Goal: Task Accomplishment & Management: Manage account settings

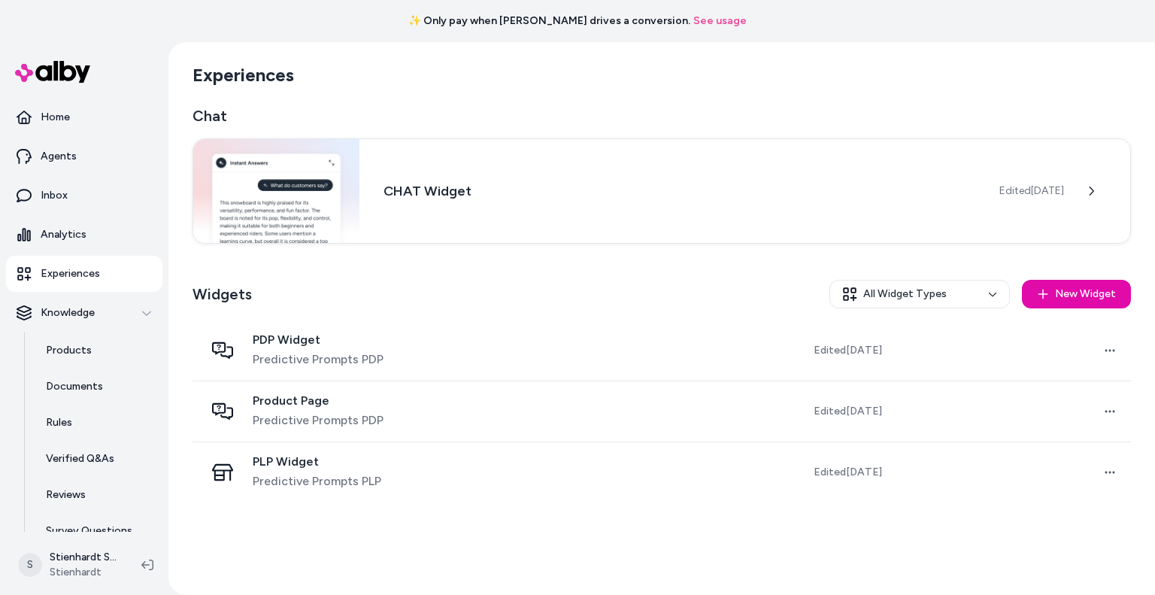
click at [57, 201] on p "Inbox" at bounding box center [54, 195] width 27 height 15
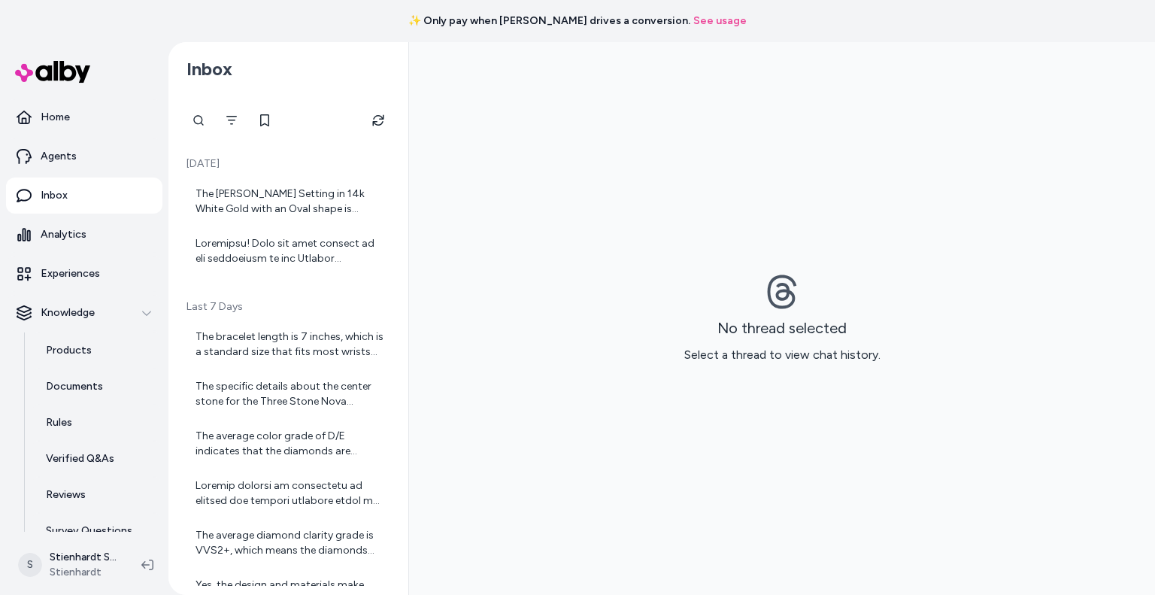
click at [285, 264] on div at bounding box center [289, 251] width 189 height 30
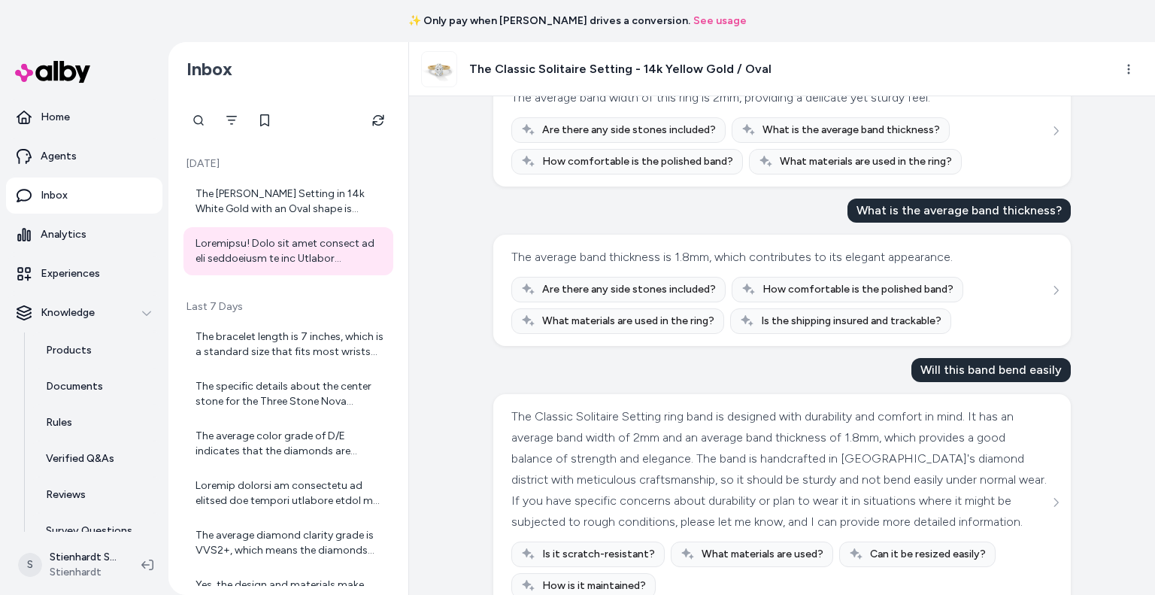
scroll to position [111, 0]
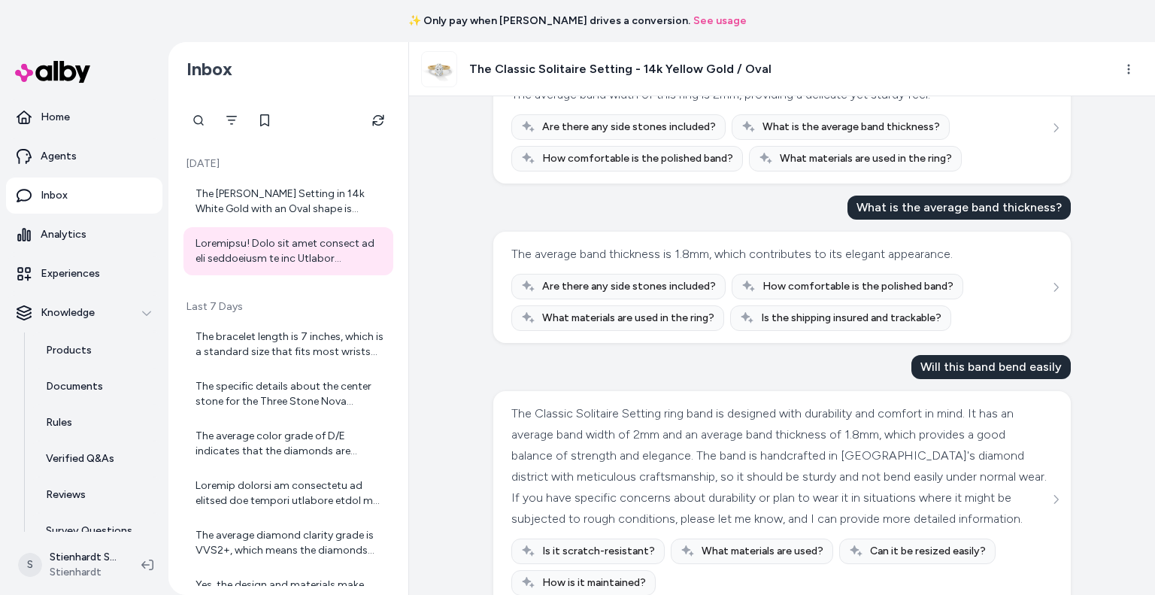
click at [229, 338] on div "The bracelet length is 7 inches, which is a standard size that fits most wrists…" at bounding box center [289, 344] width 189 height 30
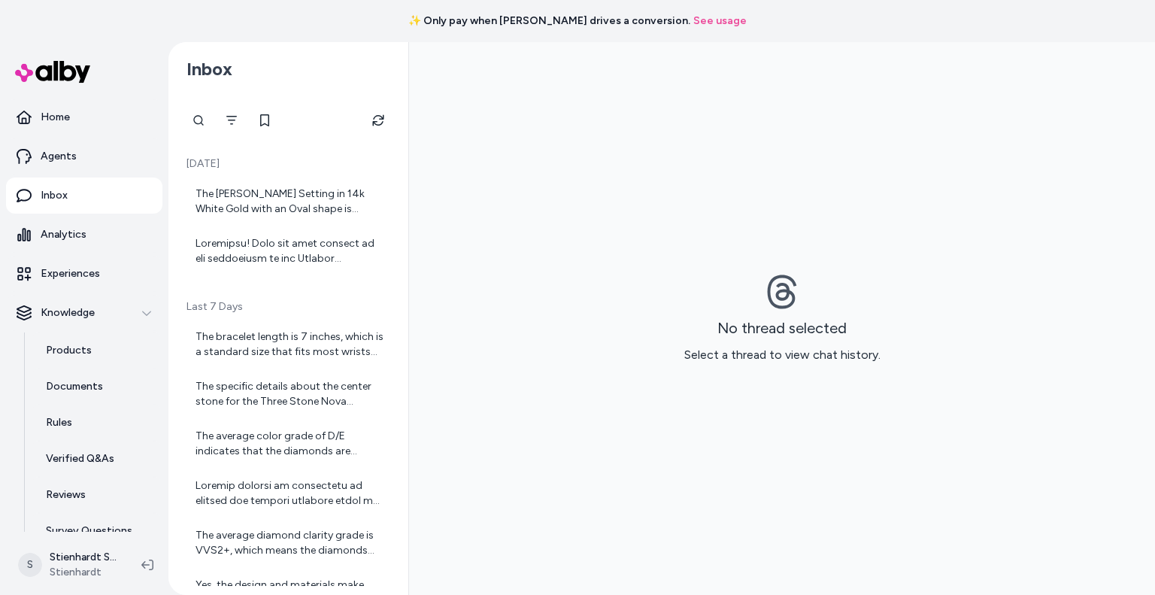
click at [253, 341] on div "The bracelet length is 7 inches, which is a standard size that fits most wrists…" at bounding box center [289, 344] width 189 height 30
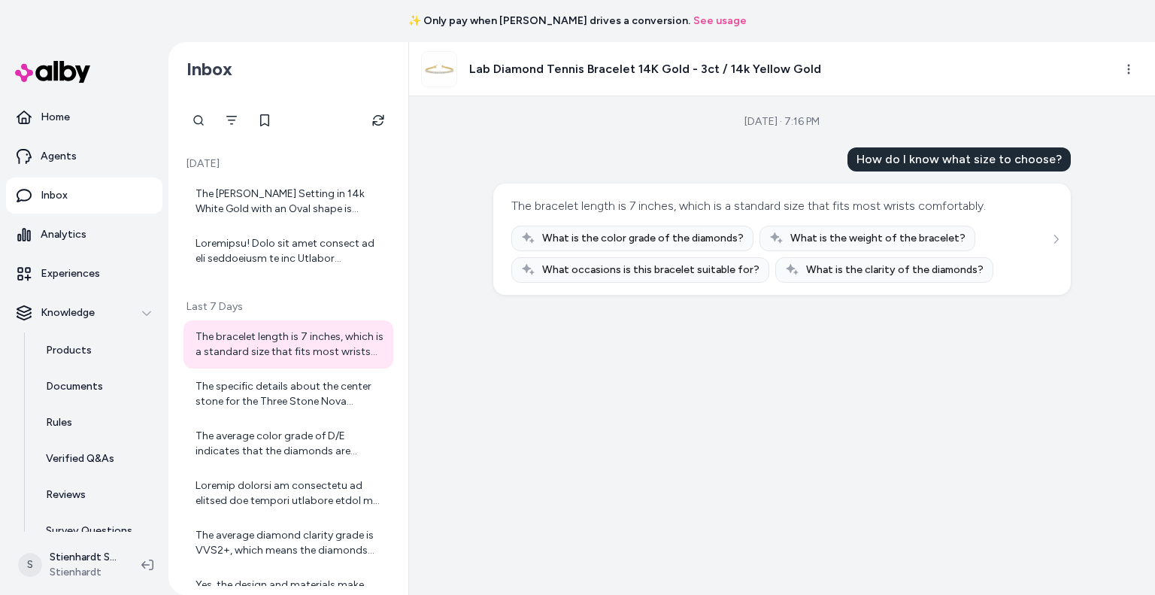
click at [250, 377] on div "The specific details about the center stone for the Three Stone Nova Diamond Ri…" at bounding box center [288, 394] width 210 height 48
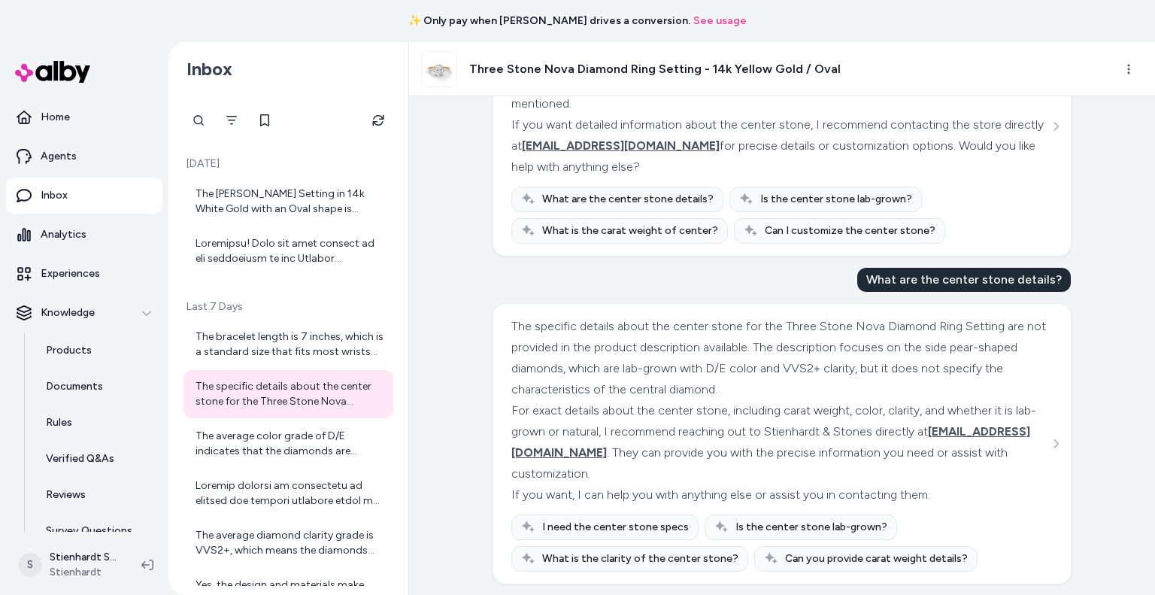
scroll to position [635, 0]
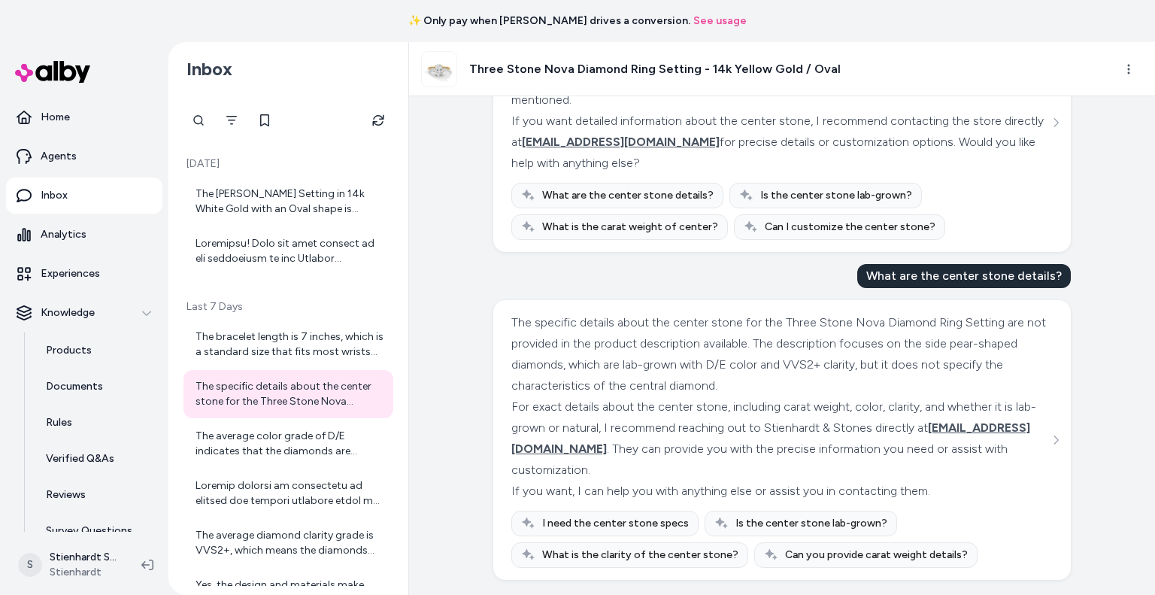
click at [278, 438] on div "The average color grade of D/E indicates that the diamonds are colorless to nea…" at bounding box center [289, 444] width 189 height 30
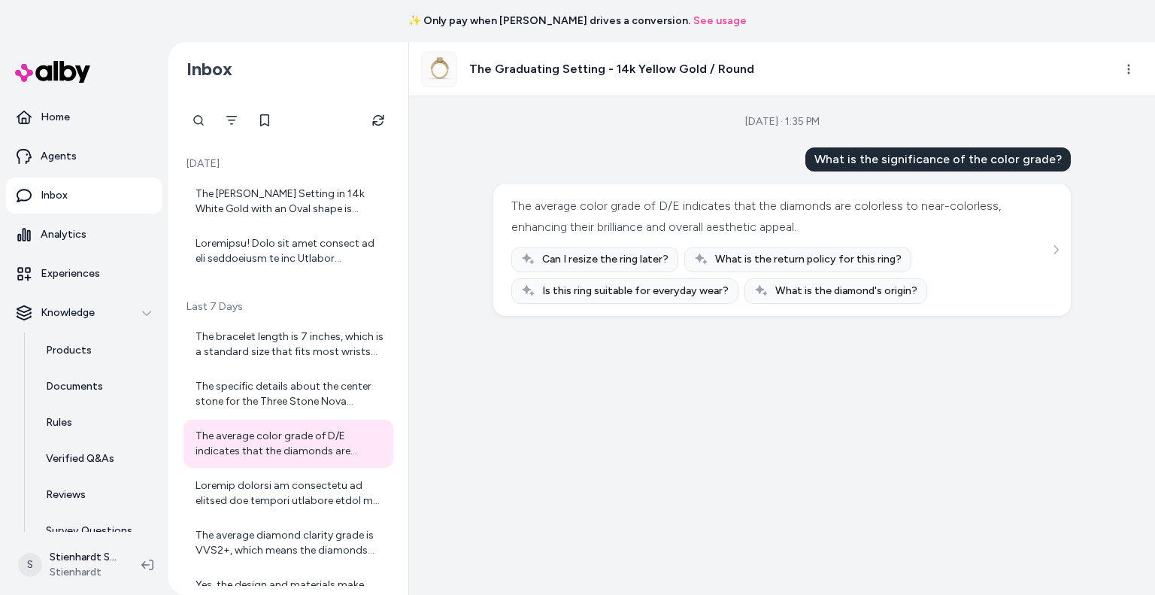
click at [289, 207] on div "The Viola Setting in 14k White Gold with an Oval shape is designed to be both e…" at bounding box center [289, 201] width 189 height 30
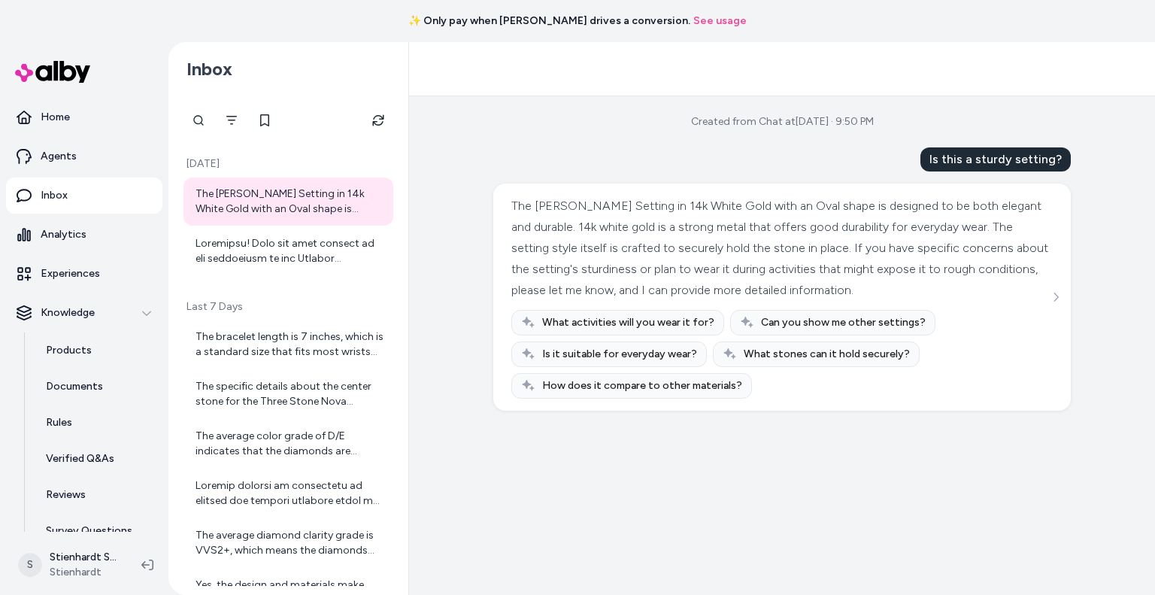
click at [61, 117] on p "Home" at bounding box center [55, 117] width 29 height 15
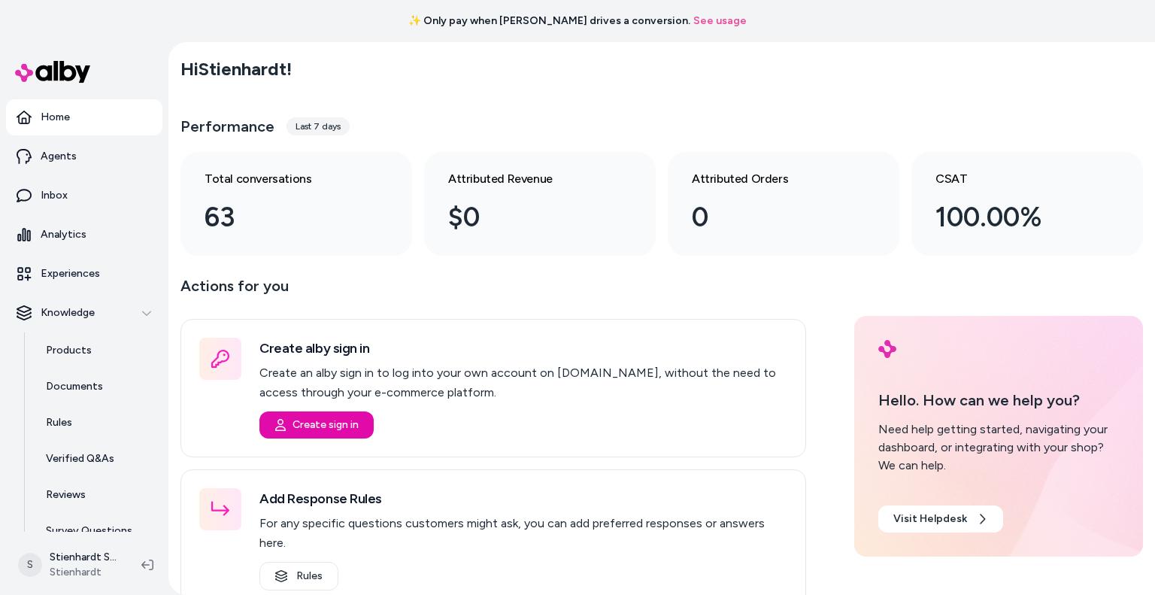
scroll to position [56, 0]
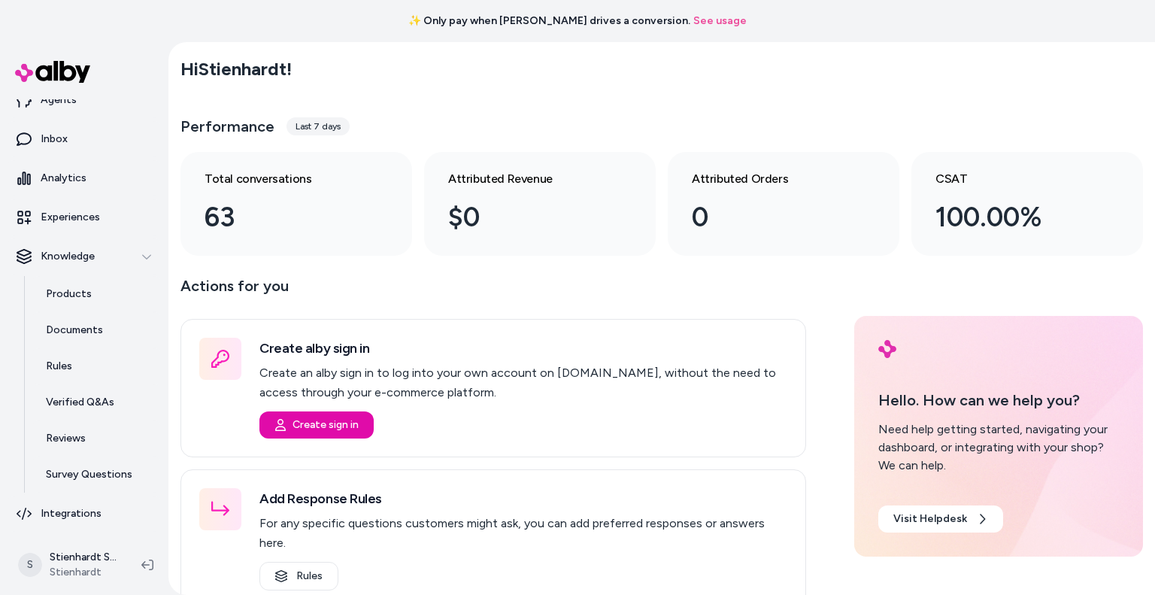
click at [79, 447] on link "Reviews" at bounding box center [97, 438] width 132 height 36
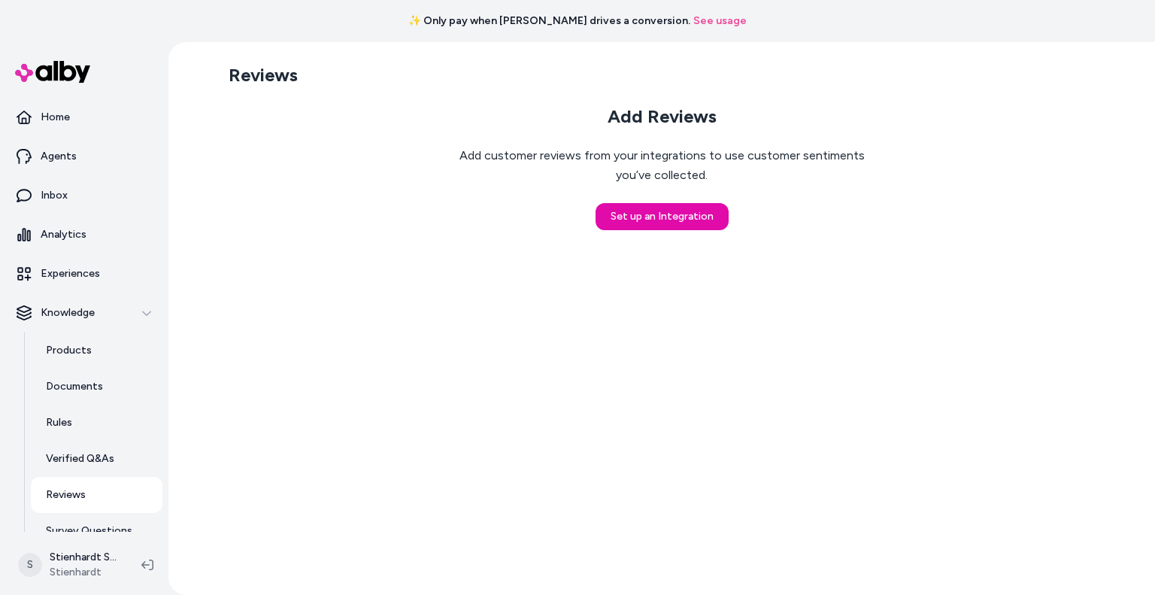
click at [96, 238] on link "Analytics" at bounding box center [84, 235] width 156 height 36
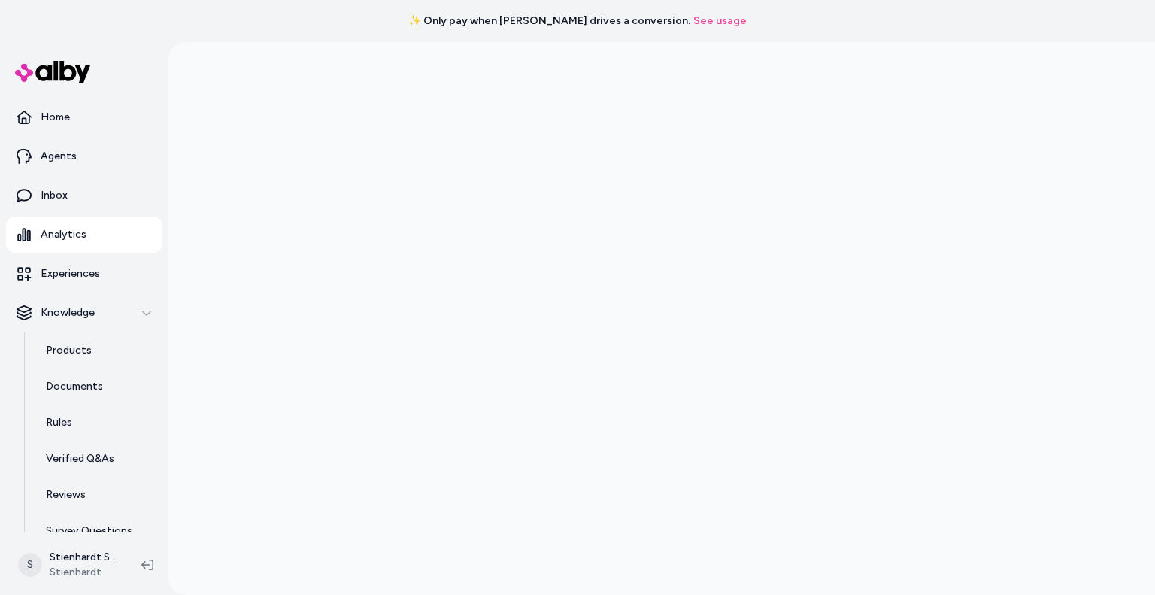
click at [74, 347] on p "Products" at bounding box center [69, 350] width 46 height 15
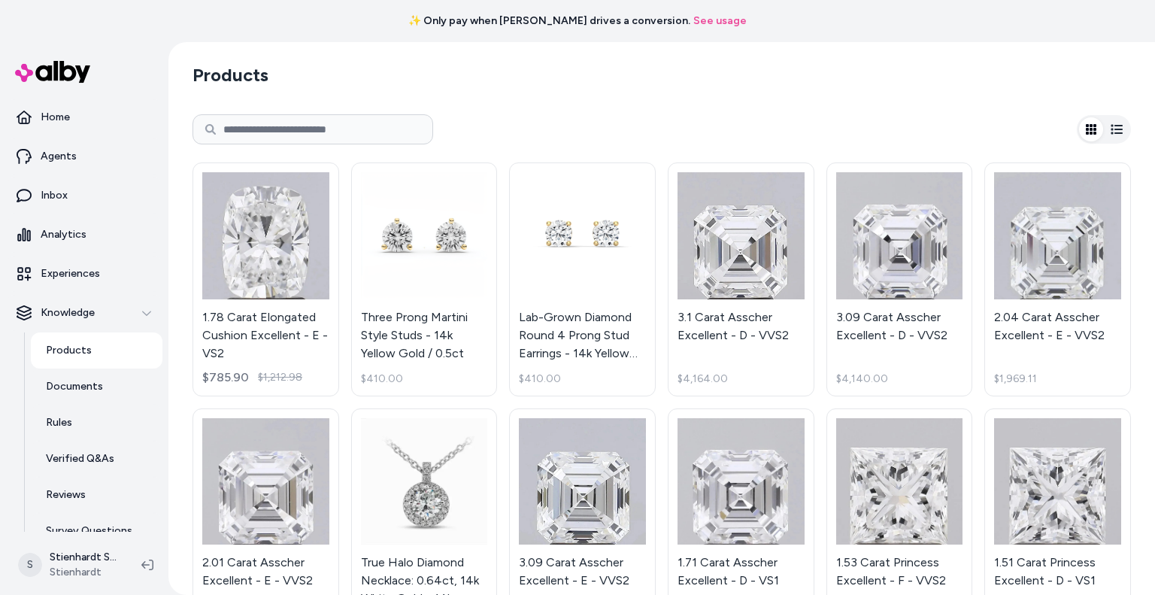
click at [71, 395] on link "Documents" at bounding box center [97, 386] width 132 height 36
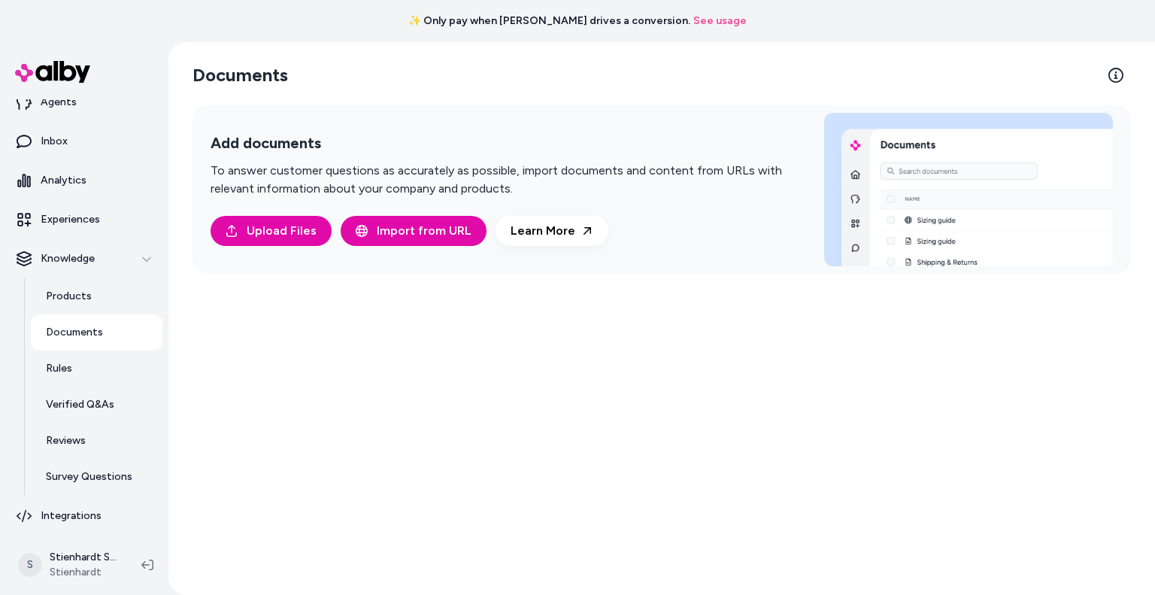
scroll to position [56, 0]
click at [84, 368] on link "Rules" at bounding box center [97, 366] width 132 height 36
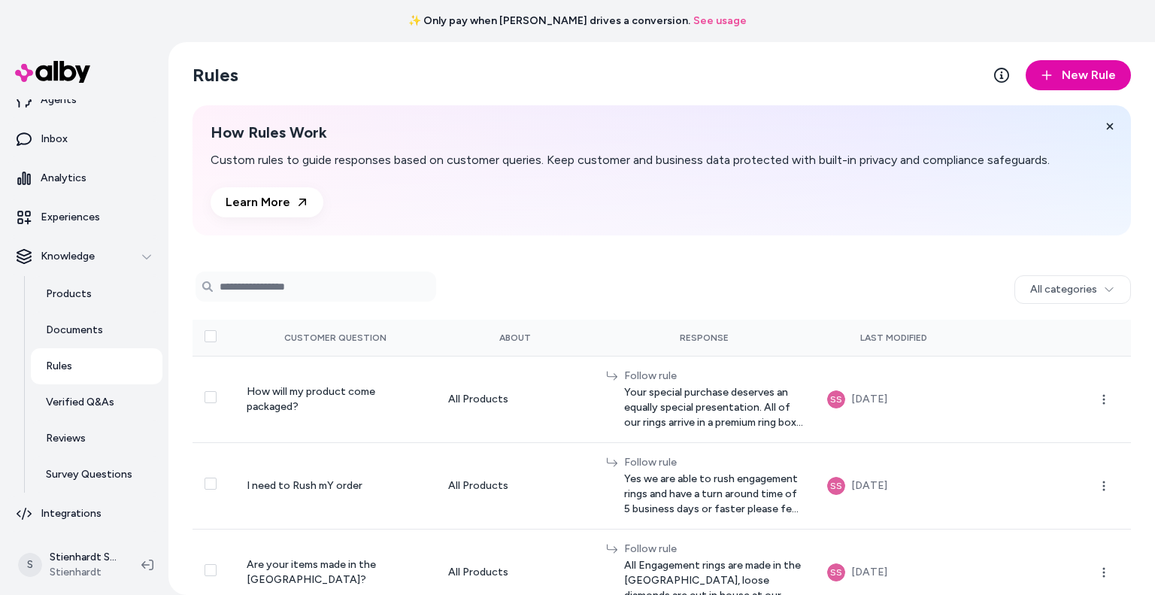
scroll to position [31, 0]
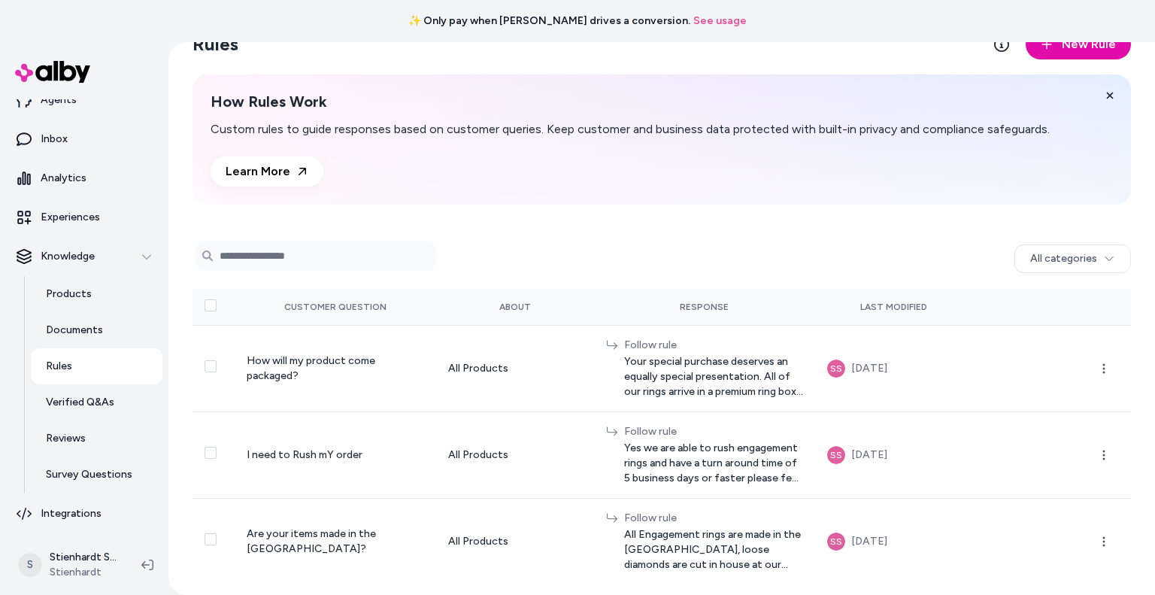
click at [68, 407] on p "Verified Q&As" at bounding box center [80, 402] width 68 height 15
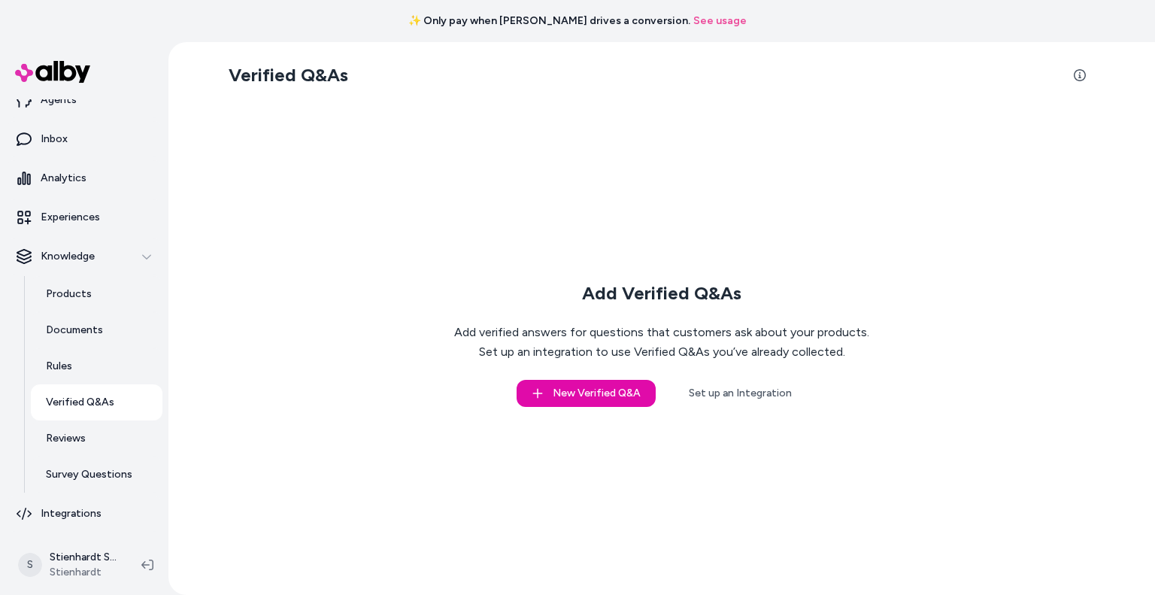
click at [65, 444] on p "Reviews" at bounding box center [66, 438] width 40 height 15
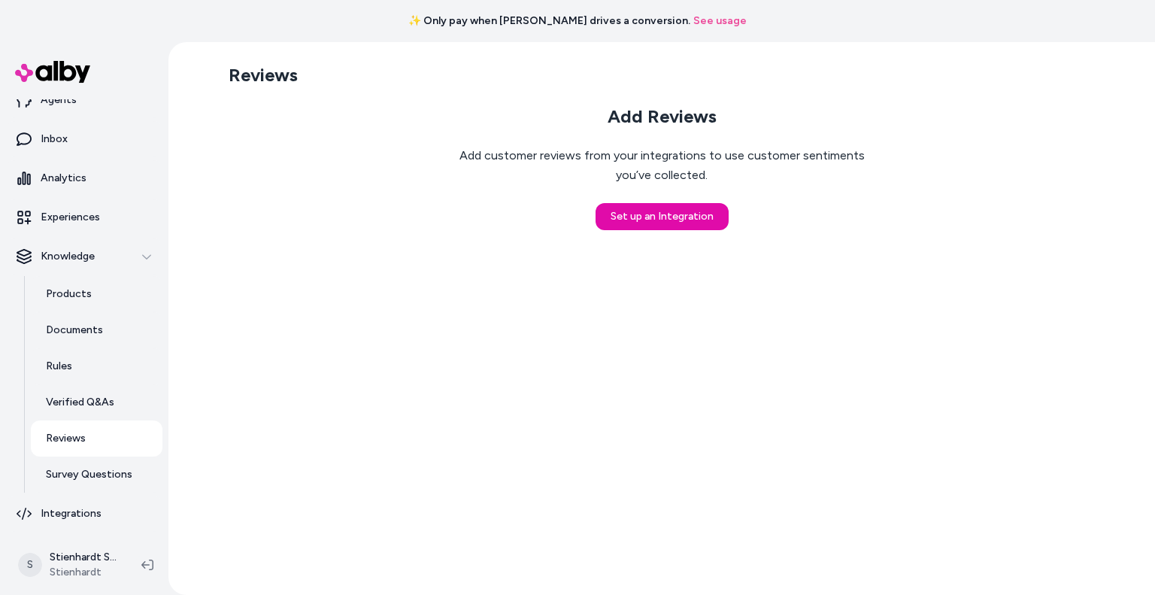
click at [65, 476] on p "Survey Questions" at bounding box center [89, 474] width 86 height 15
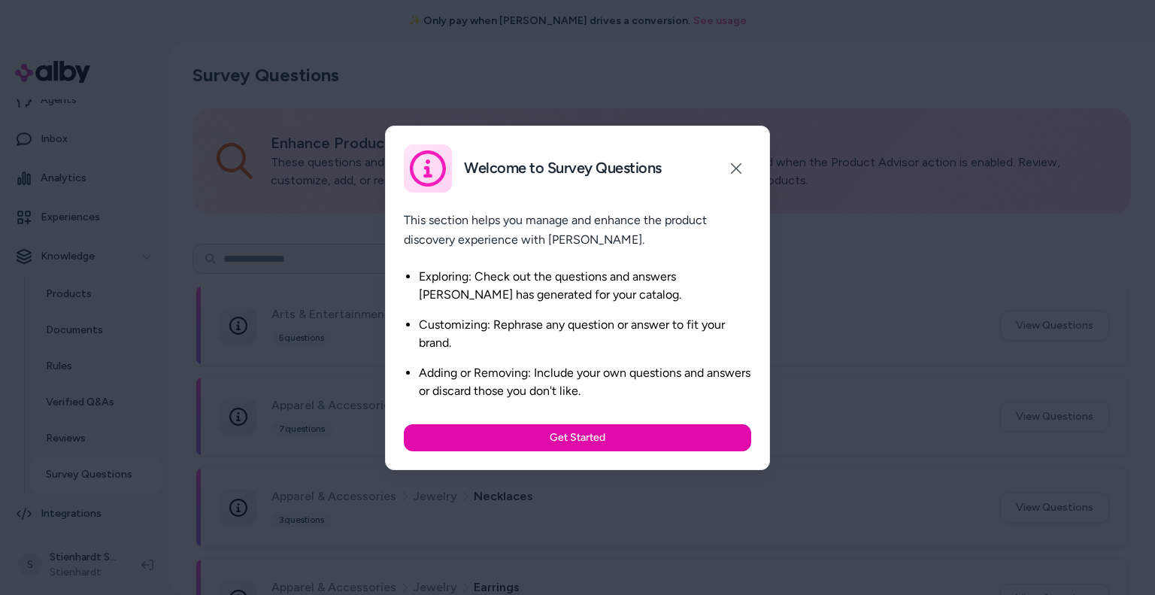
click at [734, 170] on icon "button" at bounding box center [736, 168] width 11 height 11
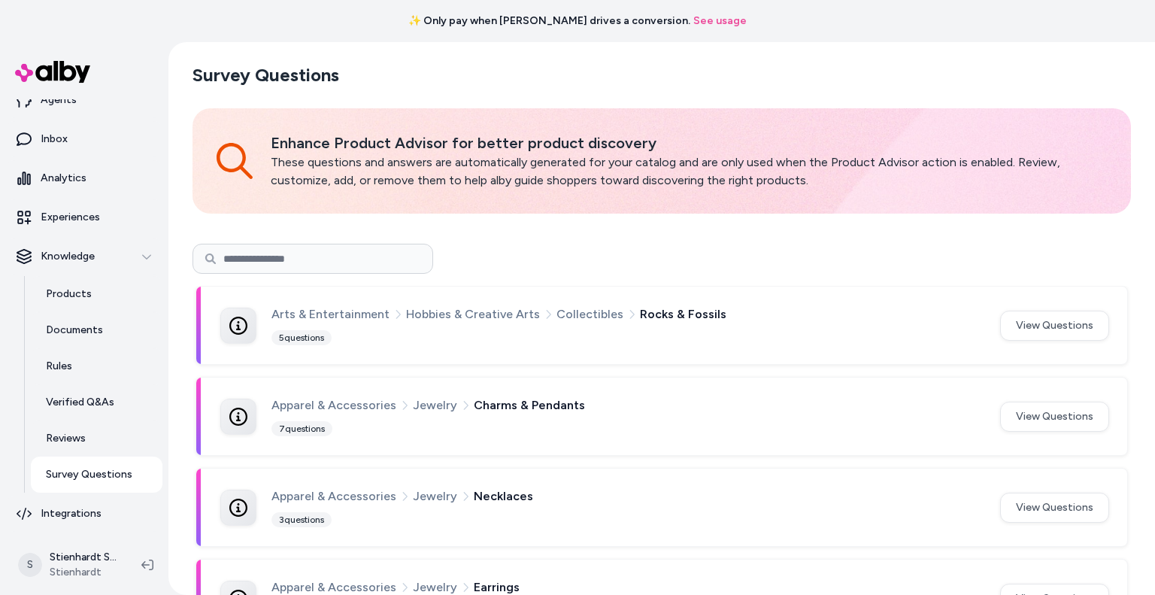
click at [87, 304] on link "Products" at bounding box center [97, 294] width 132 height 36
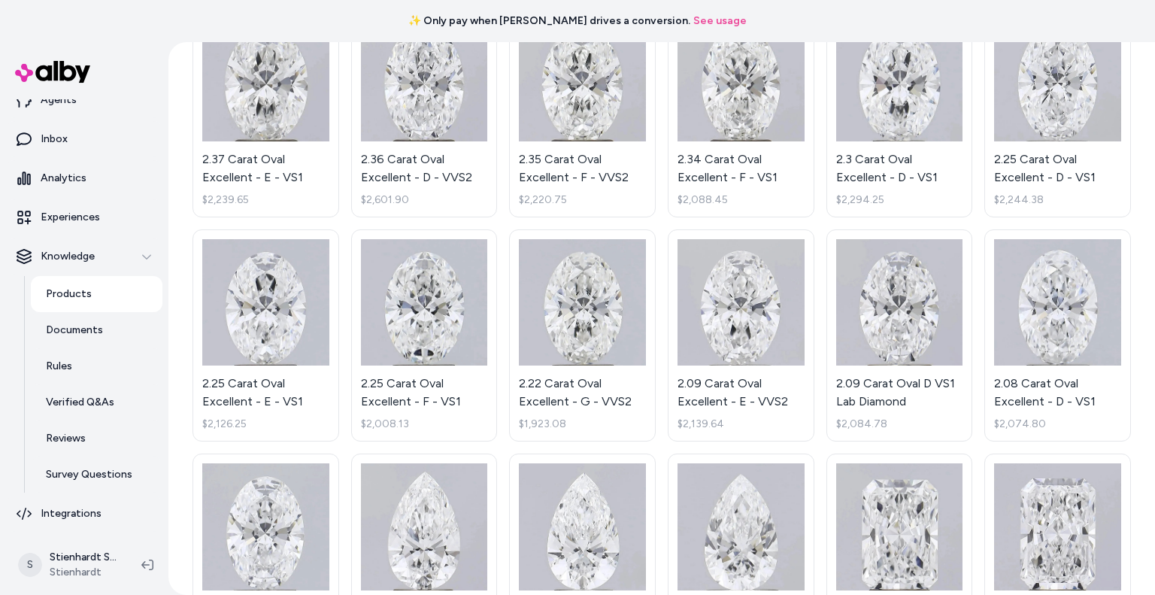
scroll to position [3055, 0]
click at [60, 342] on link "Documents" at bounding box center [97, 330] width 132 height 36
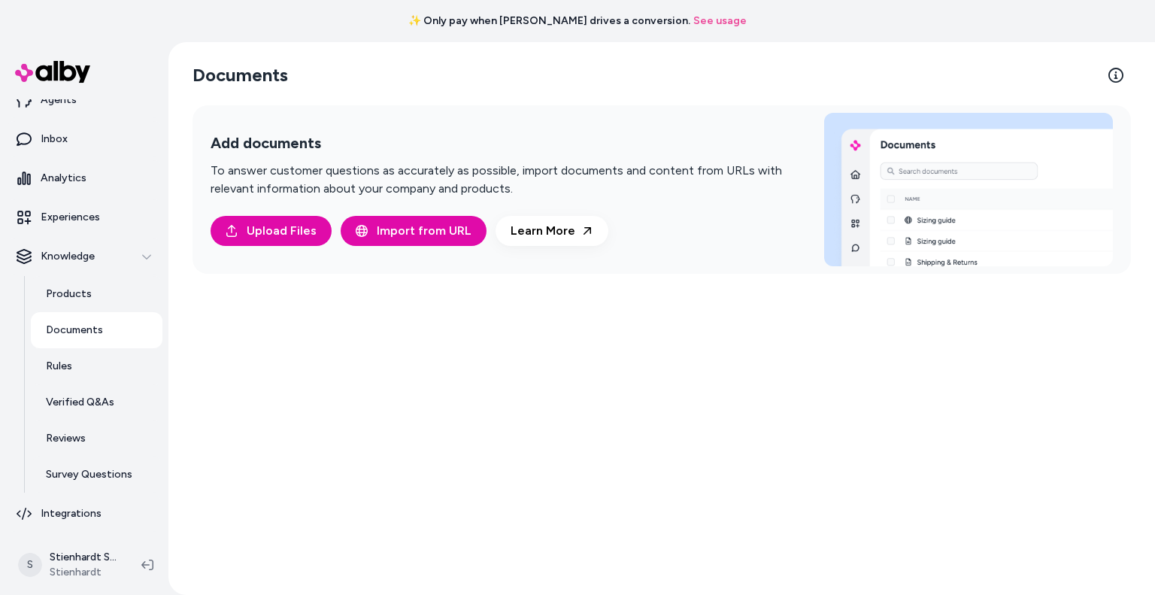
click at [79, 113] on link "Agents" at bounding box center [84, 100] width 156 height 36
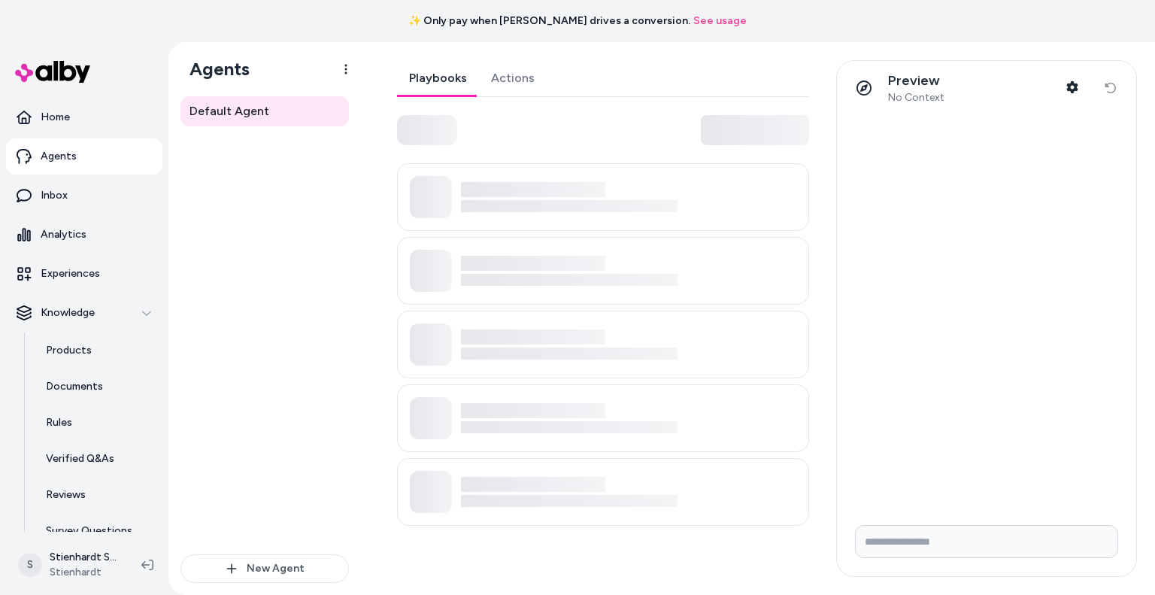
click at [92, 117] on link "Home" at bounding box center [84, 117] width 156 height 36
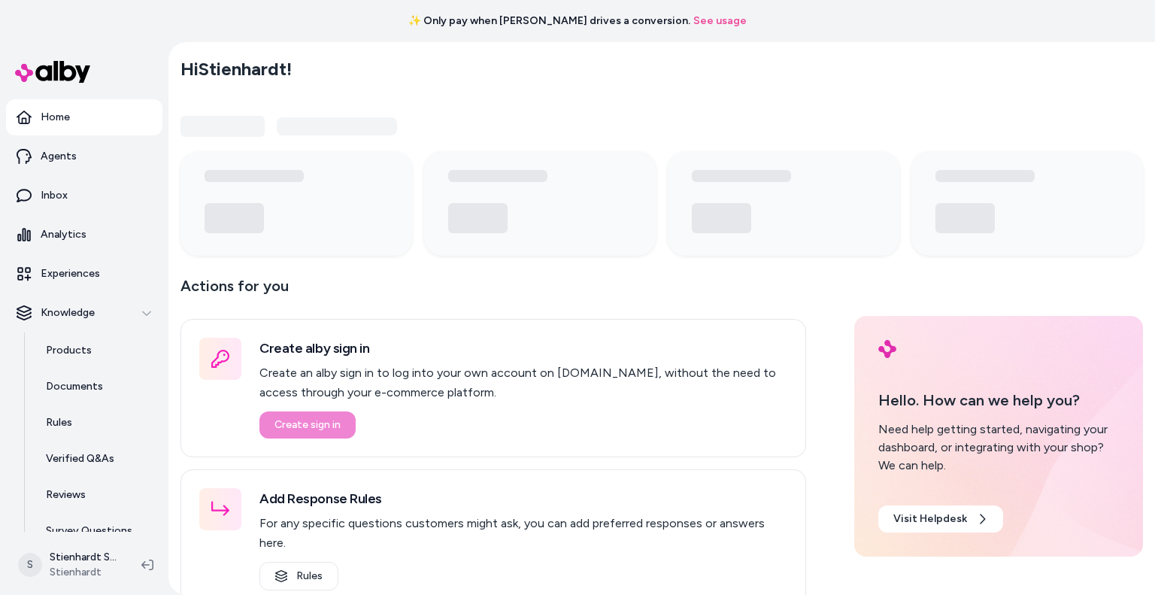
click at [87, 148] on link "Agents" at bounding box center [84, 156] width 156 height 36
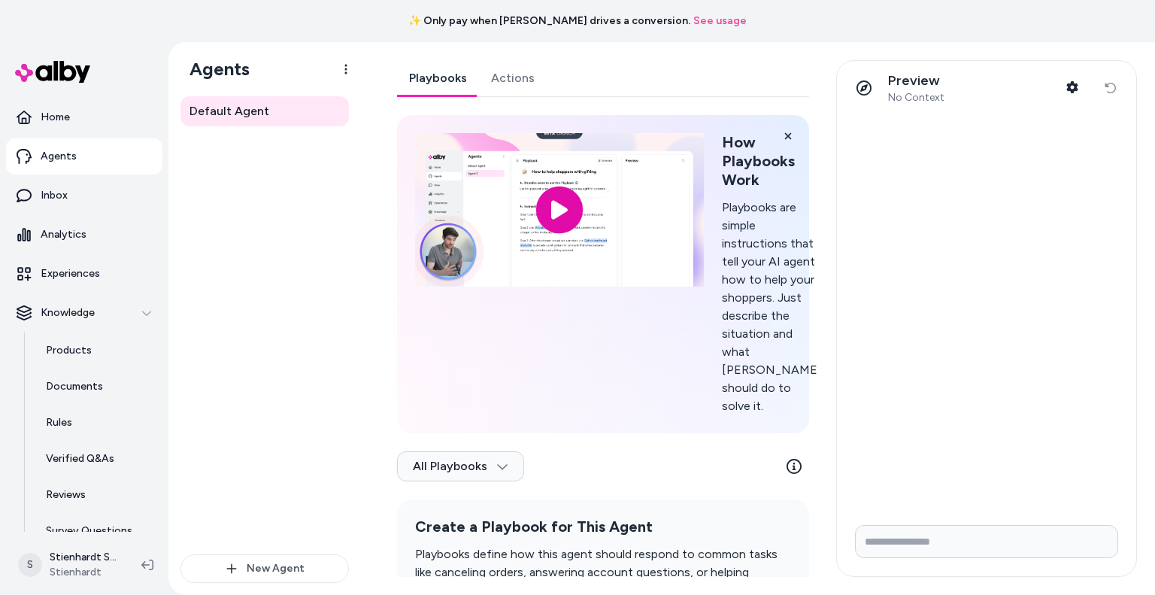
click at [60, 129] on link "Home" at bounding box center [84, 117] width 156 height 36
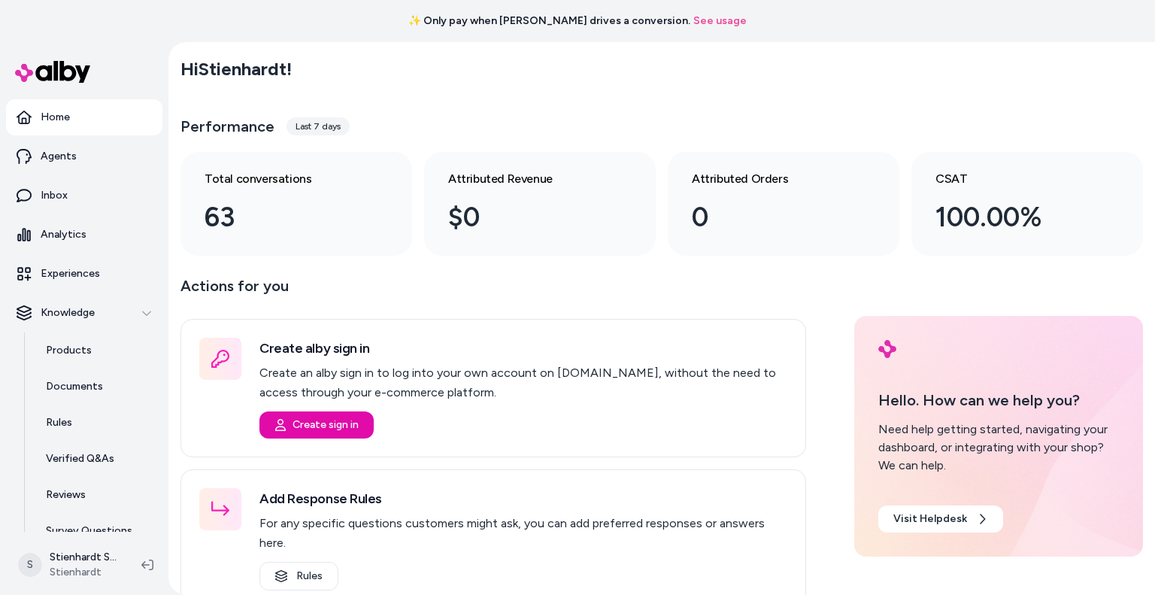
scroll to position [56, 0]
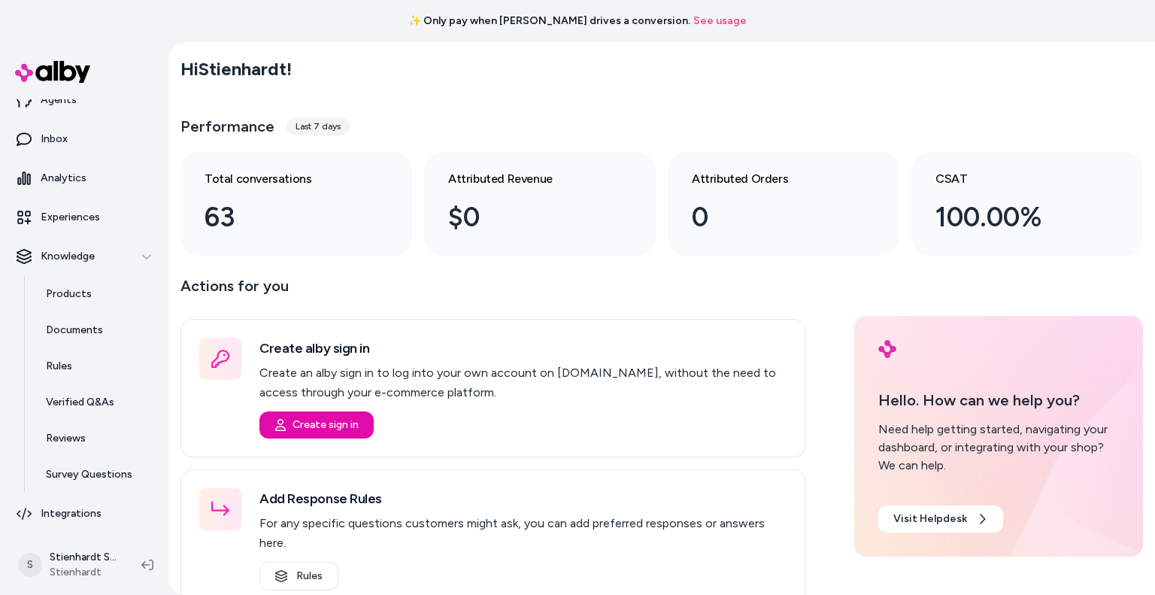
click at [101, 181] on link "Analytics" at bounding box center [84, 178] width 156 height 36
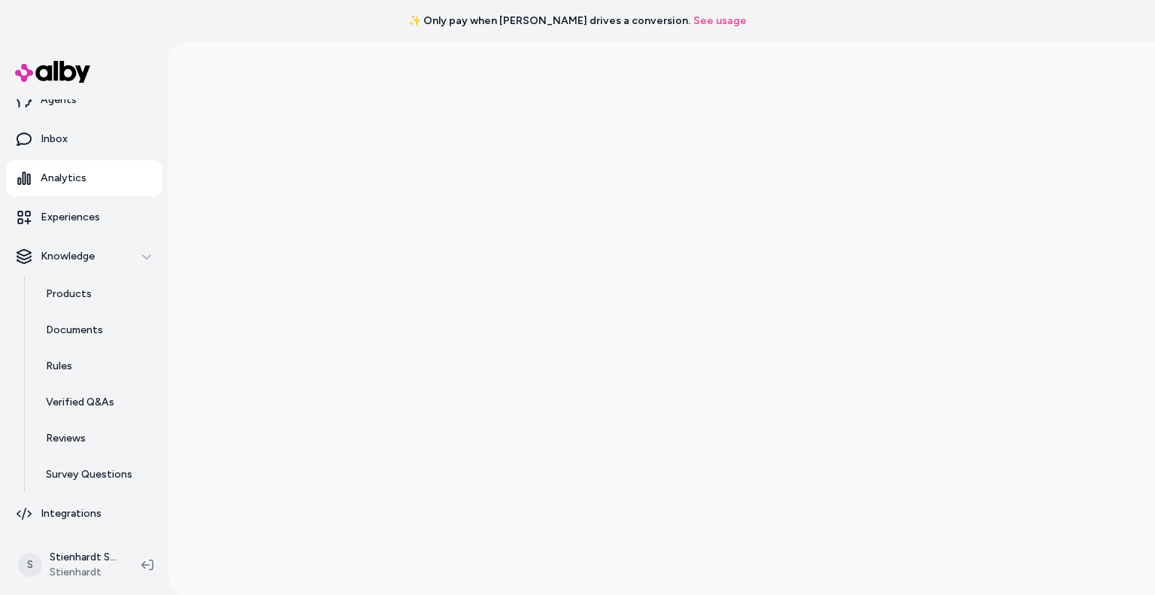
click at [66, 222] on p "Experiences" at bounding box center [70, 217] width 59 height 15
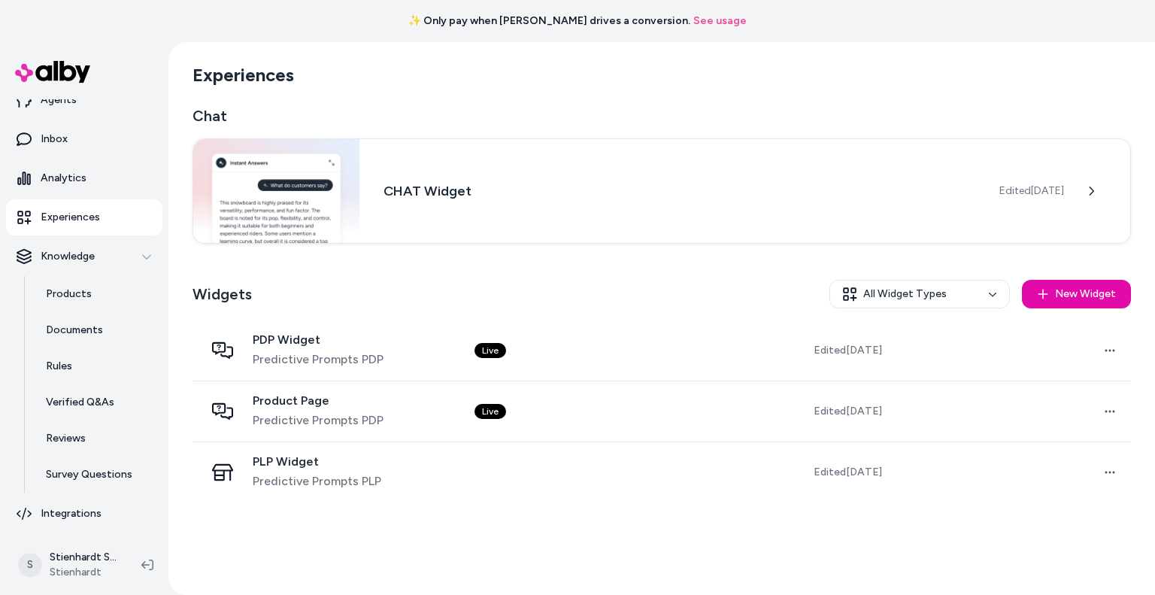
click at [418, 401] on div "Product Page Predictive Prompts PDP" at bounding box center [327, 411] width 246 height 36
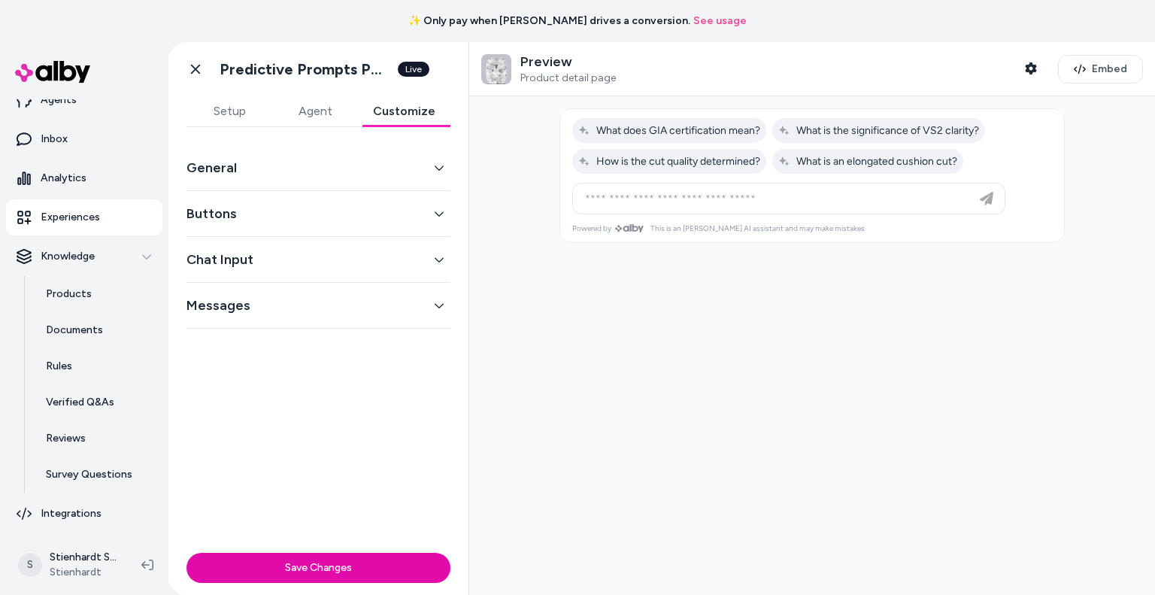
click at [419, 110] on button "Customize" at bounding box center [404, 111] width 92 height 30
click at [377, 159] on button "General" at bounding box center [318, 167] width 264 height 21
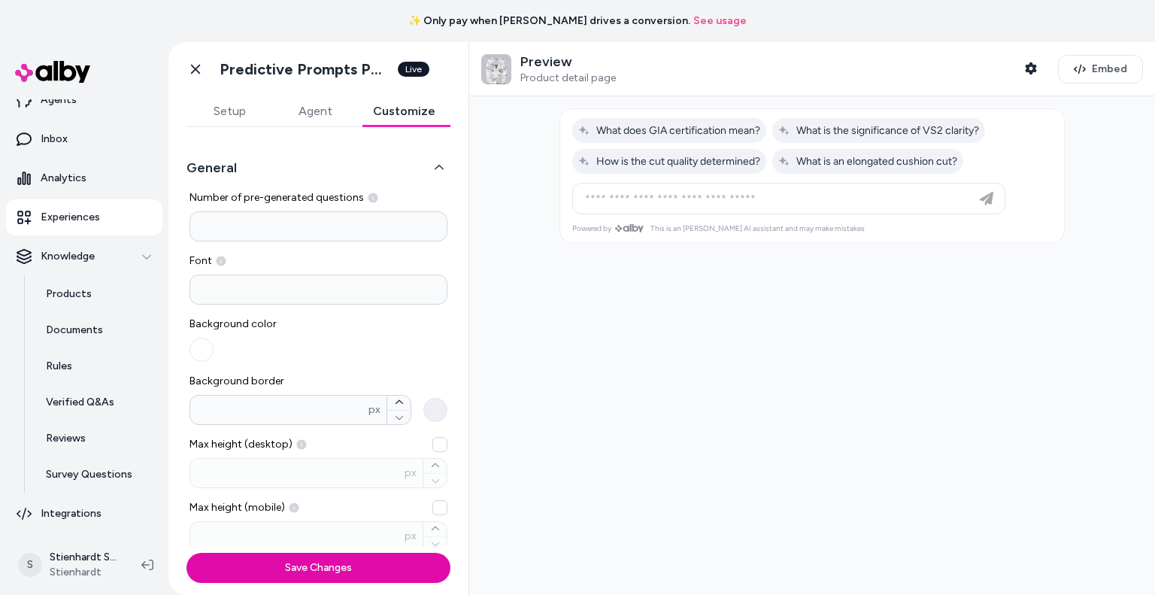
click at [207, 350] on button "button" at bounding box center [201, 350] width 24 height 24
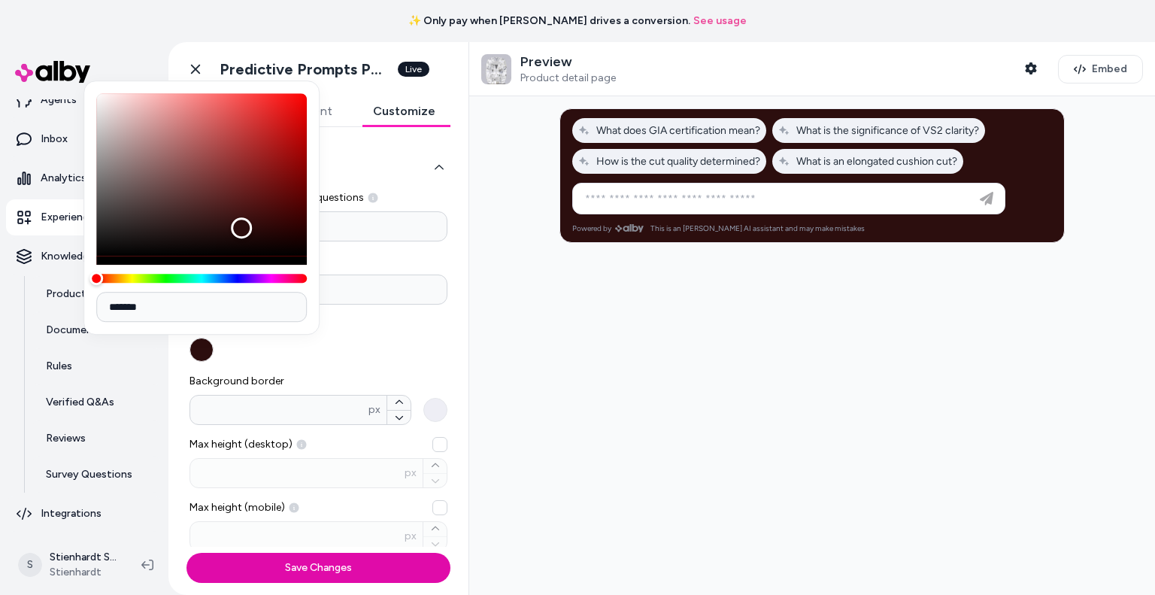
click at [241, 228] on div "Color" at bounding box center [201, 174] width 211 height 162
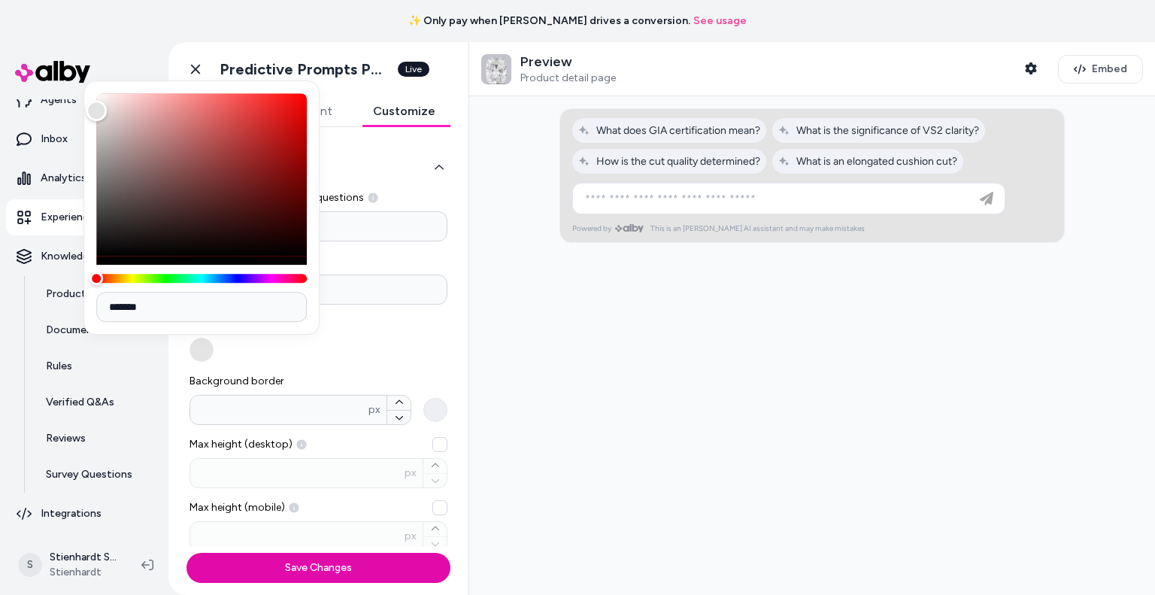
drag, startPoint x: 241, startPoint y: 228, endPoint x: 75, endPoint y: 108, distance: 204.7
click at [75, 108] on body "✨ Only pay when alby drives a conversion. See usage Home Agents Inbox Analytics…" at bounding box center [577, 297] width 1155 height 595
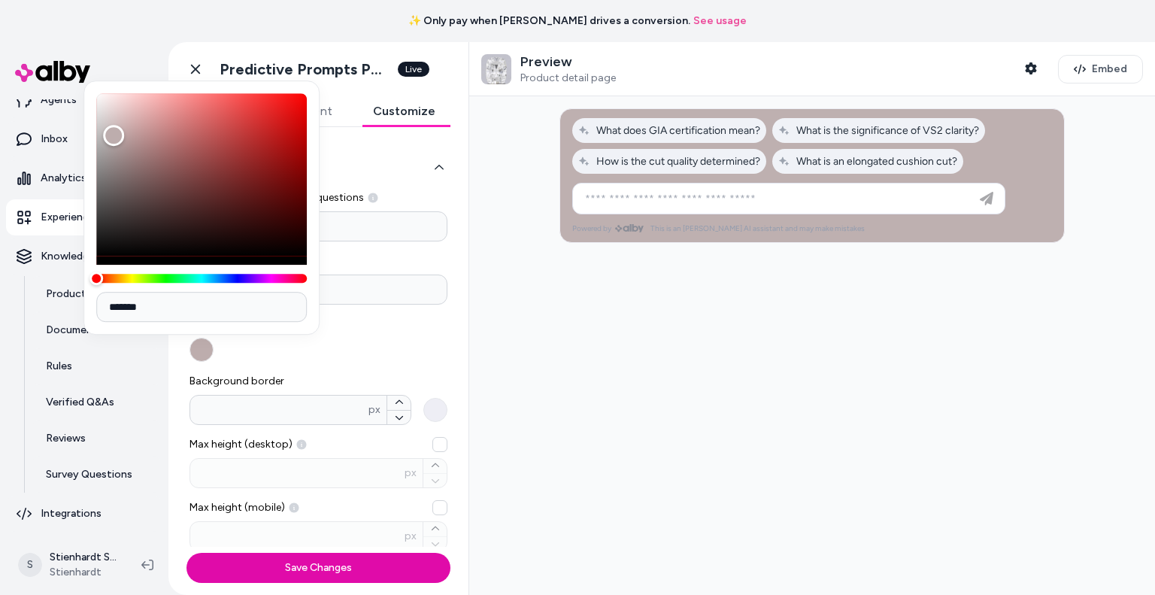
drag, startPoint x: 95, startPoint y: 108, endPoint x: 117, endPoint y: 139, distance: 38.8
click at [117, 139] on div "Color" at bounding box center [113, 135] width 21 height 21
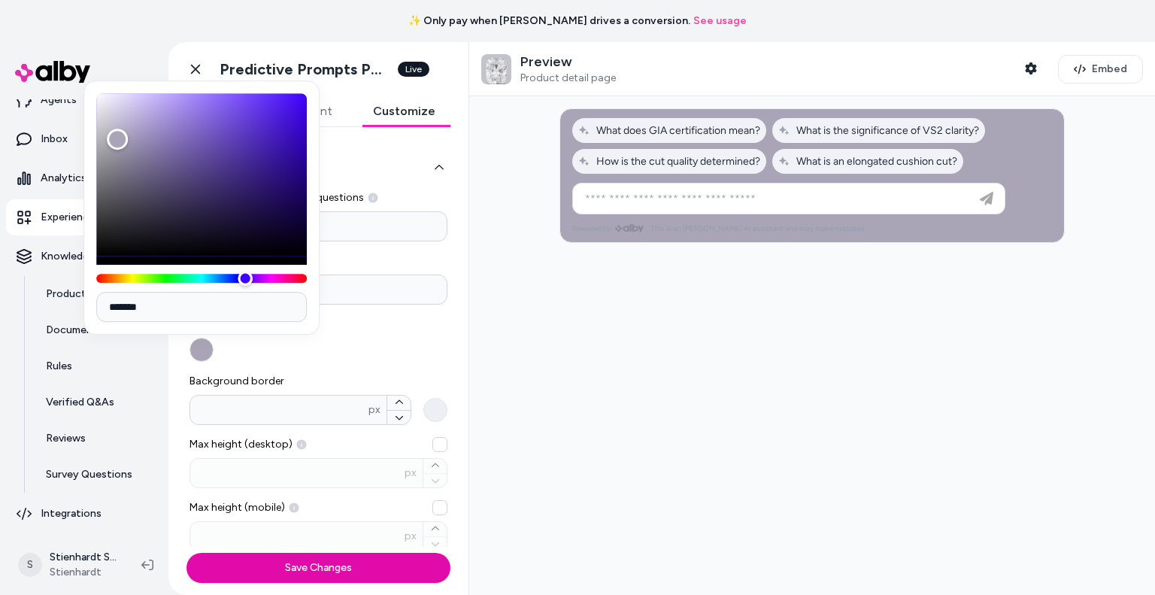
click at [244, 276] on div "Hue" at bounding box center [201, 278] width 211 height 9
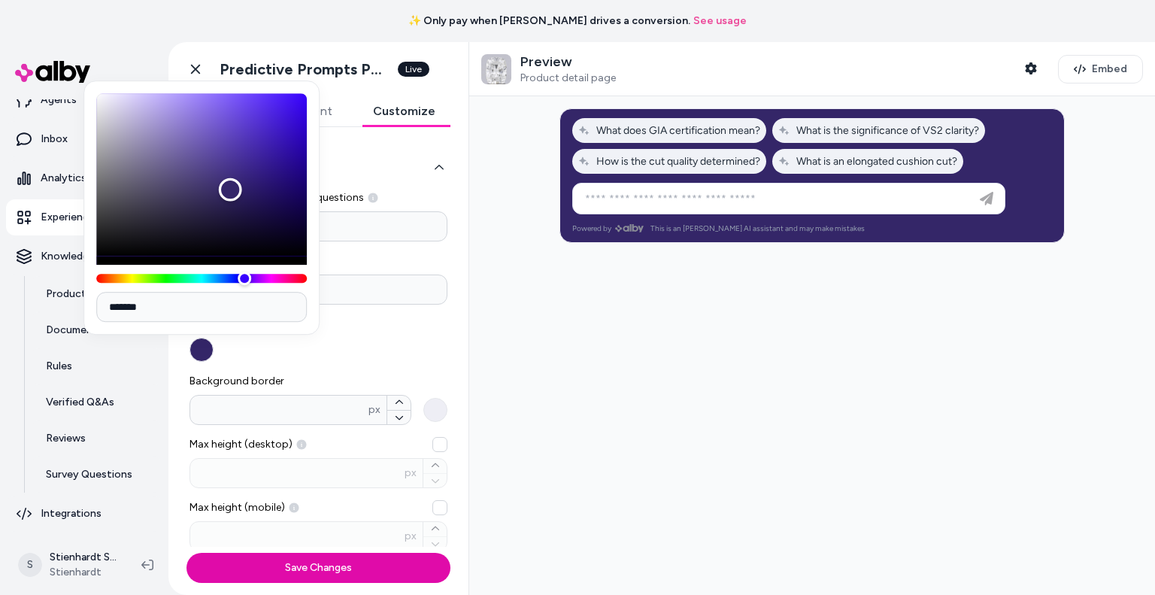
drag, startPoint x: 114, startPoint y: 139, endPoint x: 229, endPoint y: 189, distance: 124.9
click at [229, 189] on div "Color" at bounding box center [230, 189] width 23 height 23
drag, startPoint x: 164, startPoint y: 298, endPoint x: 0, endPoint y: 309, distance: 164.2
click at [0, 309] on body "✨ Only pay when alby drives a conversion. See usage Home Agents Inbox Analytics…" at bounding box center [577, 297] width 1155 height 595
paste input
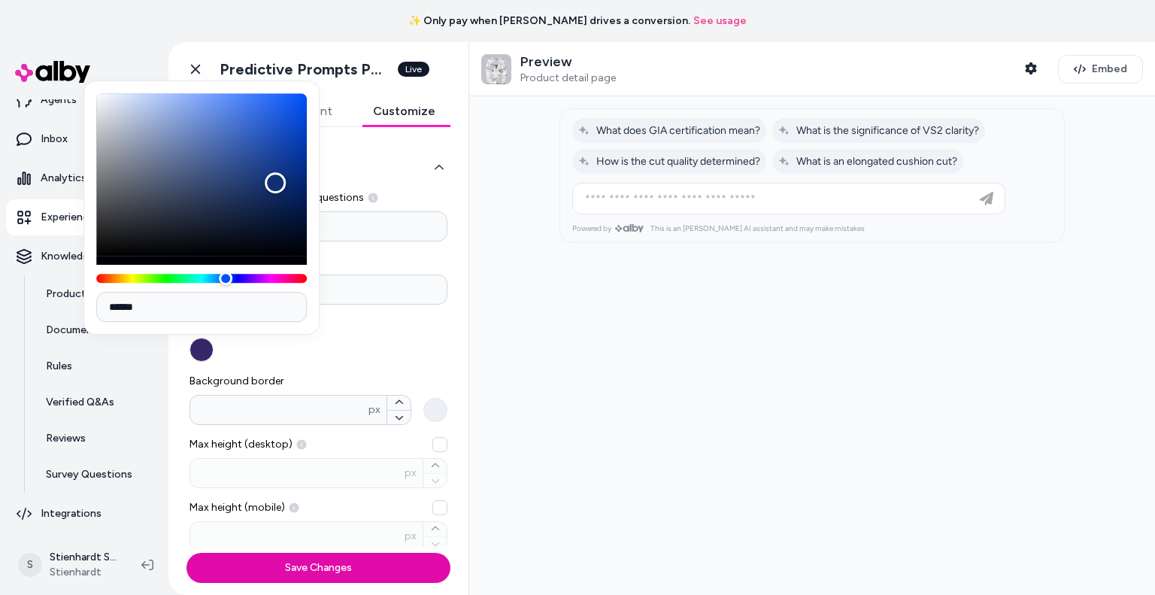
click at [214, 304] on input "******" at bounding box center [201, 307] width 211 height 30
drag, startPoint x: 190, startPoint y: 308, endPoint x: 84, endPoint y: 305, distance: 106.0
click at [84, 305] on div "******" at bounding box center [201, 207] width 236 height 254
paste input
type input "******"
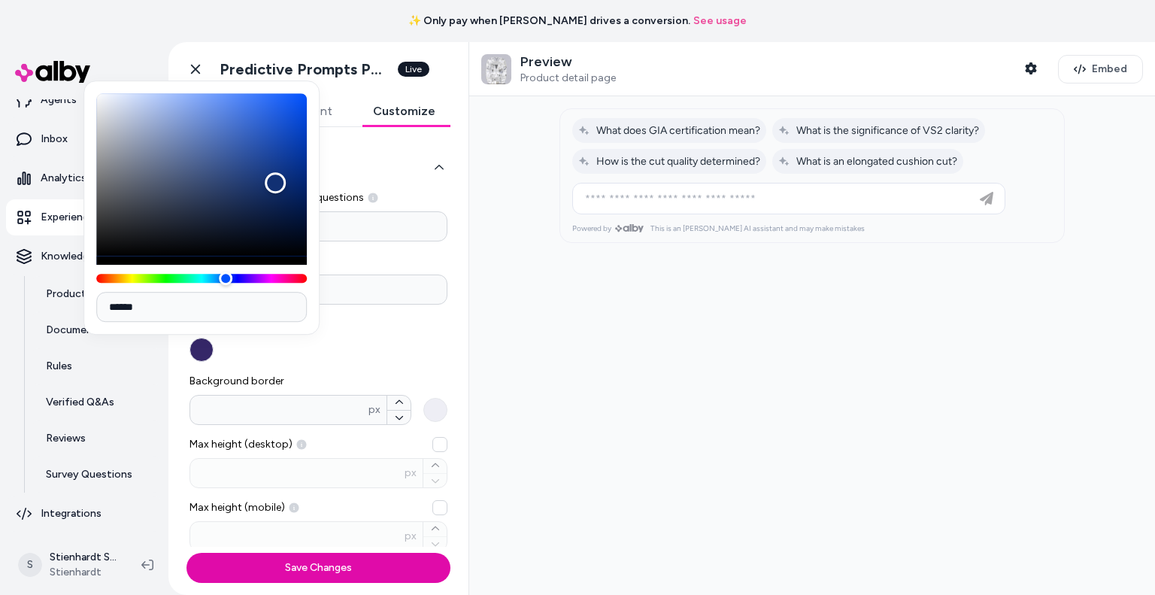
click at [204, 351] on button "button" at bounding box center [201, 350] width 24 height 24
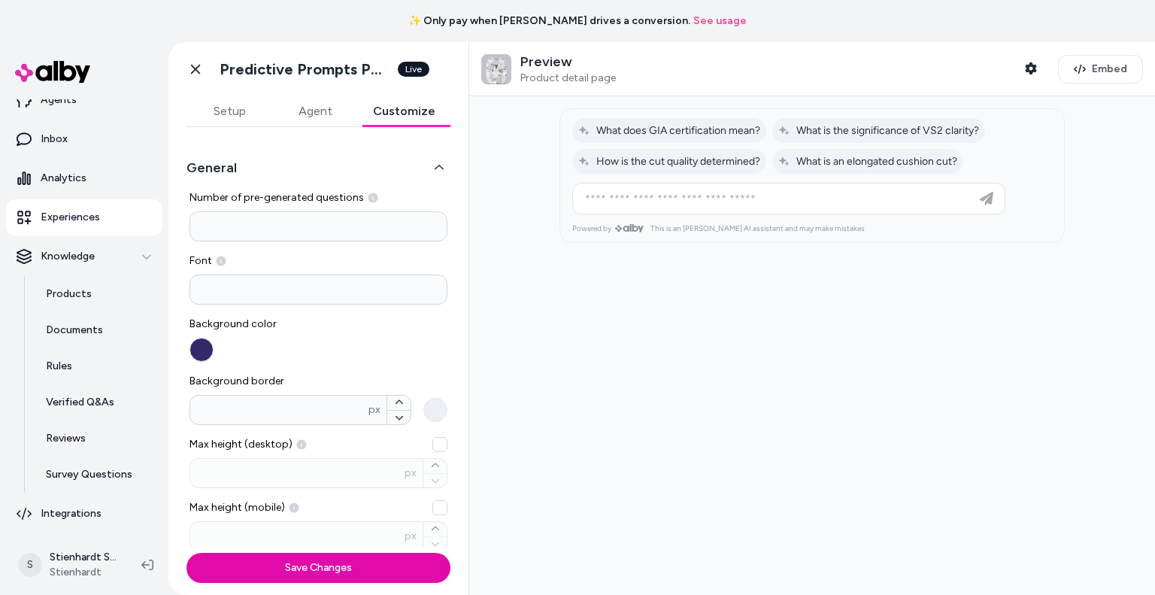
click at [564, 153] on div at bounding box center [812, 146] width 504 height 74
click at [201, 352] on button "button" at bounding box center [201, 350] width 24 height 24
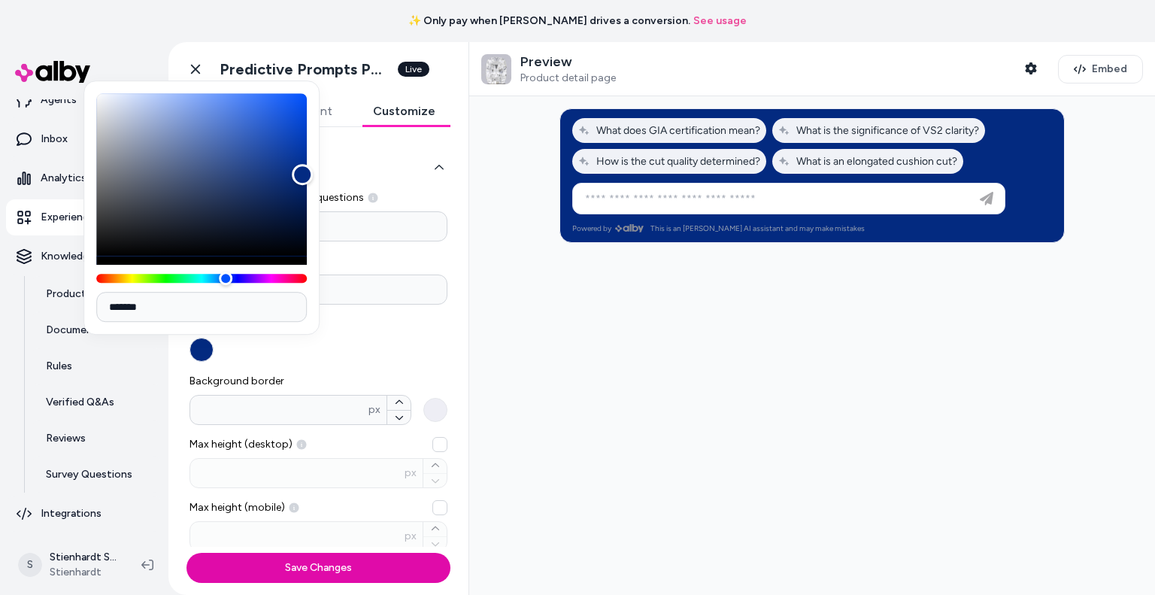
drag, startPoint x: 269, startPoint y: 186, endPoint x: 300, endPoint y: 171, distance: 34.0
click at [300, 171] on div "Color" at bounding box center [302, 174] width 21 height 21
drag, startPoint x: 143, startPoint y: 304, endPoint x: 99, endPoint y: 298, distance: 44.1
click at [99, 298] on input "*******" at bounding box center [201, 307] width 211 height 30
click at [151, 303] on input "*******" at bounding box center [201, 307] width 211 height 30
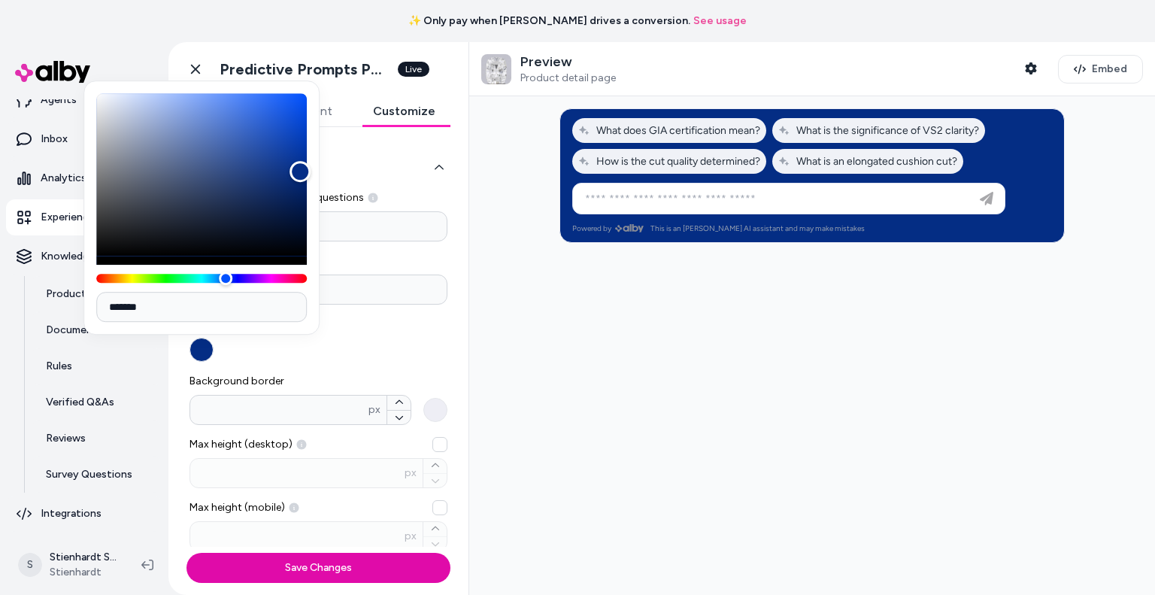
drag, startPoint x: 178, startPoint y: 307, endPoint x: 118, endPoint y: 312, distance: 60.4
click at [118, 312] on input "*******" at bounding box center [201, 307] width 211 height 30
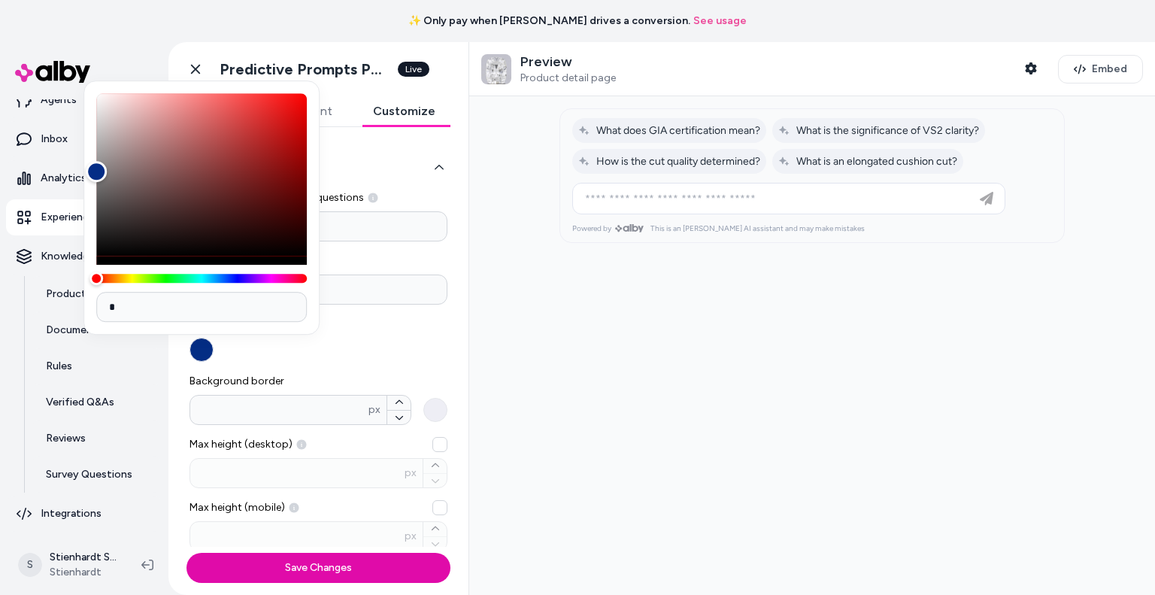
paste input "******"
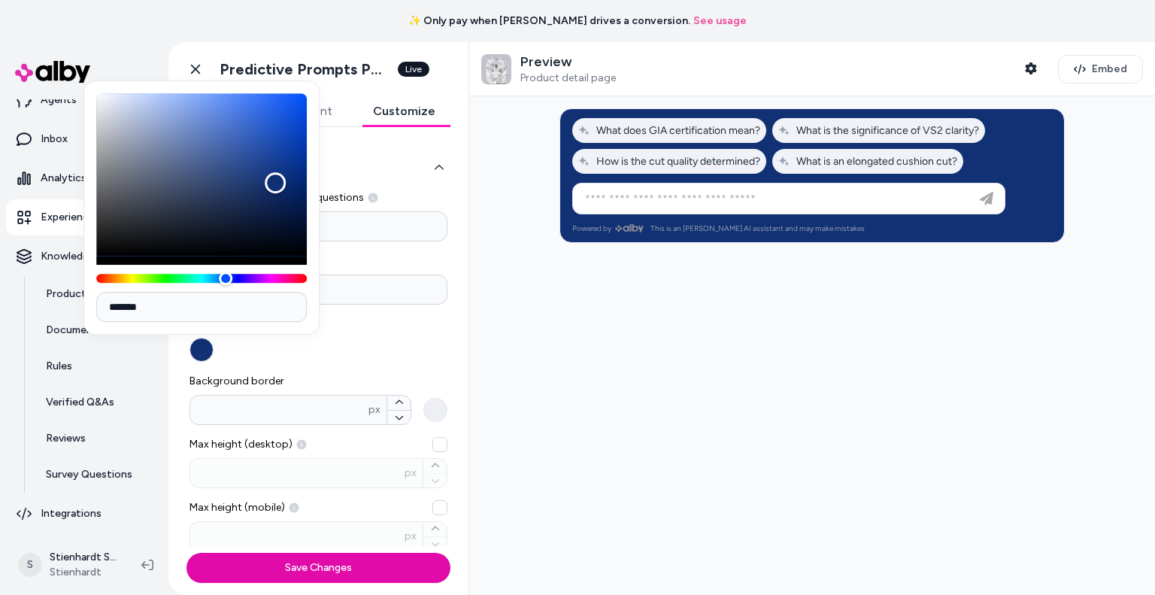
type input "*******"
click at [381, 336] on div "Background color" at bounding box center [318, 339] width 258 height 45
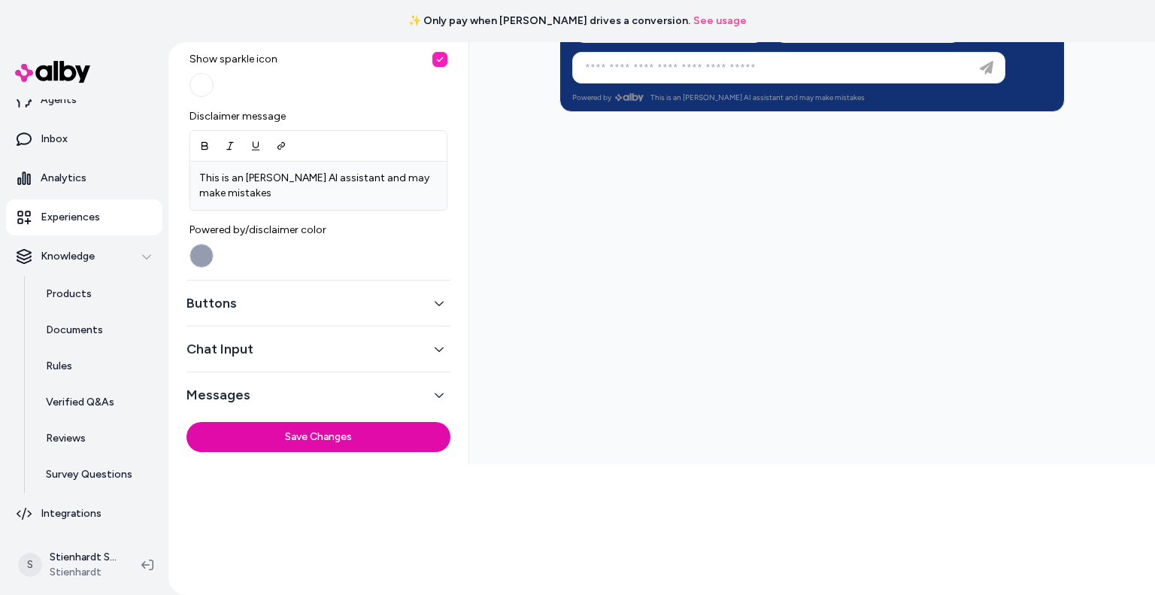
scroll to position [140, 0]
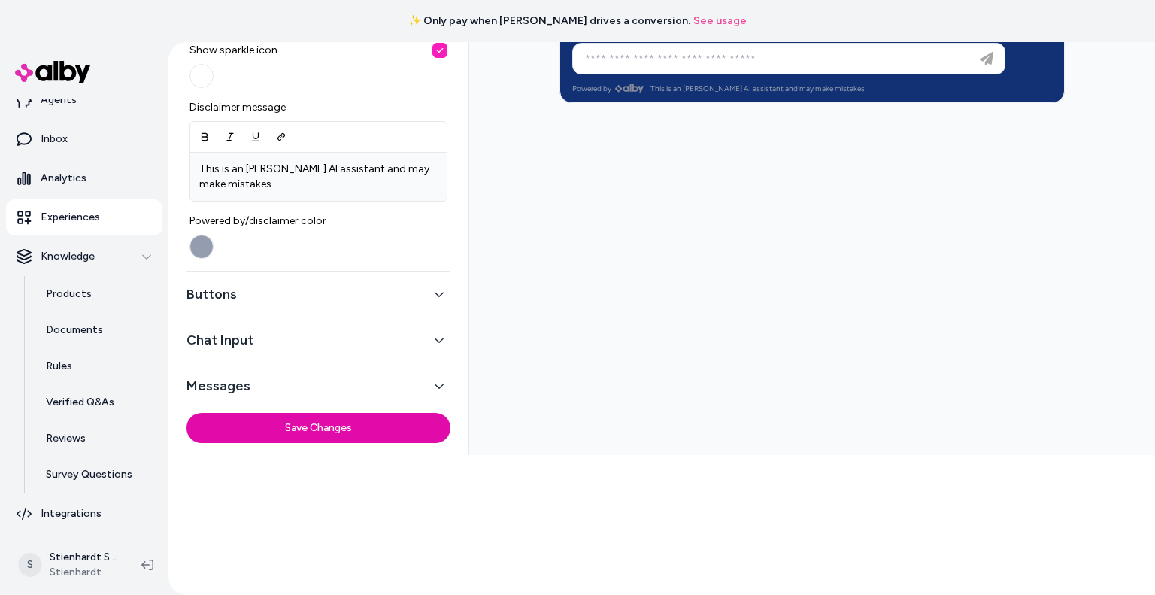
click at [282, 351] on div "Chat Input" at bounding box center [318, 340] width 264 height 46
click at [430, 346] on button "Chat Input" at bounding box center [318, 339] width 264 height 21
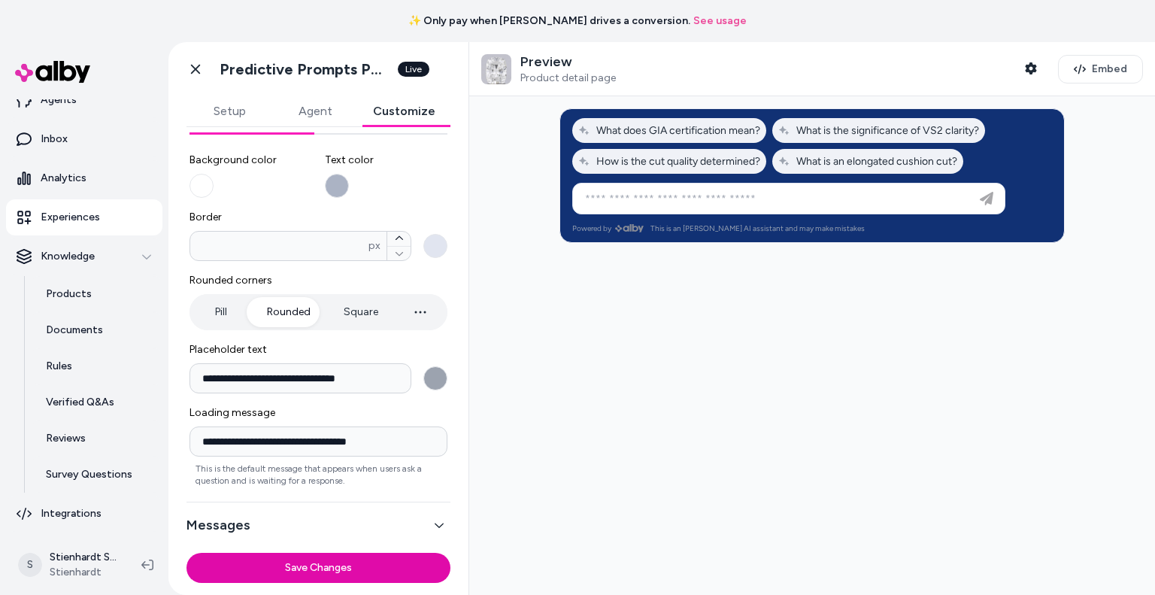
scroll to position [0, 0]
click at [422, 529] on button "Messages" at bounding box center [318, 524] width 264 height 21
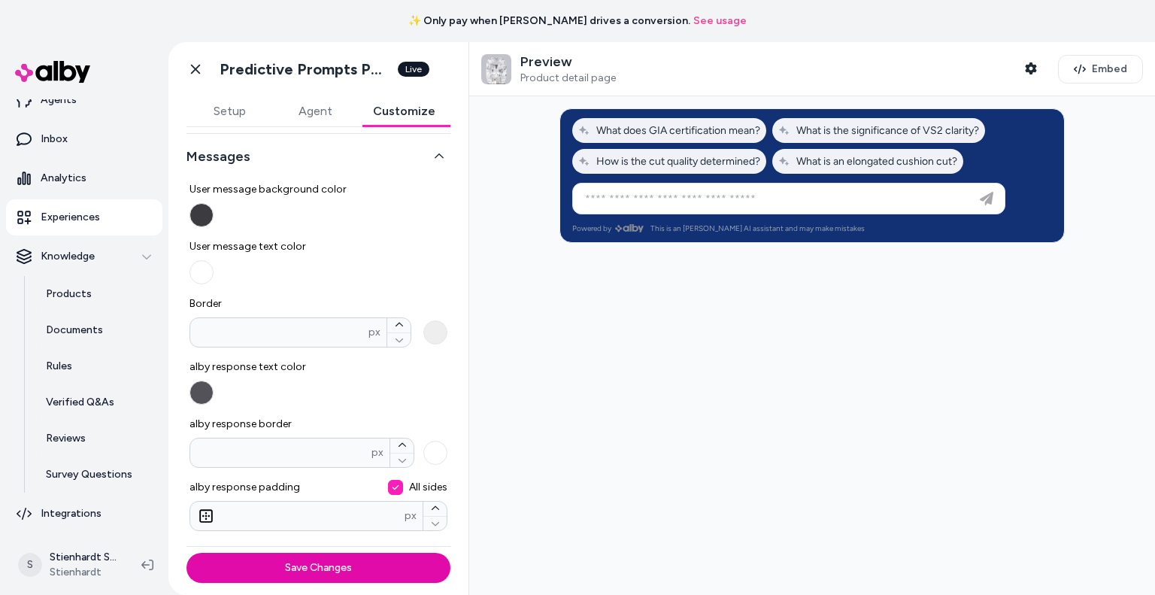
scroll to position [147, 0]
click at [395, 565] on button "Save Changes" at bounding box center [318, 568] width 264 height 30
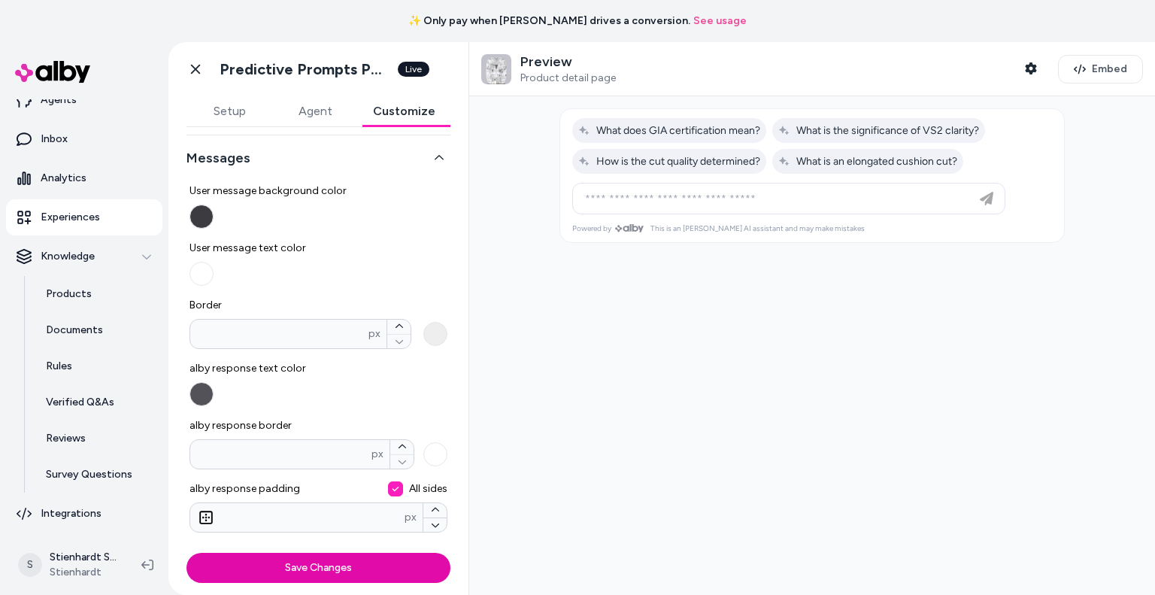
scroll to position [0, 0]
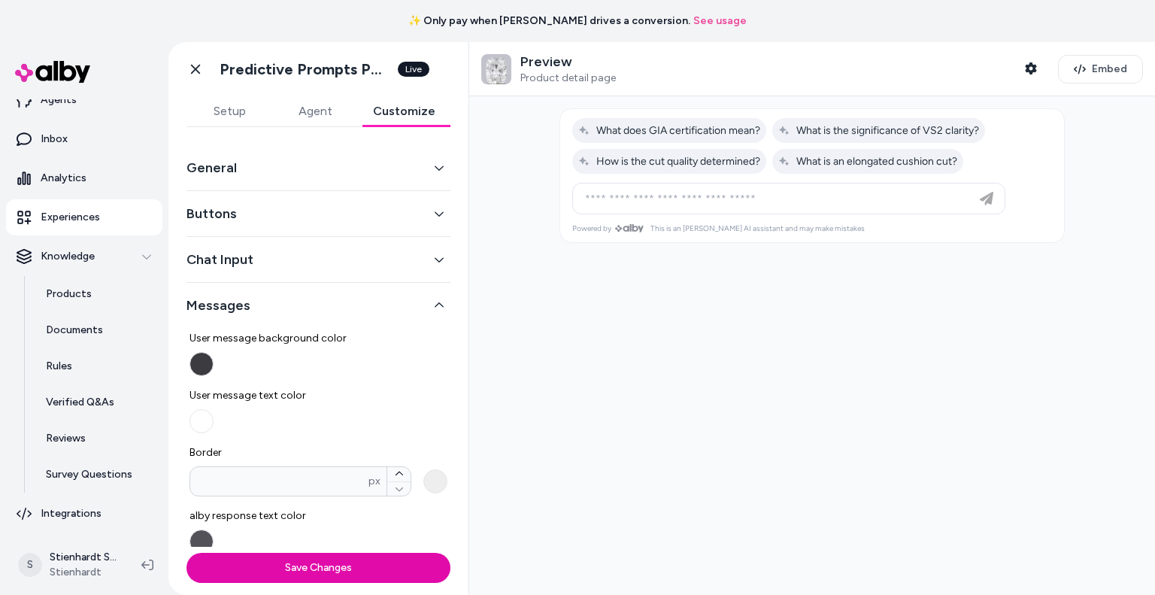
click at [232, 112] on button "Setup" at bounding box center [229, 111] width 86 height 30
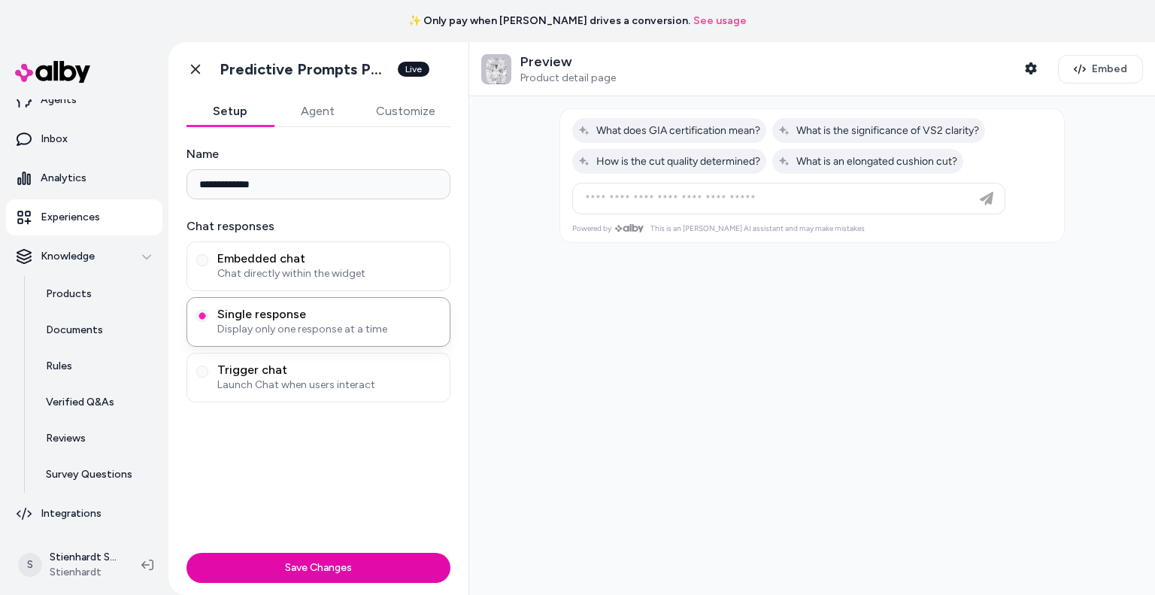
click at [313, 123] on button "Agent" at bounding box center [317, 111] width 87 height 30
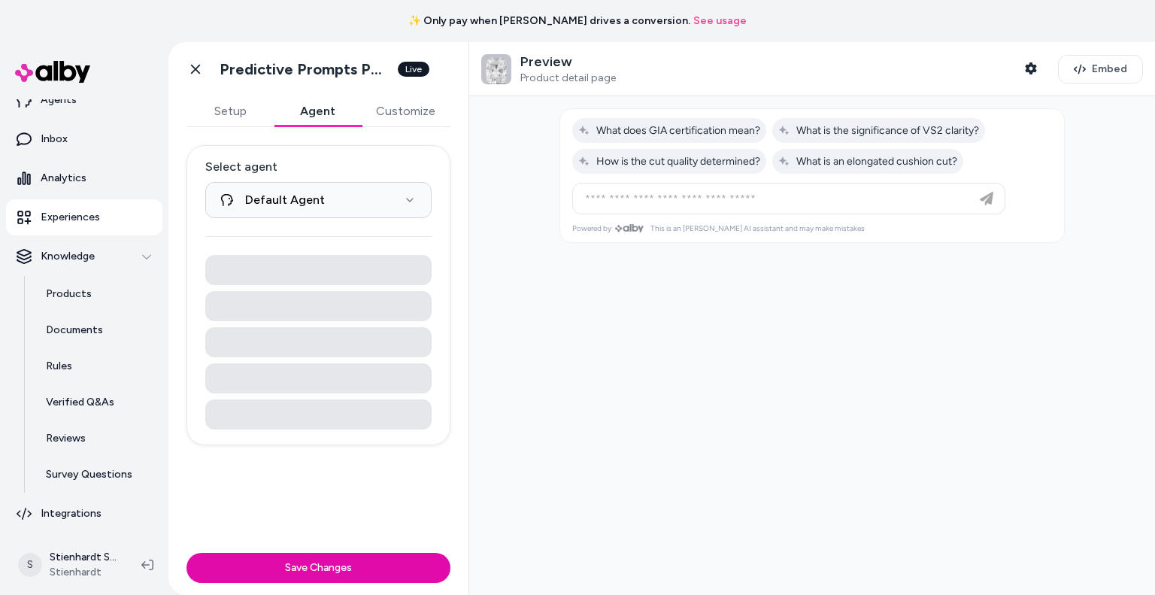
click at [204, 68] on link "Go back" at bounding box center [195, 69] width 30 height 30
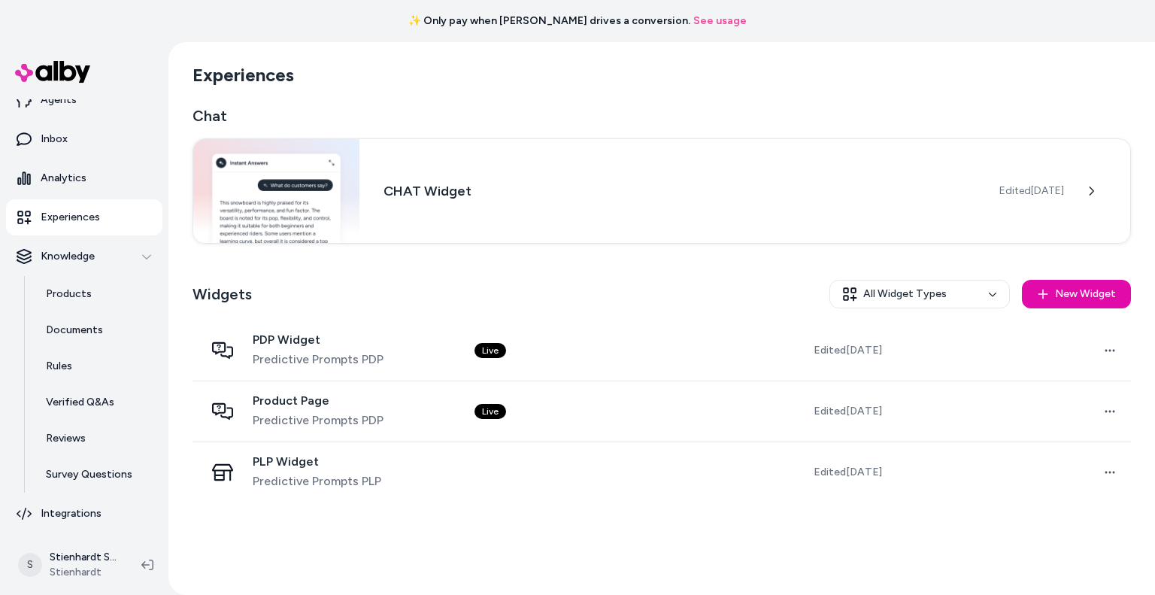
click at [357, 341] on span "PDP Widget" at bounding box center [318, 339] width 131 height 15
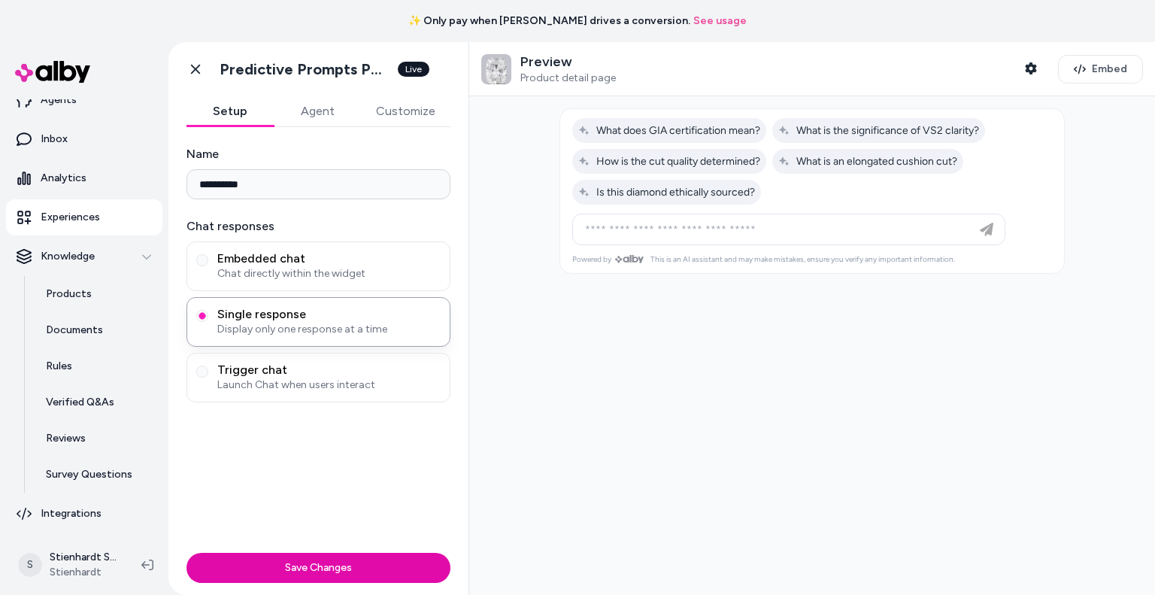
click at [317, 108] on button "Agent" at bounding box center [317, 111] width 87 height 30
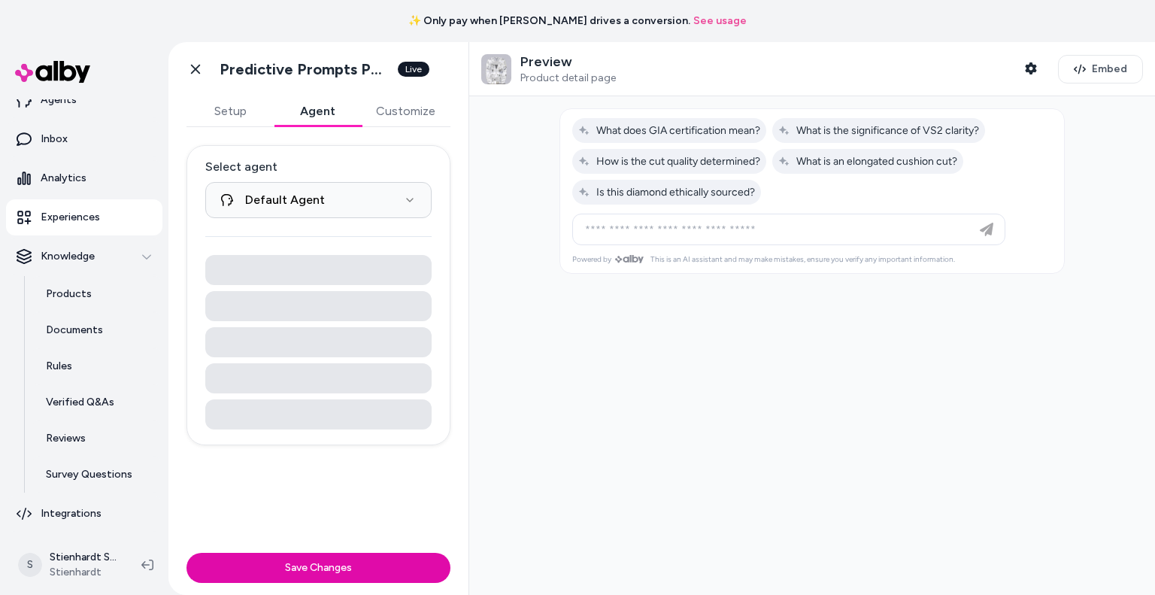
click at [394, 119] on button "Customize" at bounding box center [405, 111] width 89 height 30
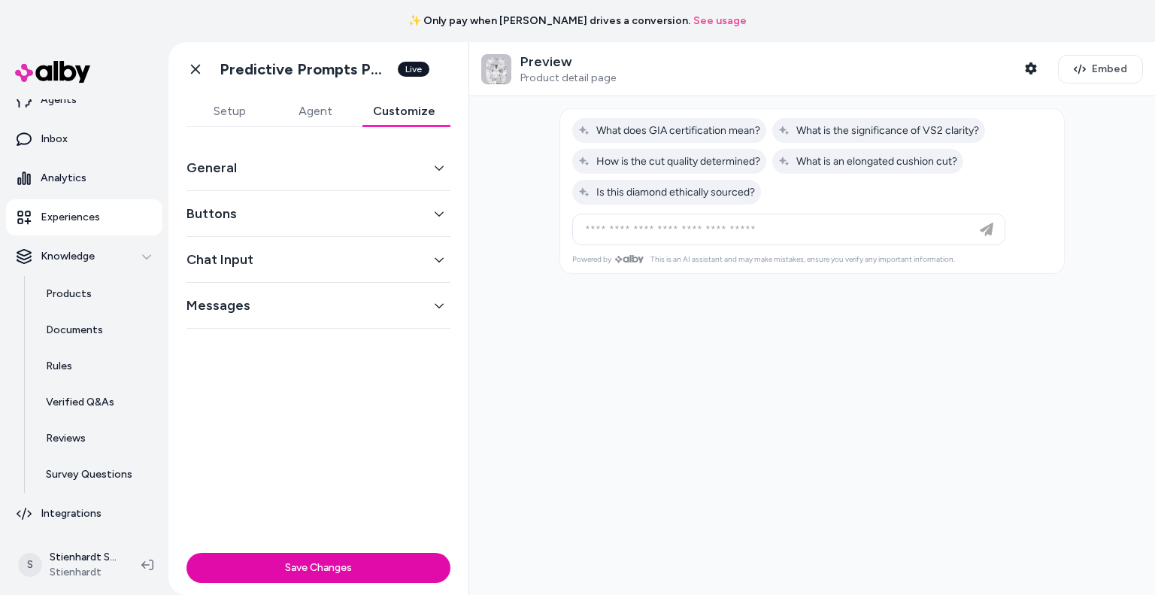
click at [384, 165] on button "General" at bounding box center [318, 167] width 264 height 21
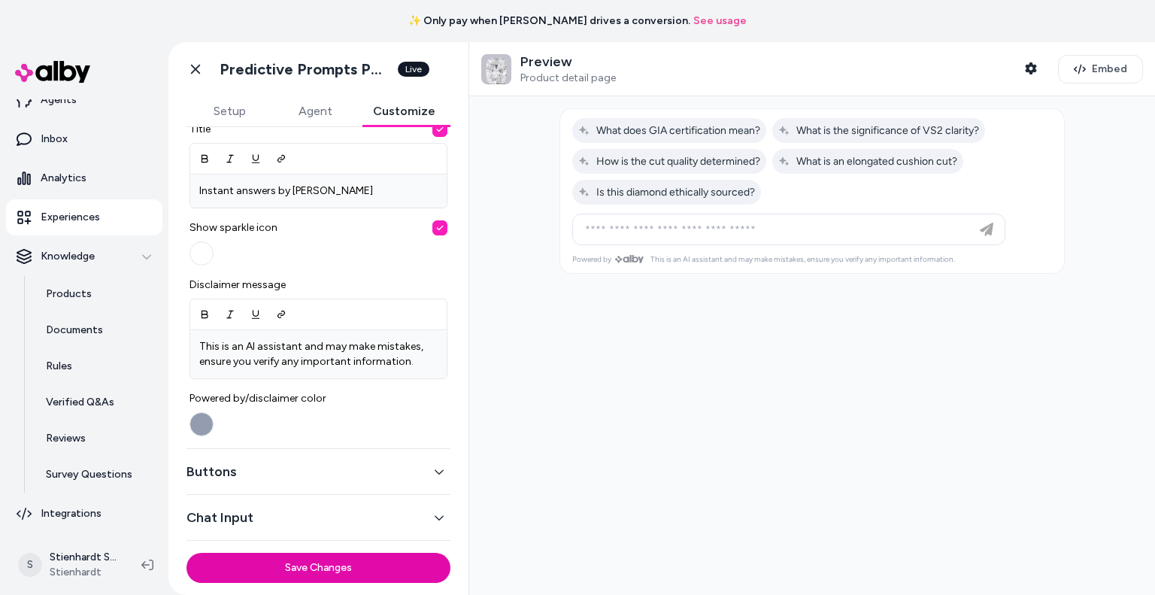
scroll to position [542, 0]
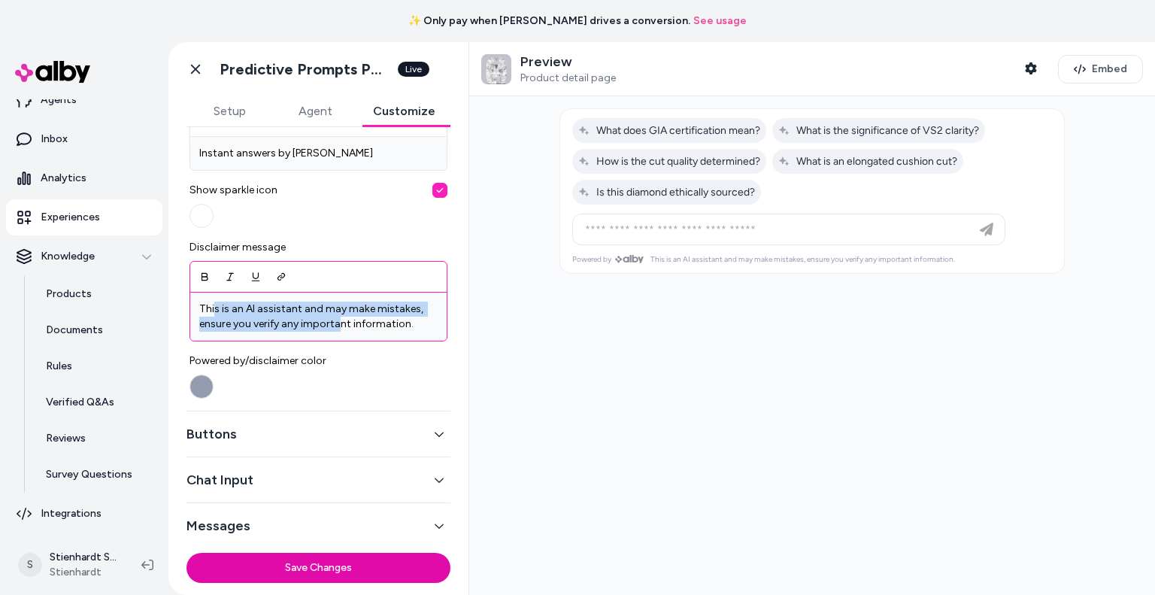
drag, startPoint x: 423, startPoint y: 352, endPoint x: 214, endPoint y: 276, distance: 222.4
click at [214, 276] on div "Number of pre-generated questions * Font Background color Background border * p…" at bounding box center [318, 23] width 258 height 750
click at [193, 62] on icon at bounding box center [195, 69] width 15 height 15
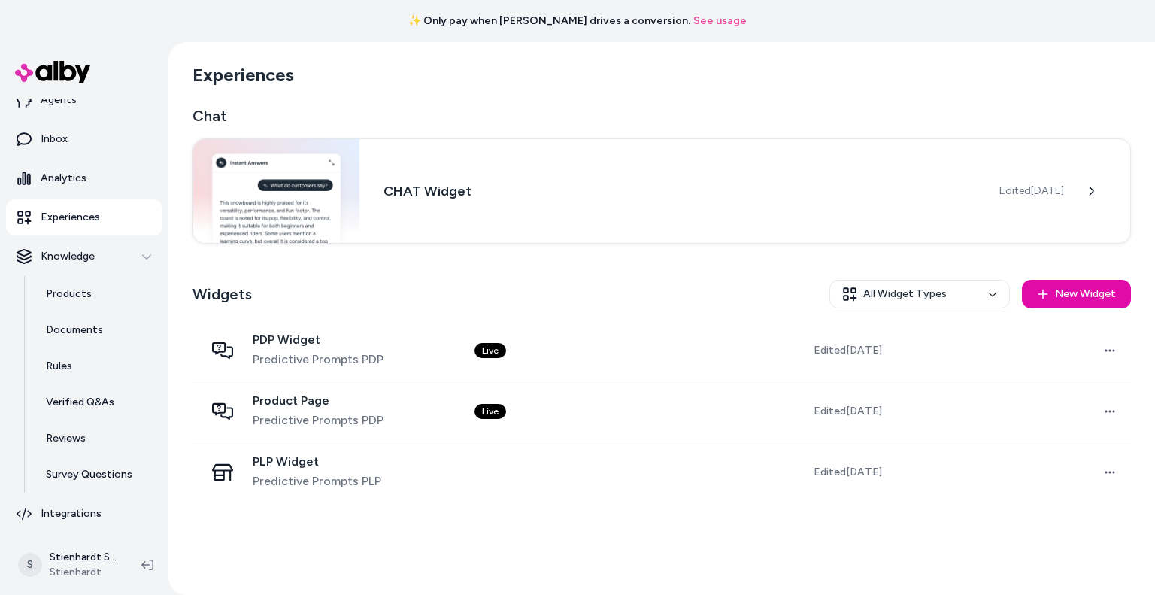
click at [308, 419] on span "Predictive Prompts PDP" at bounding box center [318, 420] width 131 height 18
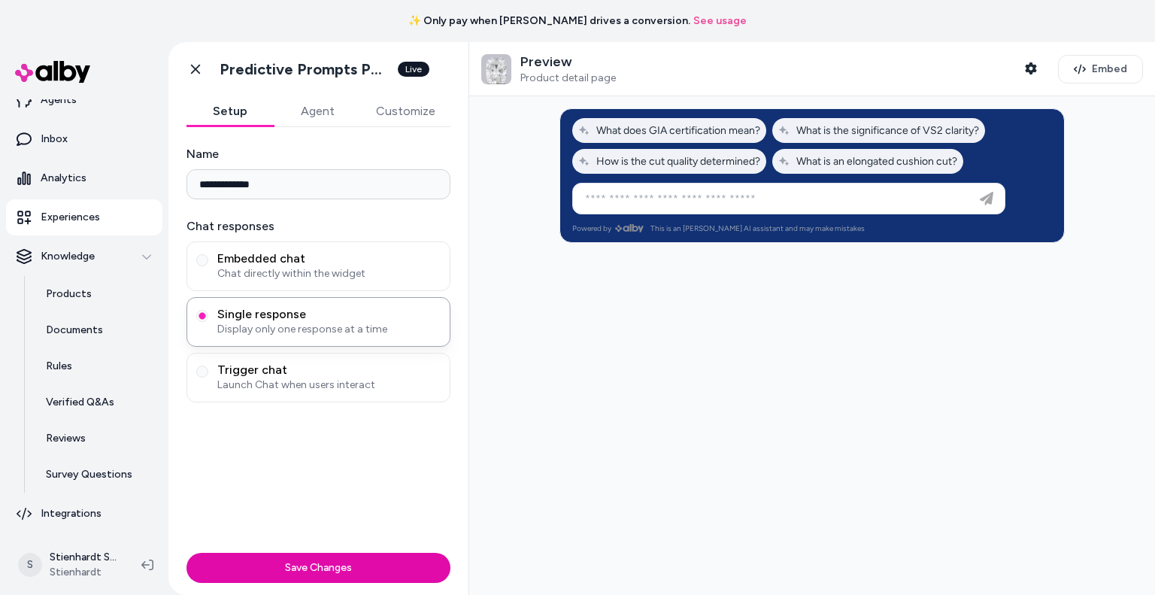
drag, startPoint x: 853, startPoint y: 231, endPoint x: 650, endPoint y: 231, distance: 203.0
click at [650, 231] on div "Powered by This is an Stienhardt AI assistant and may make mistakes" at bounding box center [812, 232] width 504 height 19
click at [83, 211] on p "Experiences" at bounding box center [70, 217] width 59 height 15
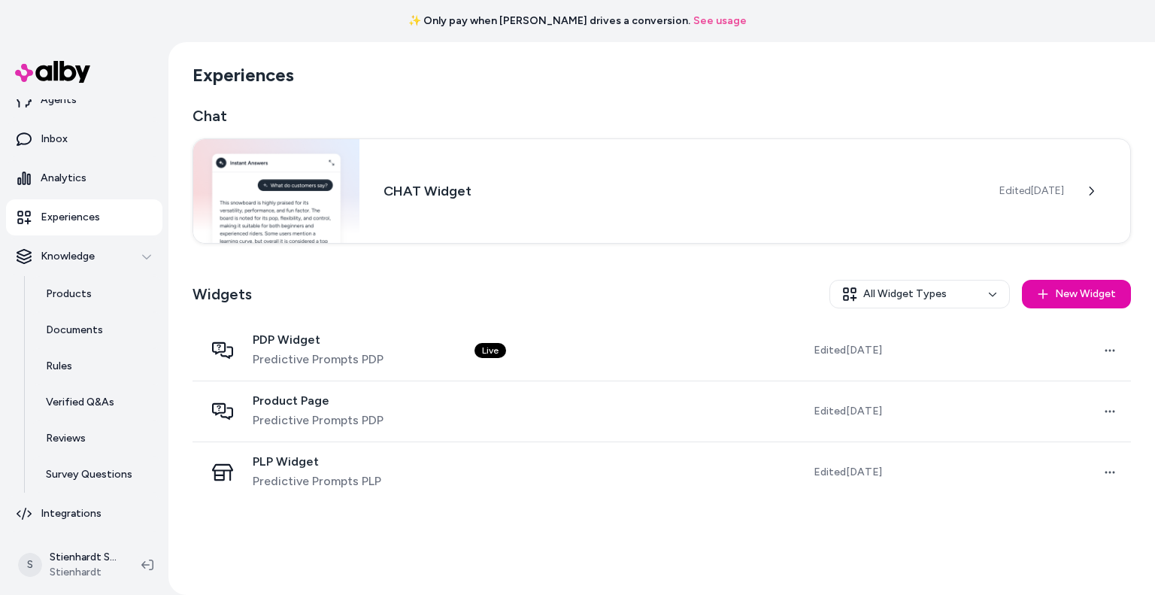
click at [72, 307] on link "Products" at bounding box center [97, 294] width 132 height 36
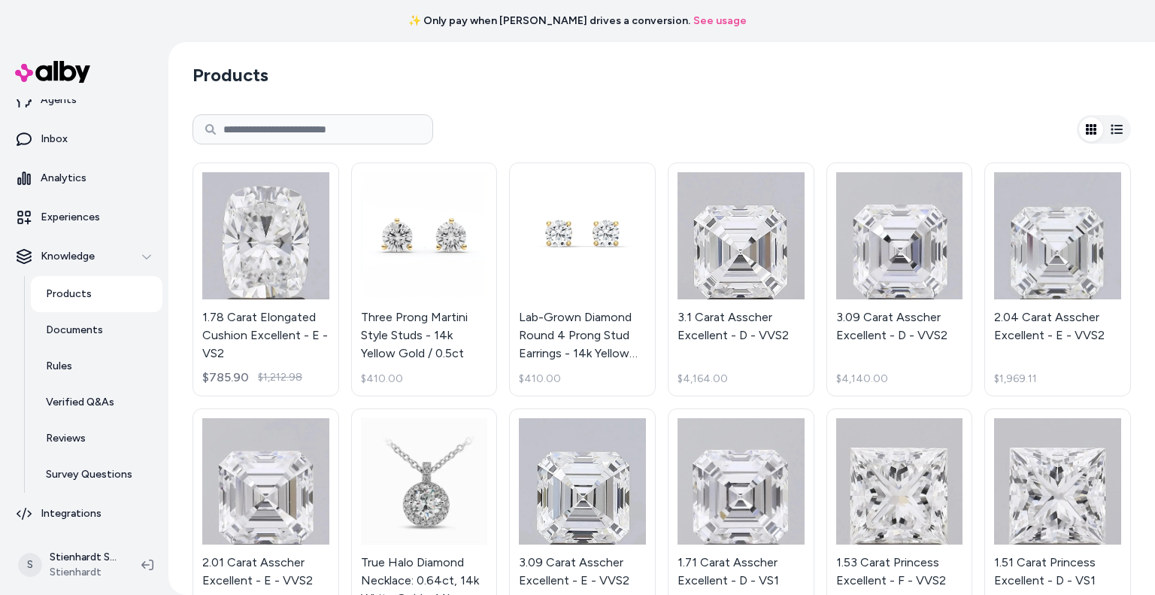
click at [89, 232] on link "Experiences" at bounding box center [84, 217] width 156 height 36
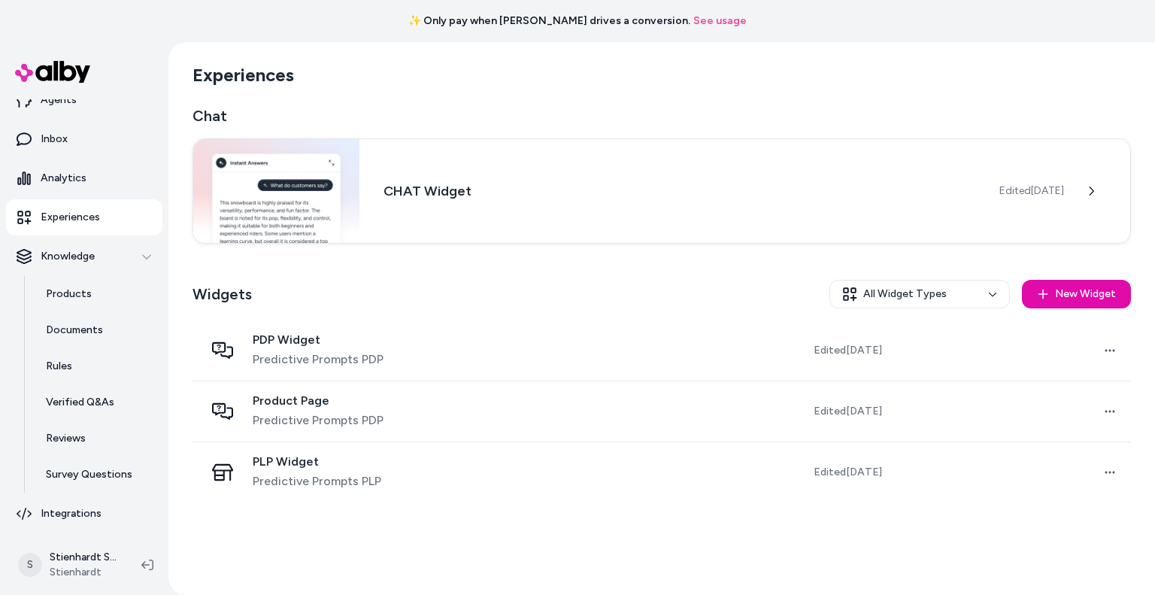
click at [353, 344] on span "PDP Widget" at bounding box center [318, 339] width 131 height 15
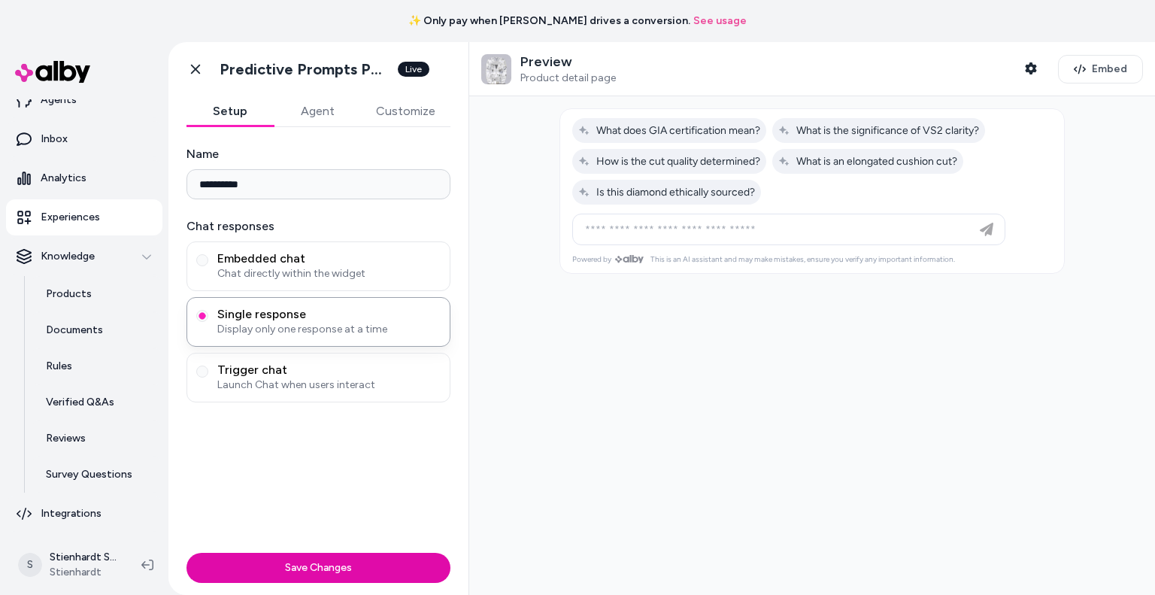
click at [337, 111] on button "Agent" at bounding box center [317, 111] width 87 height 30
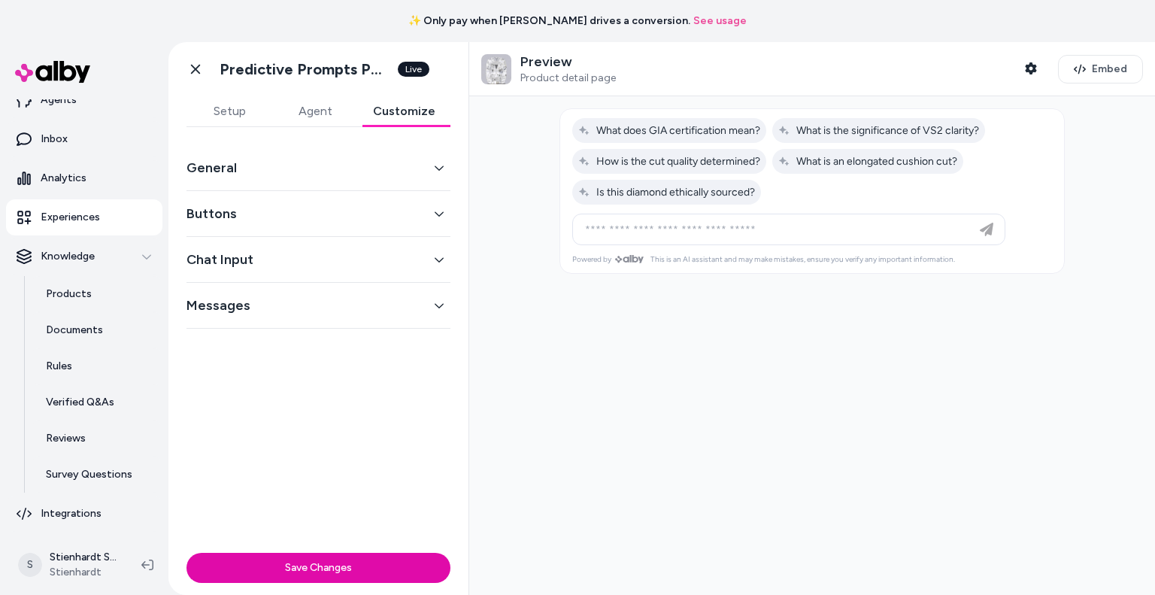
click at [403, 111] on button "Customize" at bounding box center [404, 111] width 92 height 30
click at [274, 164] on button "General" at bounding box center [318, 167] width 264 height 21
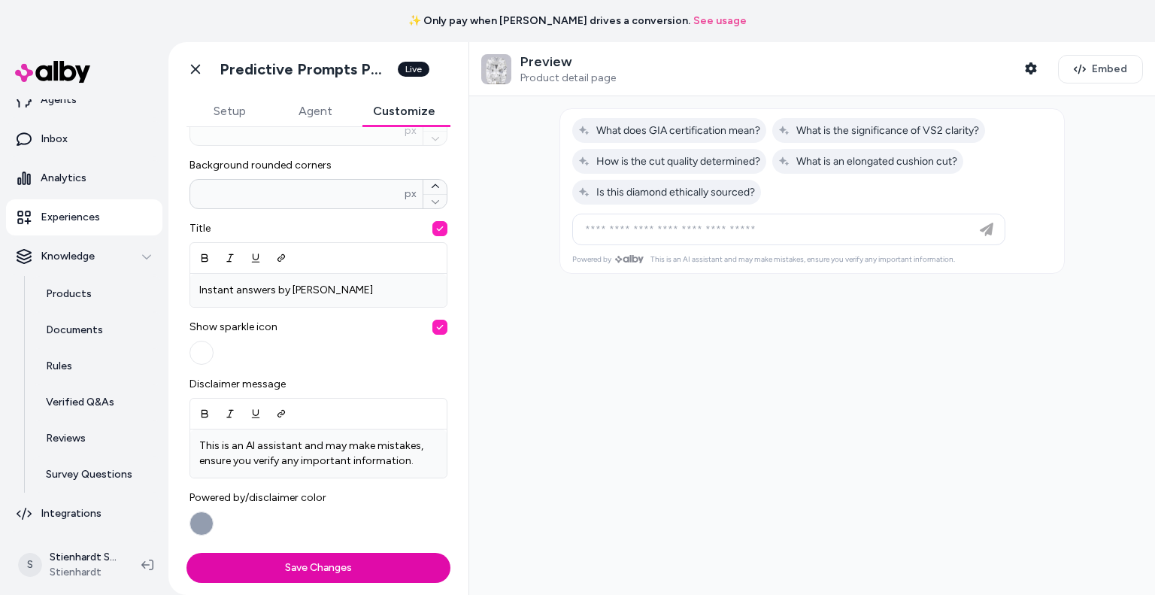
scroll to position [421, 0]
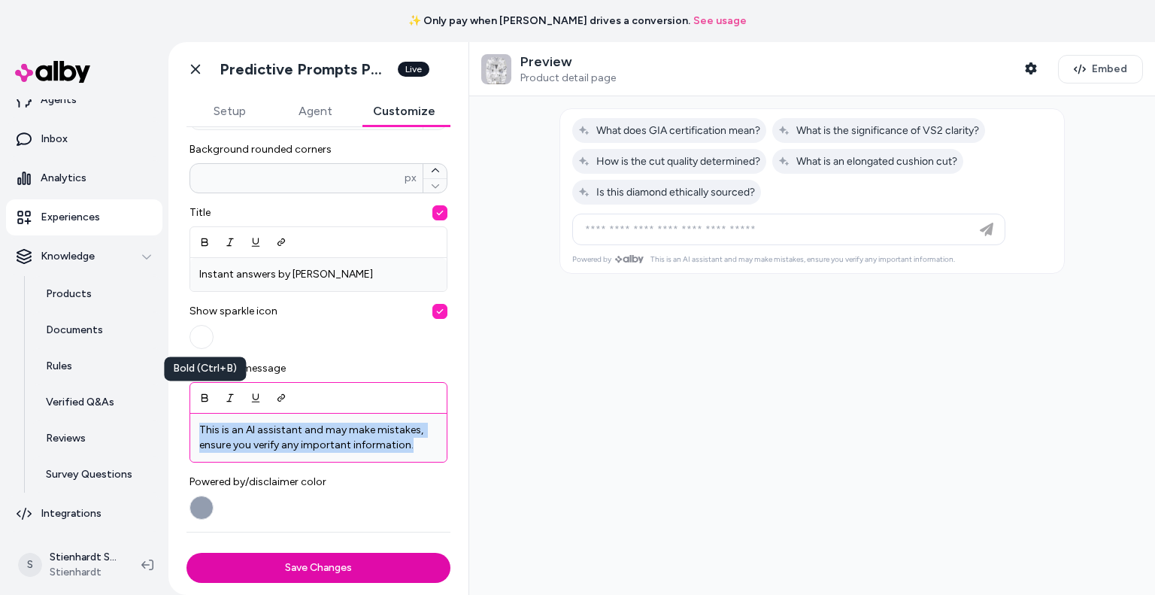
drag, startPoint x: 412, startPoint y: 450, endPoint x: 177, endPoint y: 405, distance: 238.7
click at [177, 405] on div "General Number of pre-generated questions * Font Background color Background bo…" at bounding box center [318, 336] width 300 height 419
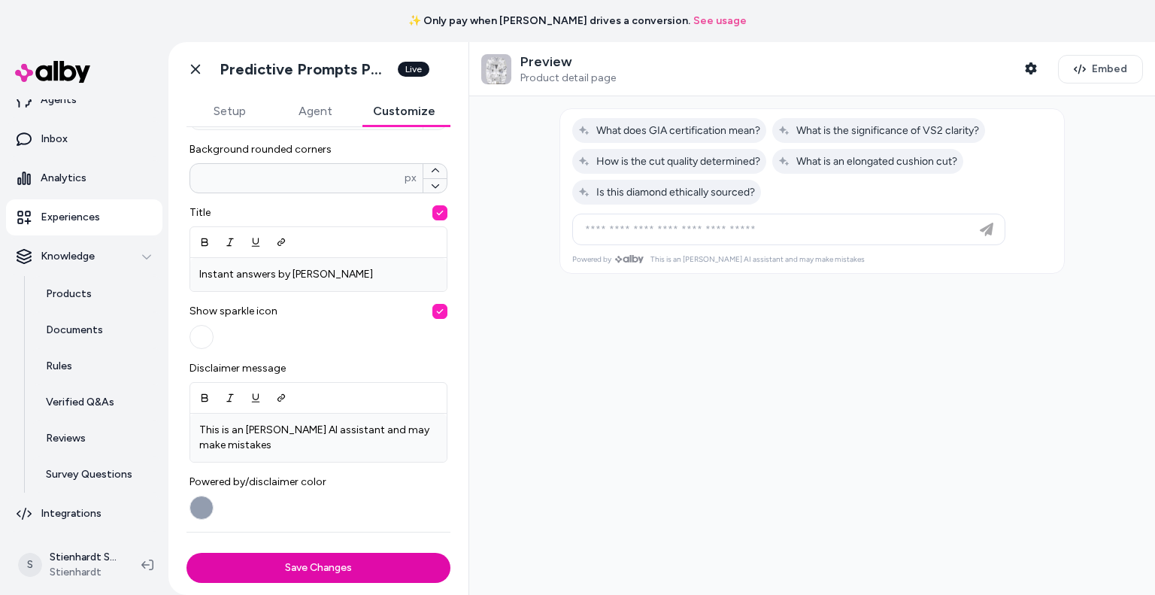
click at [327, 579] on button "Save Changes" at bounding box center [318, 568] width 264 height 30
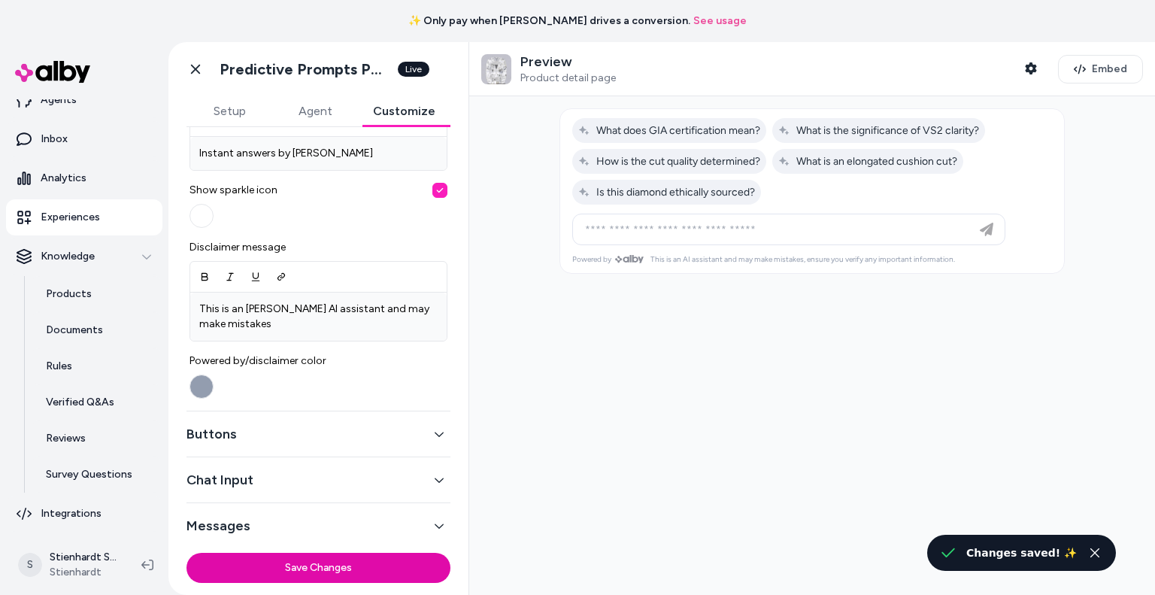
click at [262, 439] on button "Buttons" at bounding box center [318, 433] width 264 height 21
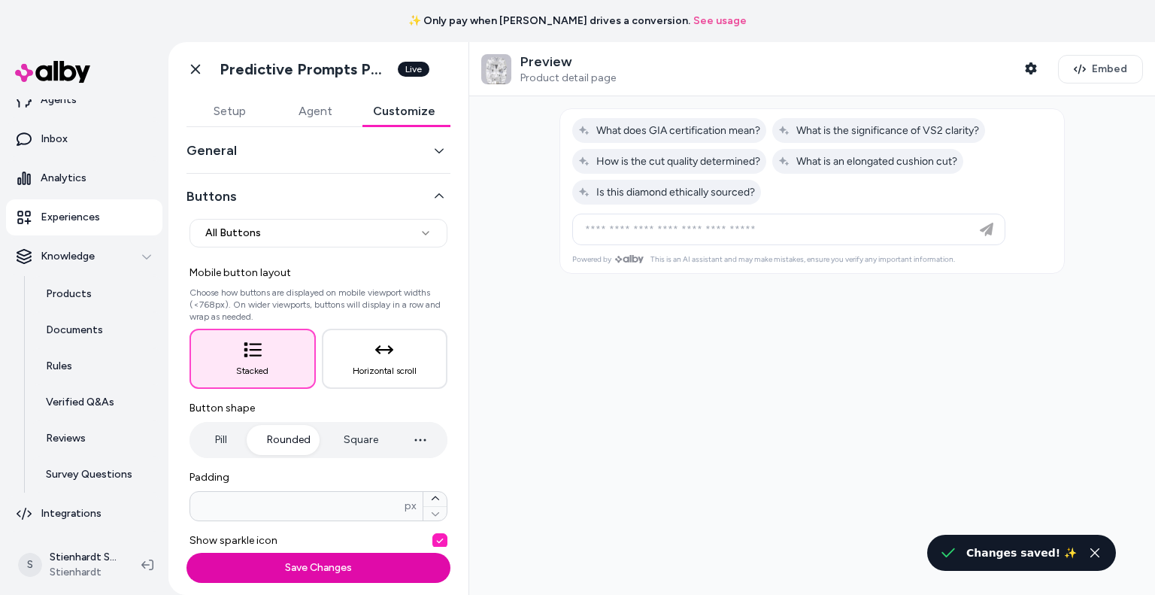
scroll to position [0, 0]
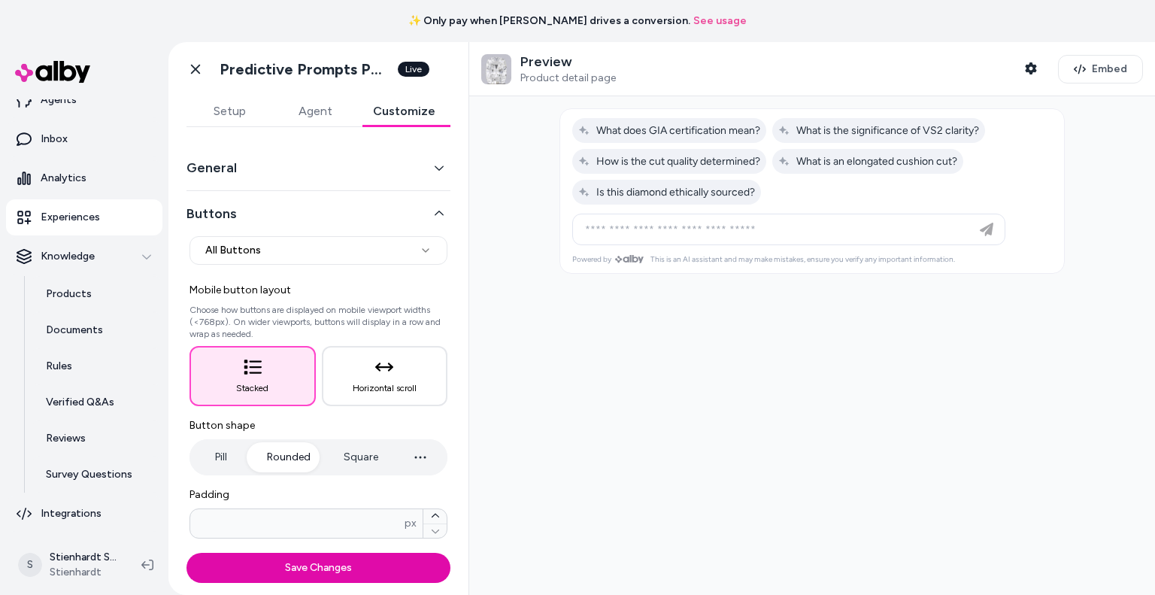
click at [358, 171] on button "General" at bounding box center [318, 167] width 264 height 21
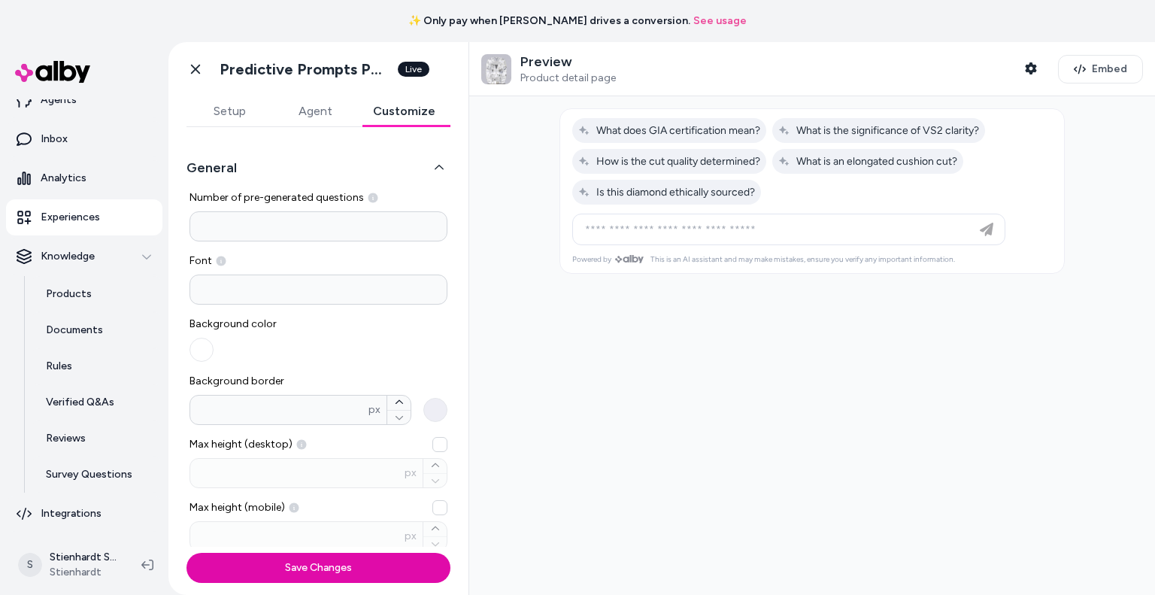
drag, startPoint x: 295, startPoint y: 225, endPoint x: 212, endPoint y: 237, distance: 84.3
click at [212, 237] on input "*" at bounding box center [318, 226] width 258 height 30
type input "*"
click at [301, 171] on button "General" at bounding box center [318, 167] width 264 height 21
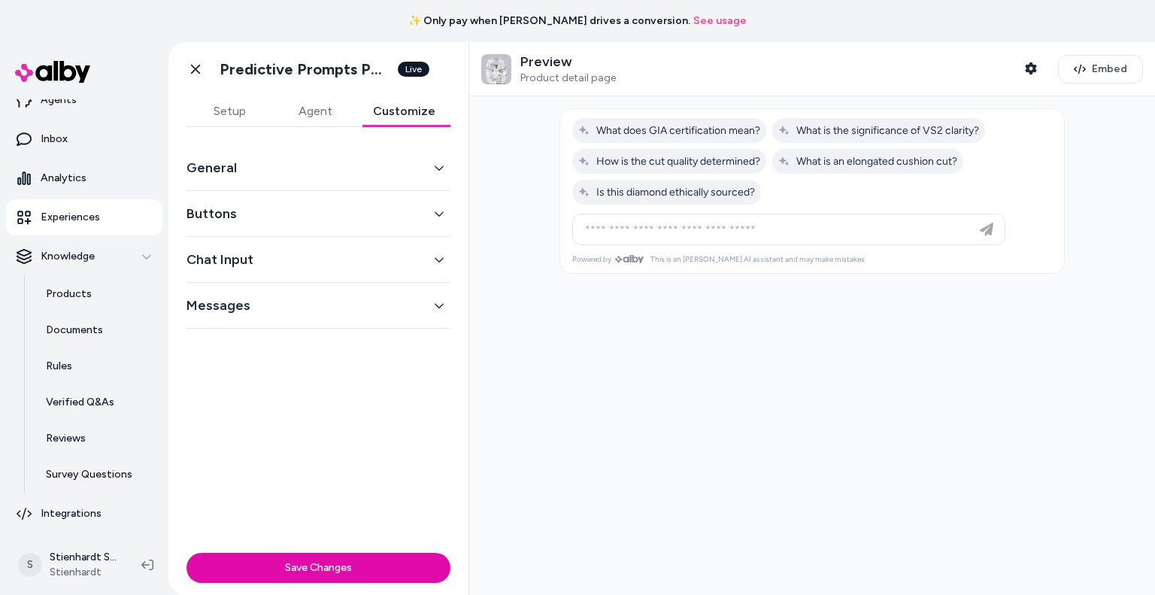
click at [303, 167] on button "General" at bounding box center [318, 167] width 264 height 21
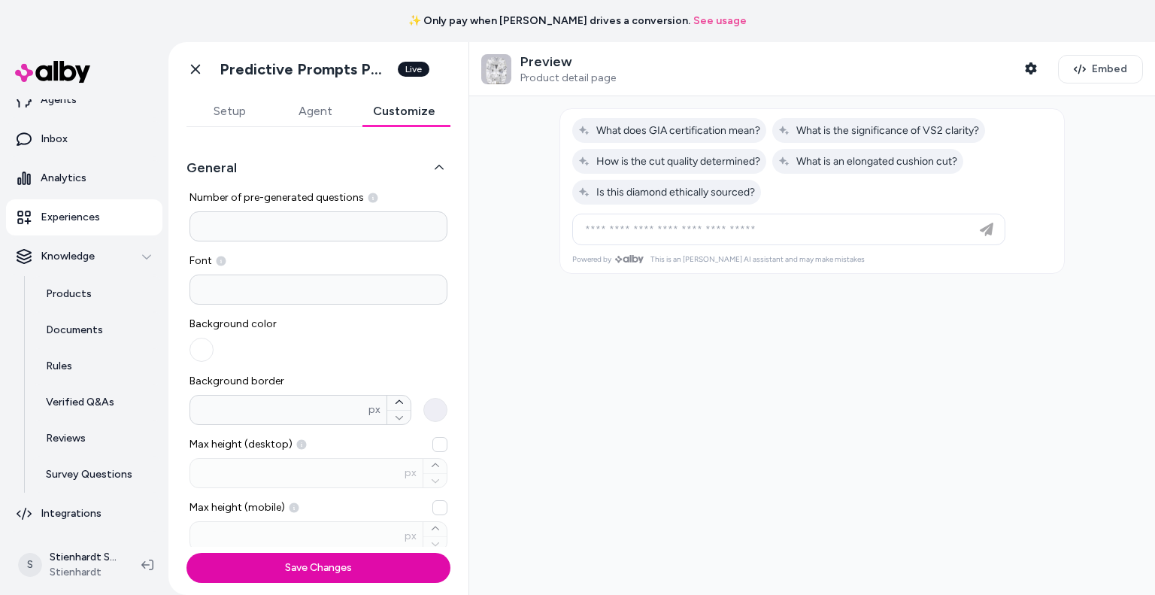
click at [314, 574] on button "Save Changes" at bounding box center [318, 568] width 264 height 30
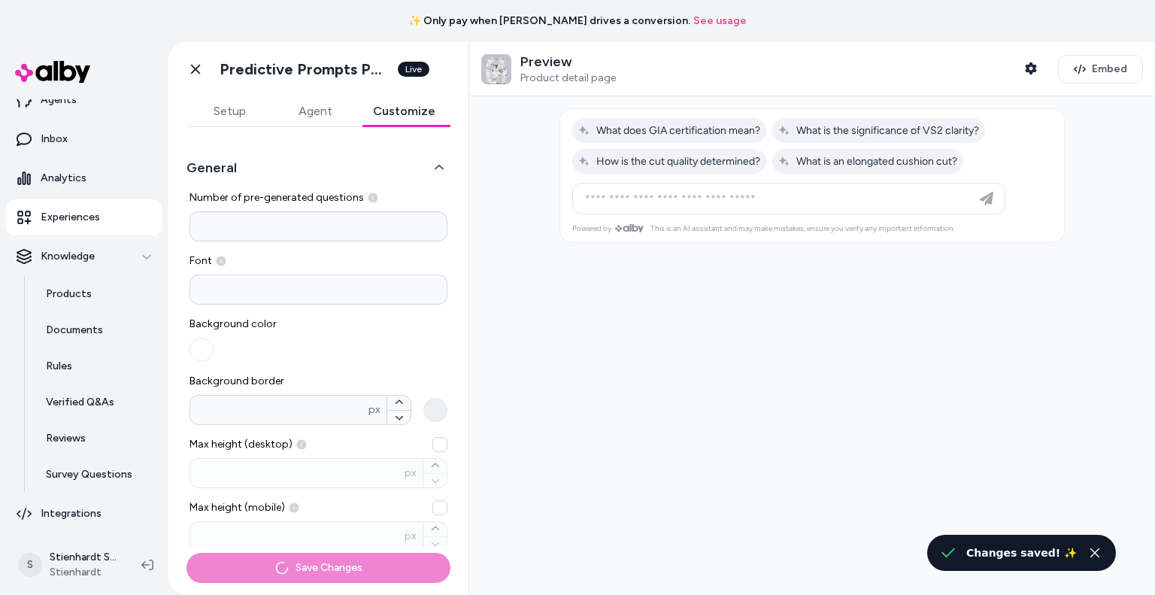
click at [202, 345] on button "button" at bounding box center [201, 350] width 24 height 24
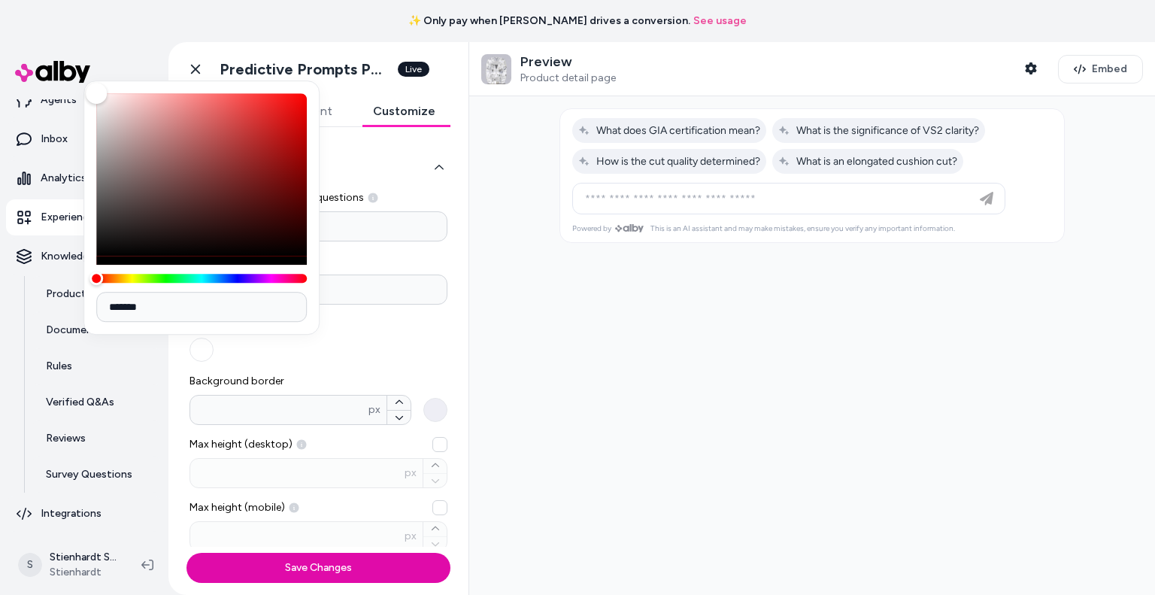
drag, startPoint x: 181, startPoint y: 310, endPoint x: 112, endPoint y: 303, distance: 69.5
click at [112, 303] on input "*******" at bounding box center [201, 307] width 211 height 30
paste input
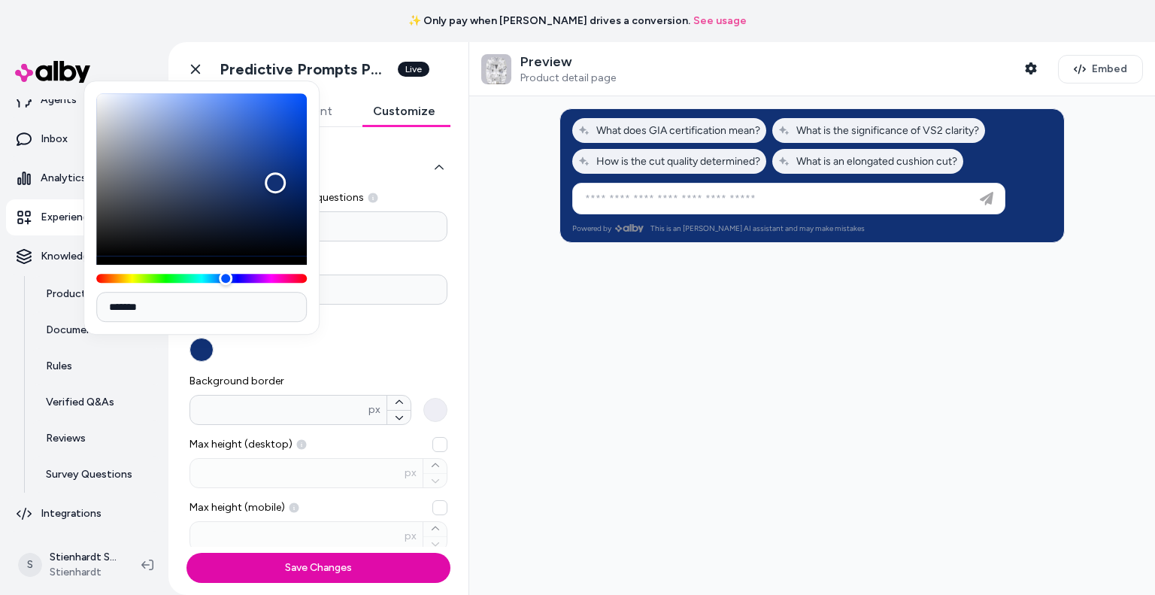
type input "*******"
click at [340, 343] on div "Background color" at bounding box center [318, 339] width 258 height 45
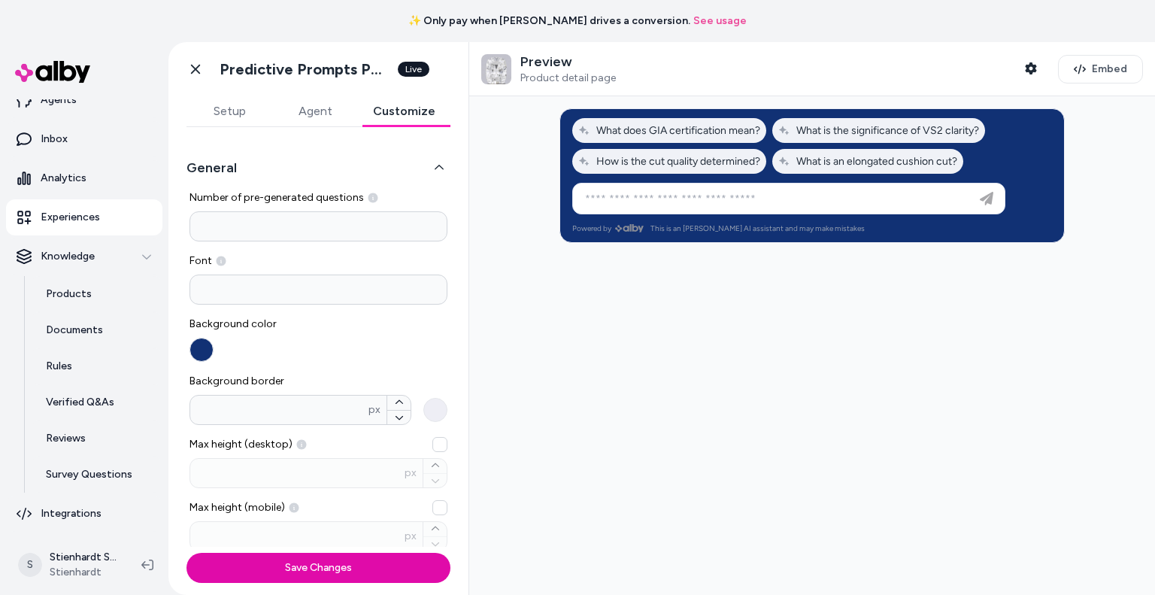
click at [311, 568] on button "Save Changes" at bounding box center [318, 568] width 264 height 30
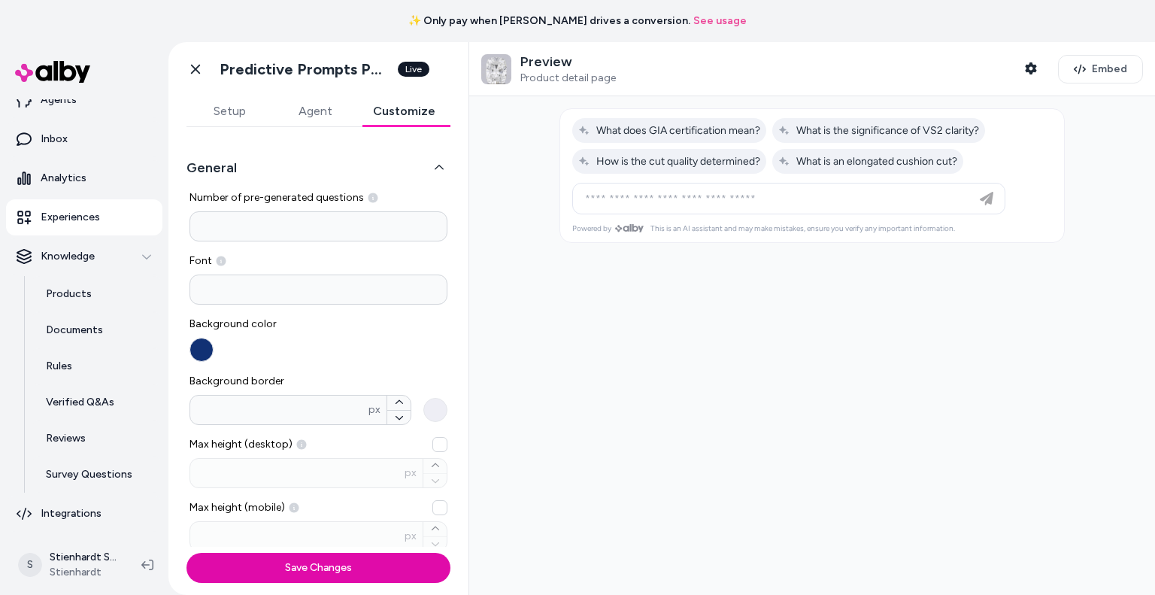
click at [236, 120] on button "Setup" at bounding box center [229, 111] width 86 height 30
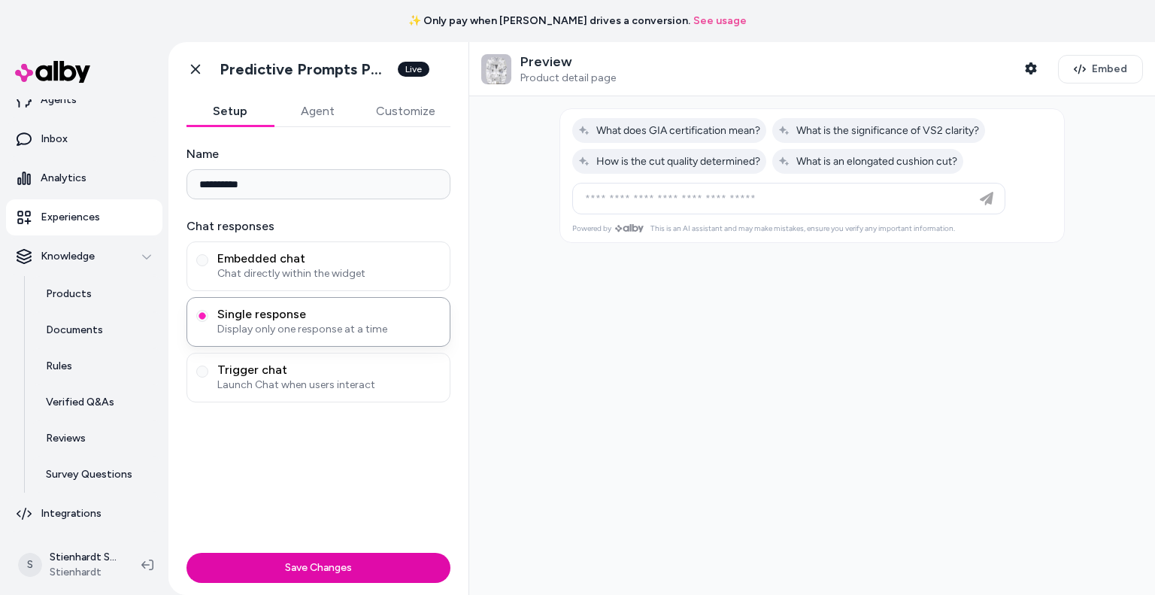
click at [304, 110] on button "Agent" at bounding box center [317, 111] width 87 height 30
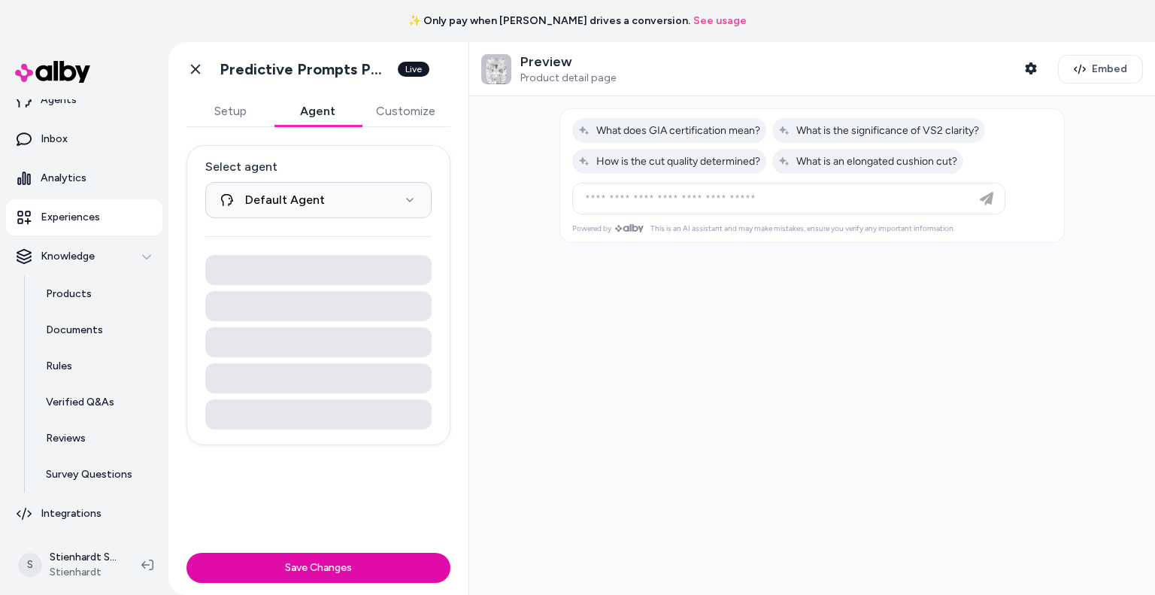
click at [458, 127] on div "**********" at bounding box center [318, 336] width 300 height 419
click at [401, 96] on button "Customize" at bounding box center [405, 111] width 89 height 30
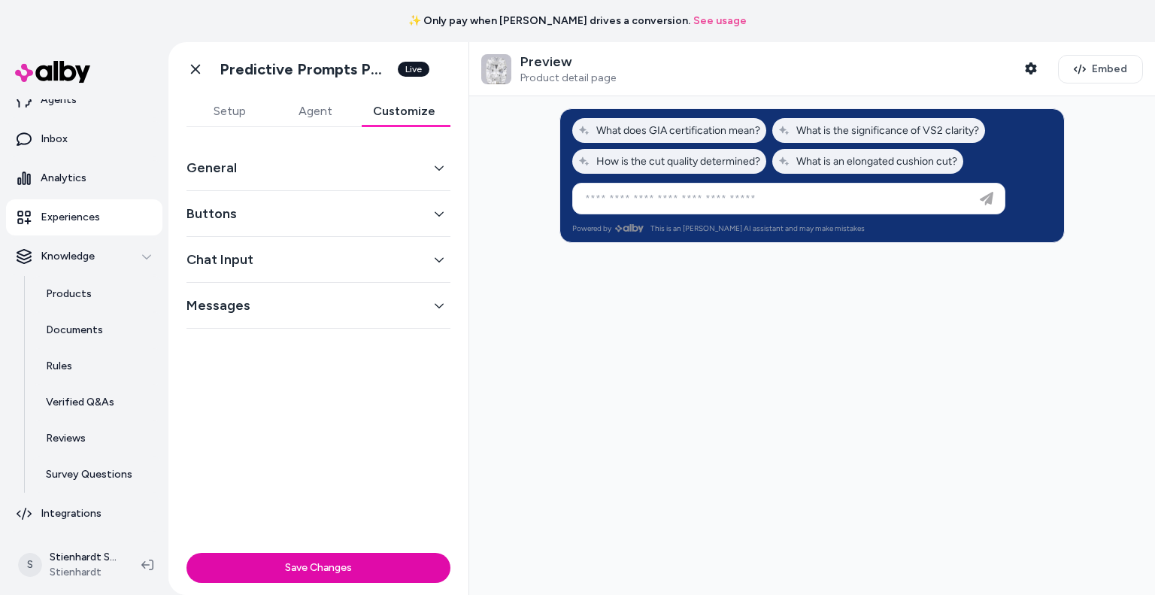
click at [1095, 74] on span "Embed" at bounding box center [1109, 69] width 35 height 15
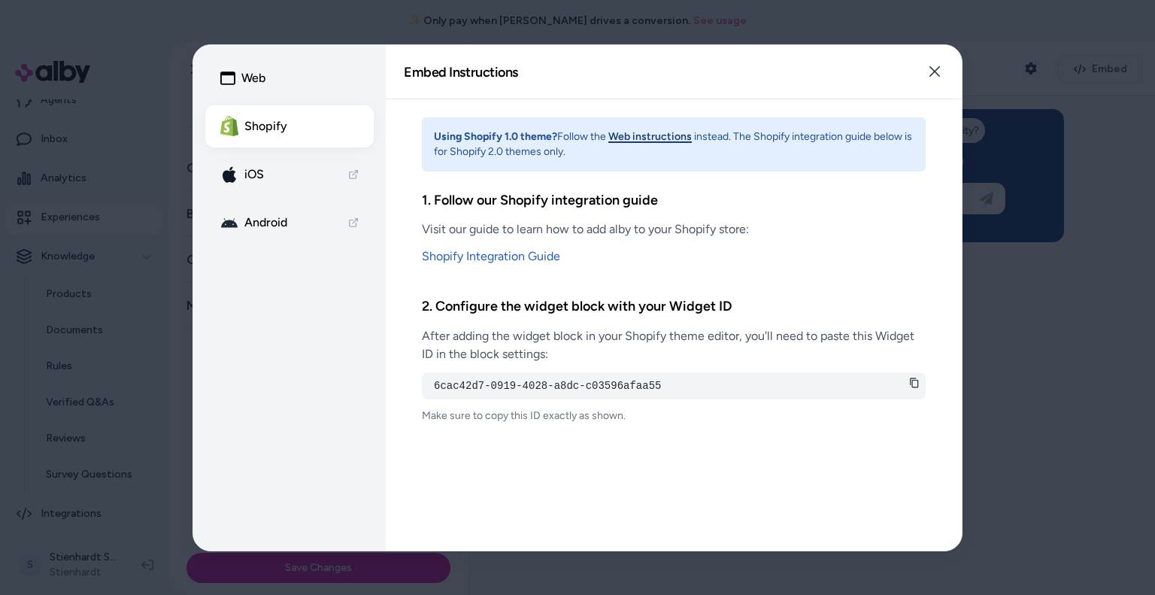
click at [909, 383] on icon at bounding box center [914, 382] width 11 height 11
click at [157, 165] on div at bounding box center [577, 297] width 1155 height 595
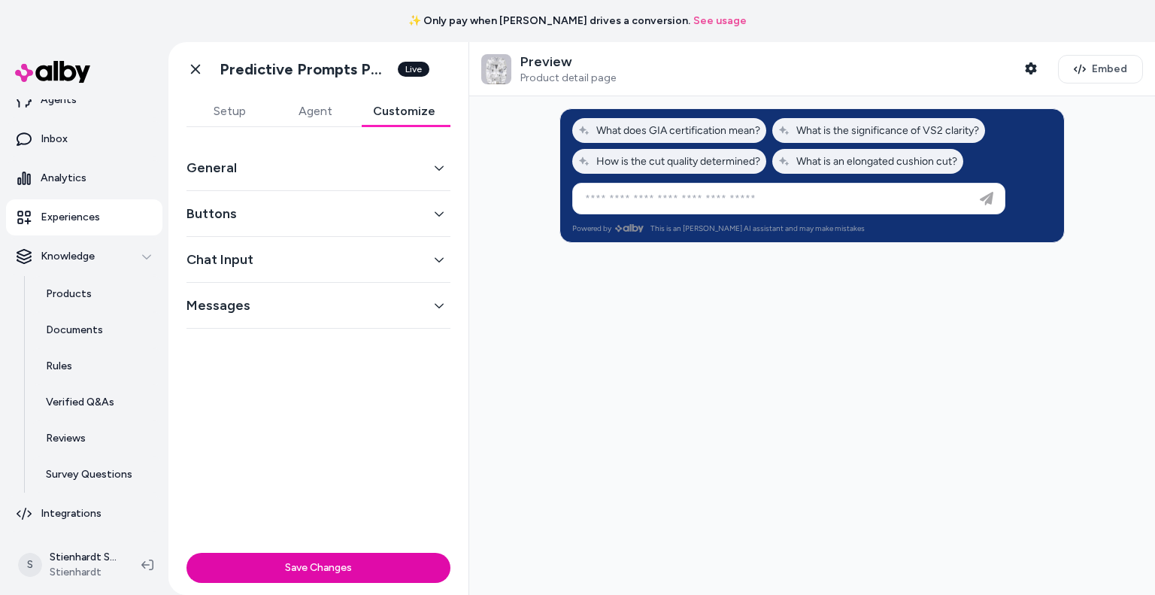
click at [298, 327] on div "Messages" at bounding box center [318, 306] width 264 height 46
click at [318, 304] on button "Messages" at bounding box center [318, 305] width 264 height 21
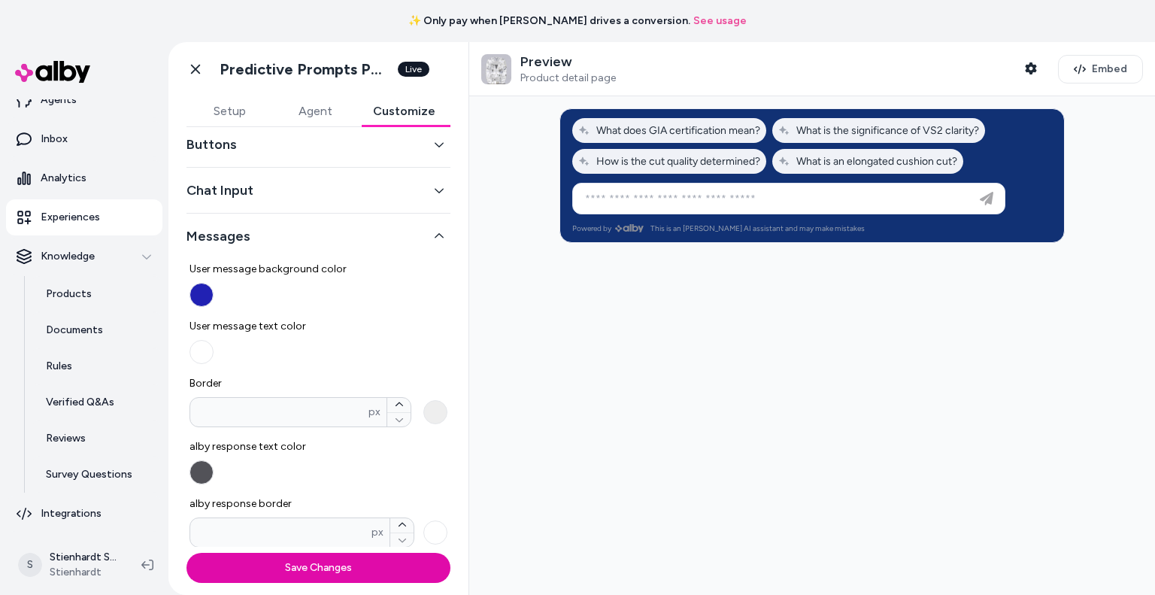
scroll to position [147, 0]
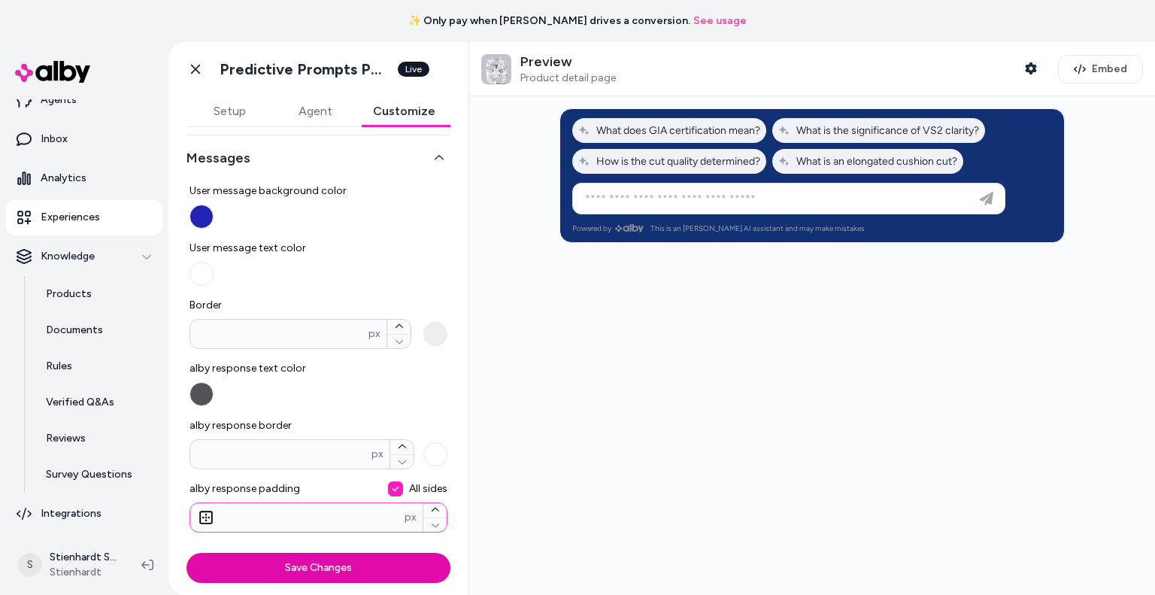
click at [293, 522] on input "**" at bounding box center [297, 517] width 214 height 15
click at [388, 486] on button "All sides" at bounding box center [395, 488] width 15 height 15
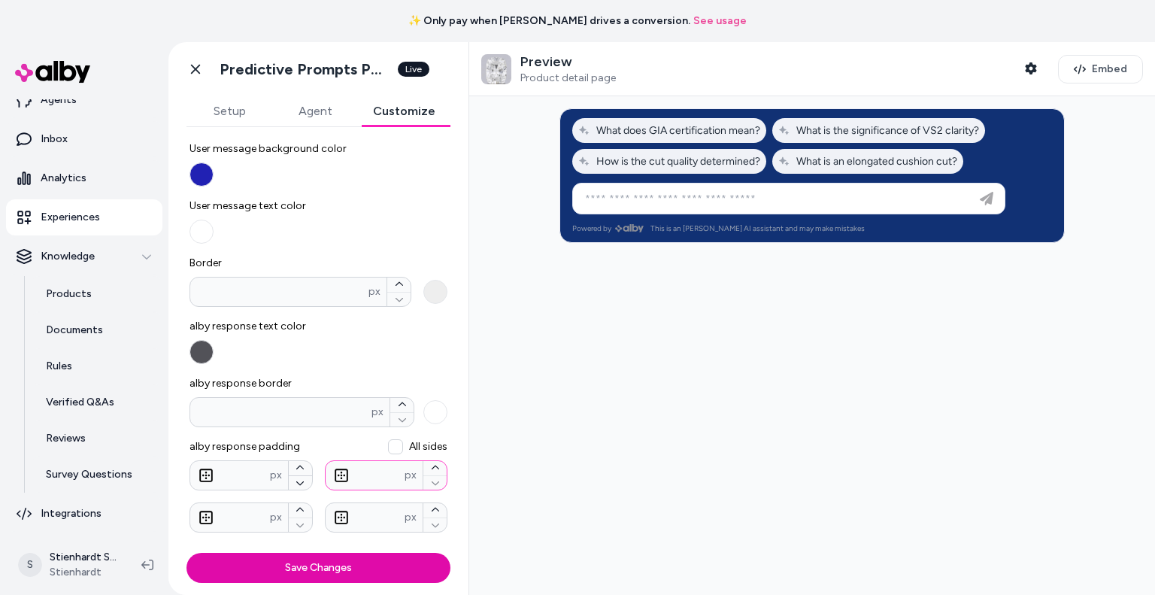
click at [431, 466] on icon "button" at bounding box center [435, 467] width 8 height 4
type input "**"
click at [431, 466] on icon "button" at bounding box center [435, 467] width 8 height 4
type input "**"
click at [431, 466] on icon "button" at bounding box center [435, 467] width 8 height 4
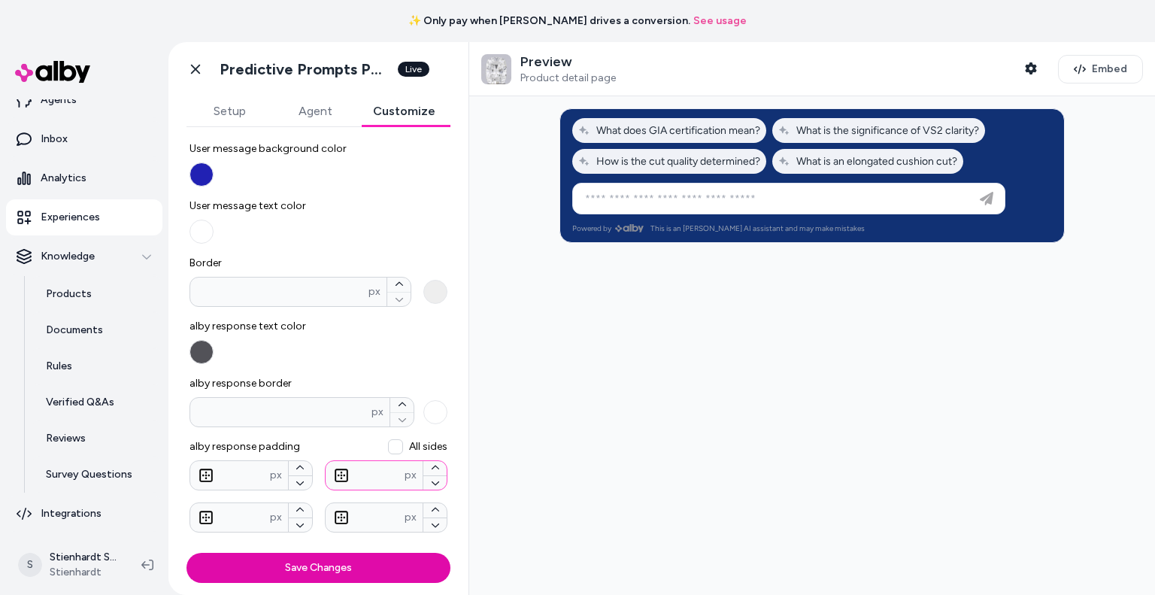
type input "**"
click at [431, 466] on icon "button" at bounding box center [435, 467] width 8 height 4
type input "**"
click at [431, 466] on icon "button" at bounding box center [435, 467] width 8 height 4
type input "**"
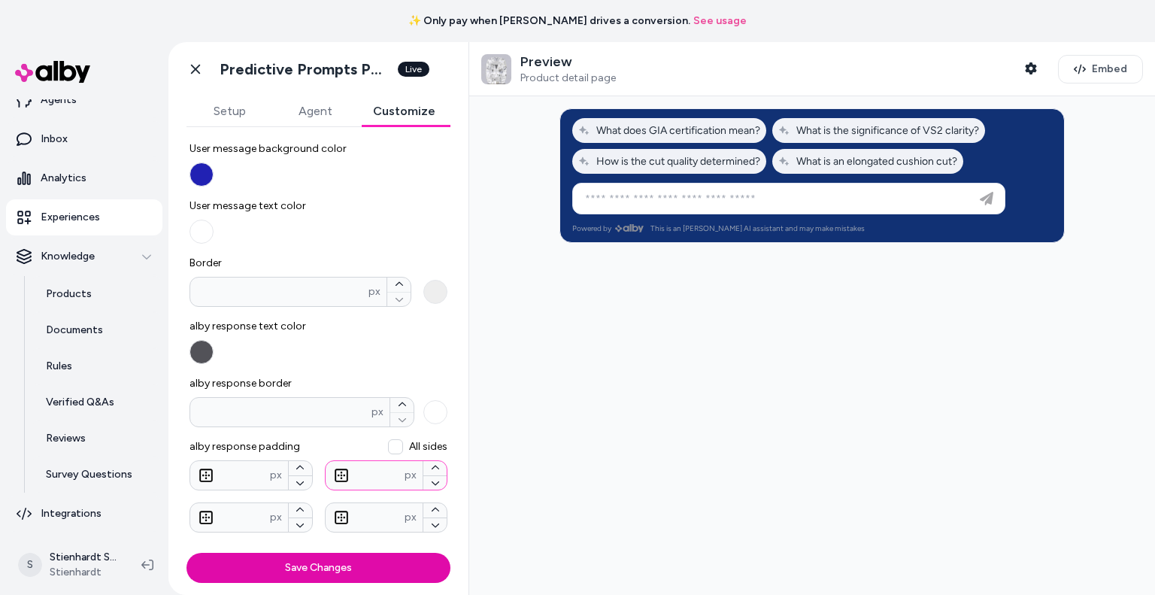
click at [431, 466] on icon "button" at bounding box center [435, 467] width 8 height 4
type input "**"
click at [431, 466] on icon "button" at bounding box center [435, 467] width 8 height 4
type input "**"
click at [431, 466] on icon "button" at bounding box center [435, 467] width 8 height 4
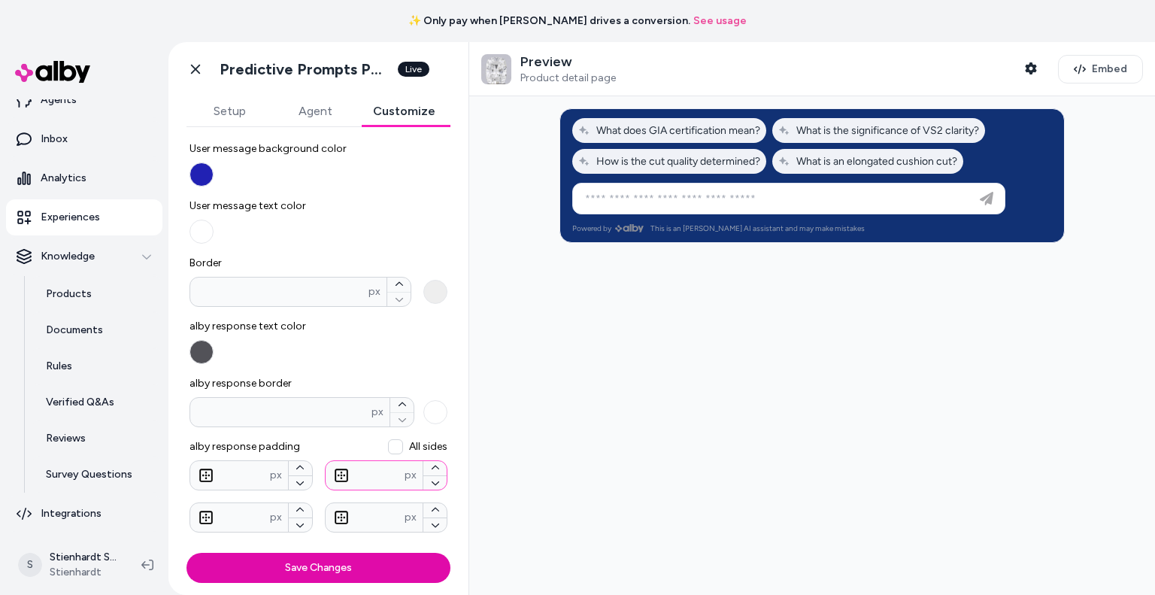
type input "**"
click at [431, 466] on icon "button" at bounding box center [435, 467] width 8 height 4
type input "**"
click at [431, 466] on icon "button" at bounding box center [435, 467] width 8 height 4
type input "**"
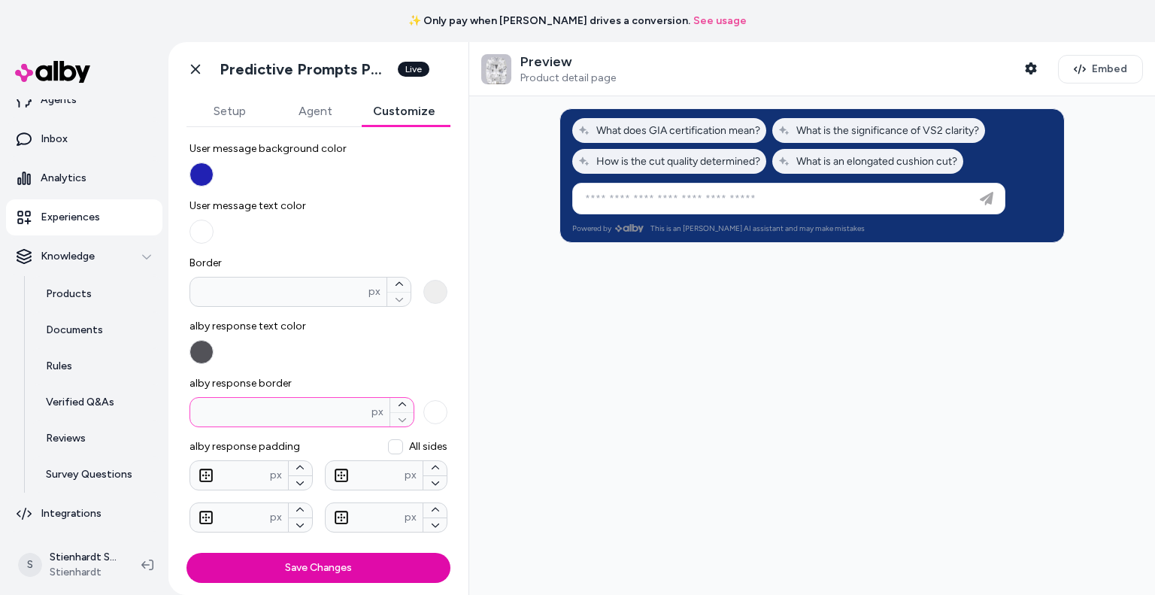
click at [390, 402] on button "alby response border px" at bounding box center [401, 405] width 23 height 14
click at [390, 402] on button "alby response border * px" at bounding box center [401, 405] width 23 height 14
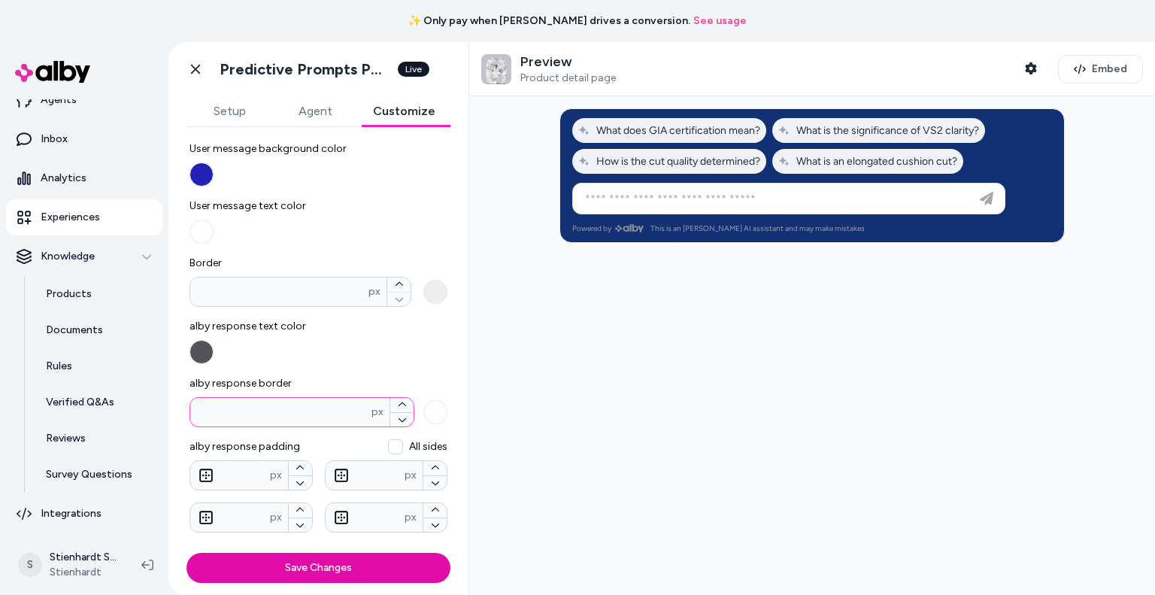
type input "*"
click at [431, 480] on icon "button" at bounding box center [435, 482] width 9 height 9
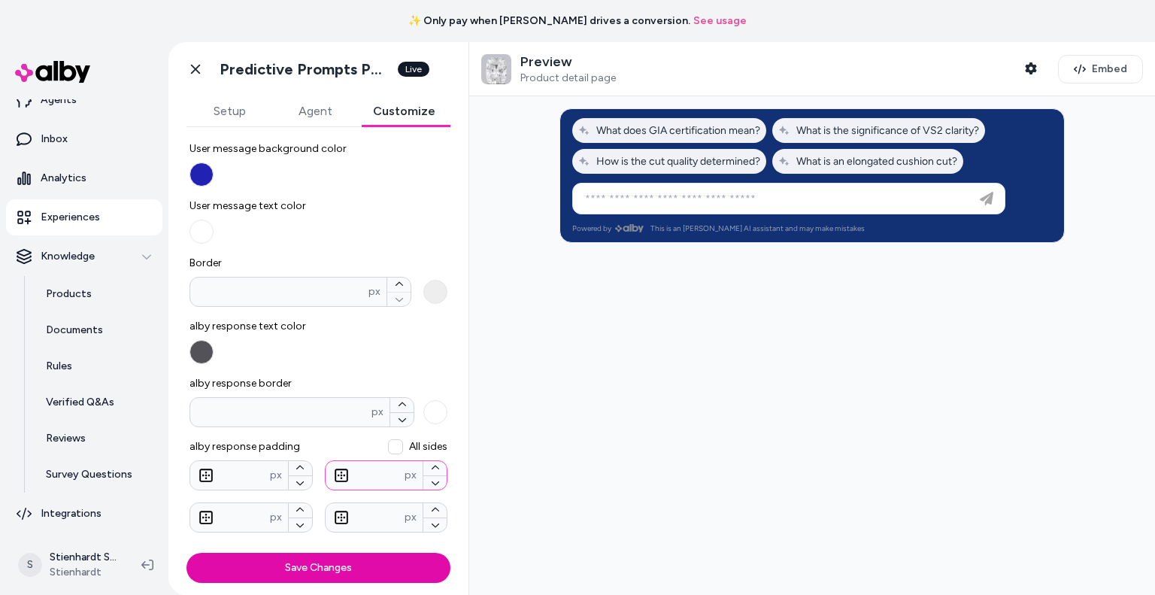
click at [431, 480] on icon "button" at bounding box center [435, 482] width 9 height 9
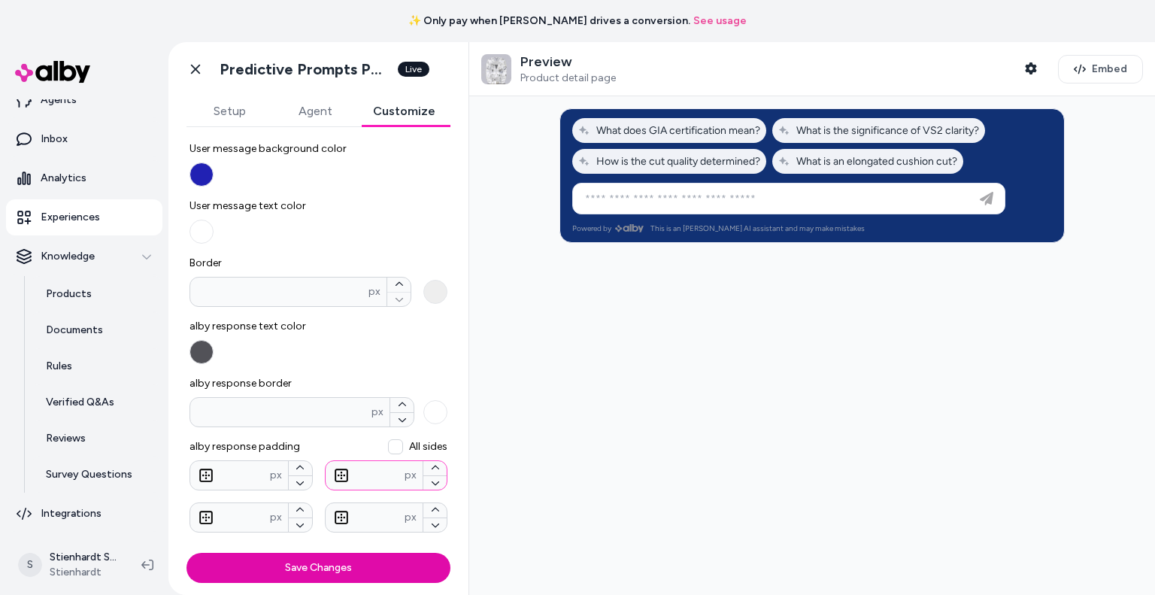
click at [431, 480] on icon "button" at bounding box center [435, 482] width 9 height 9
click at [431, 467] on icon "button" at bounding box center [435, 467] width 9 height 9
type input "**"
click at [363, 559] on button "Save Changes" at bounding box center [318, 568] width 264 height 30
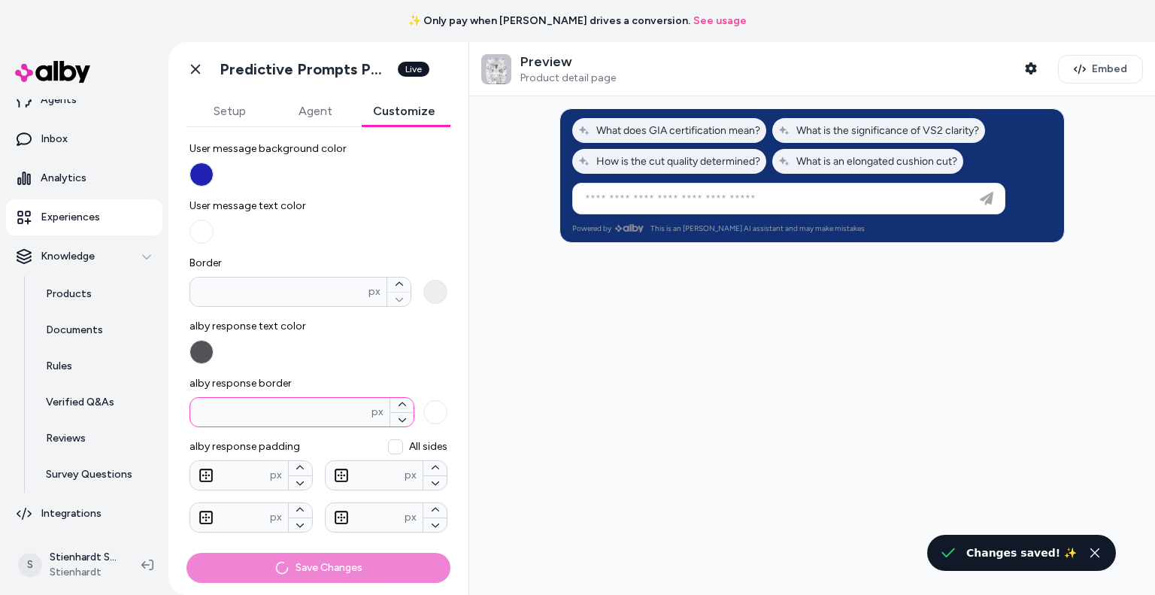
click at [390, 400] on button "alby response border * px" at bounding box center [401, 405] width 23 height 14
type input "*"
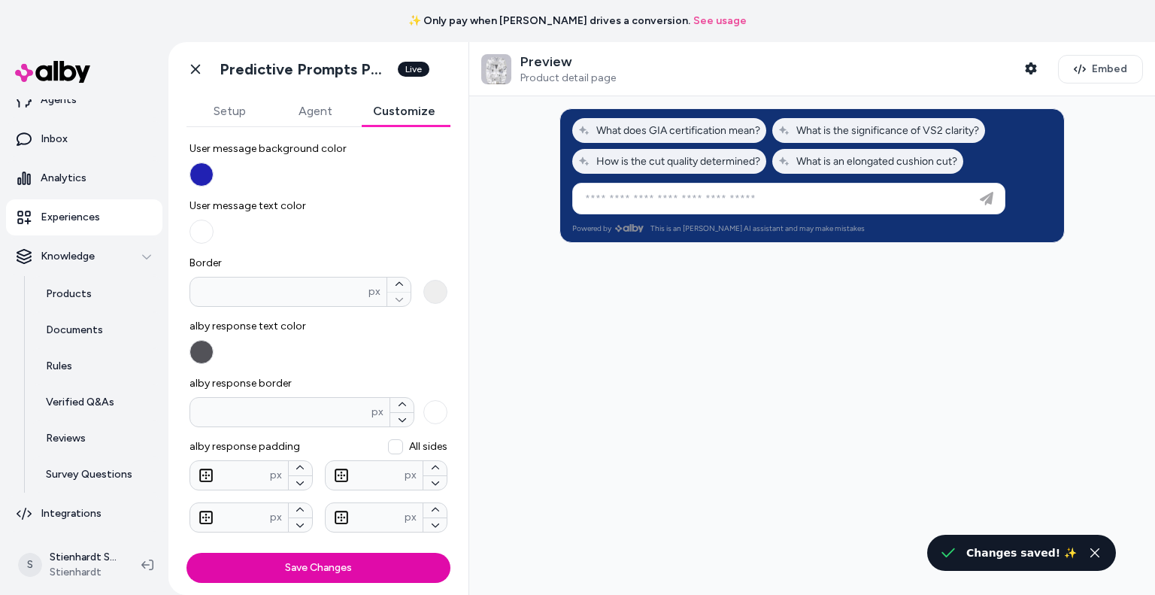
click at [371, 559] on button "Save Changes" at bounding box center [318, 568] width 264 height 30
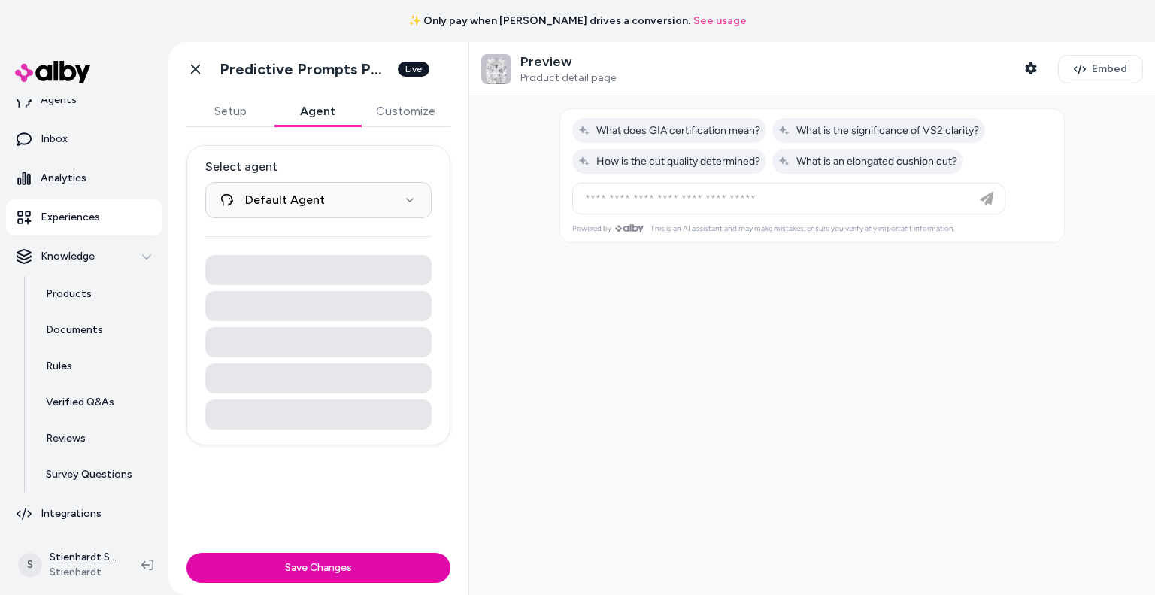
click at [317, 117] on button "Agent" at bounding box center [317, 111] width 87 height 30
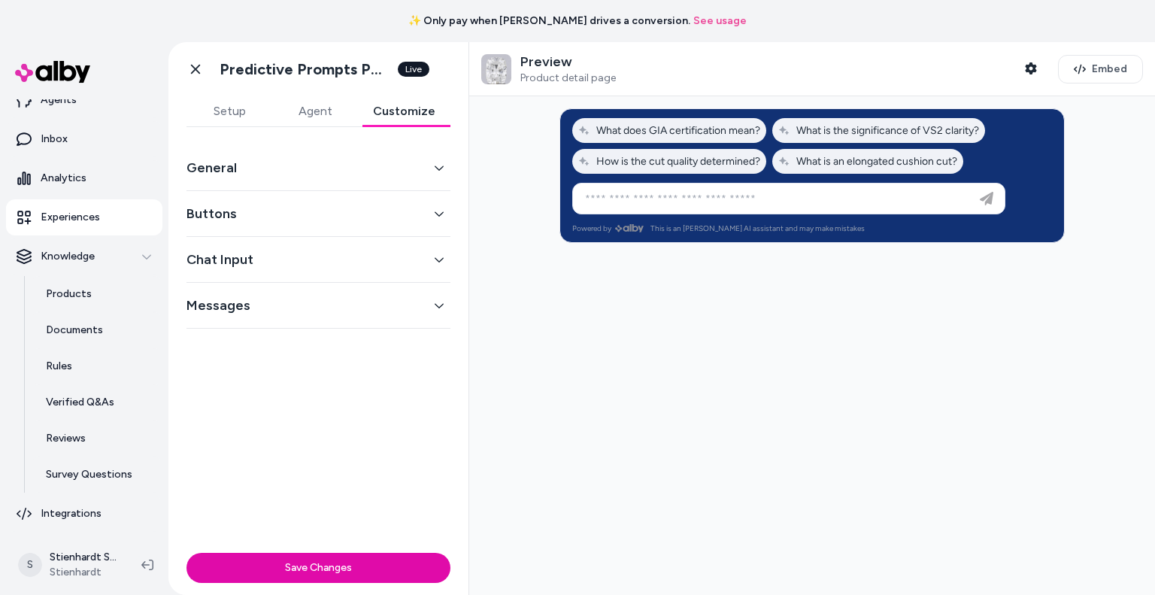
click at [385, 105] on button "Customize" at bounding box center [404, 111] width 92 height 30
click at [248, 153] on div "General" at bounding box center [318, 168] width 264 height 46
click at [268, 171] on button "General" at bounding box center [318, 167] width 264 height 21
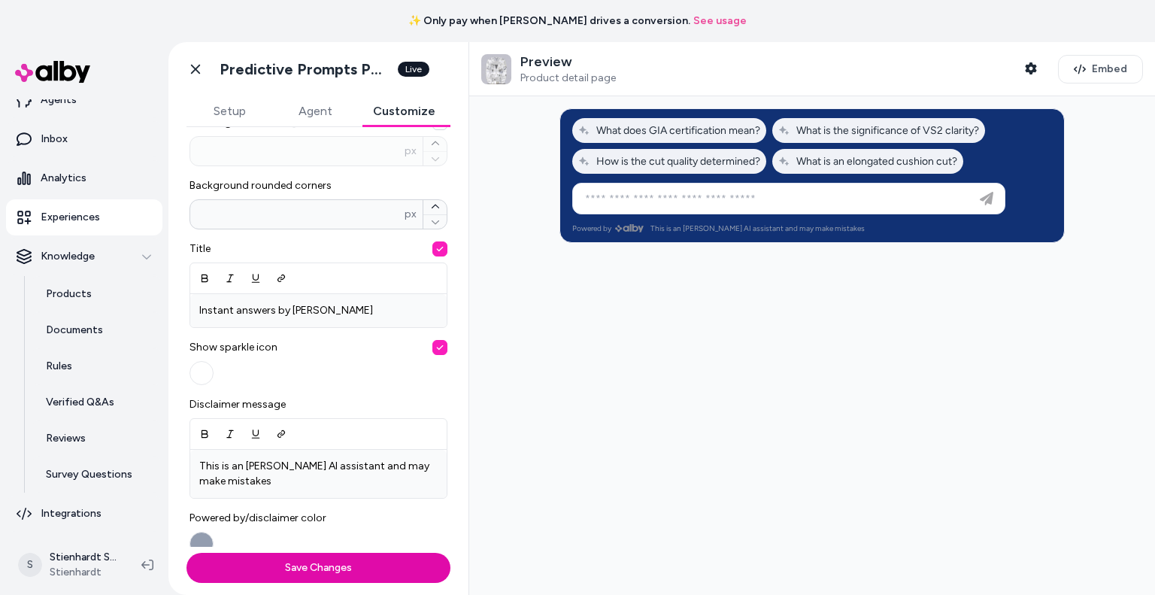
scroll to position [394, 0]
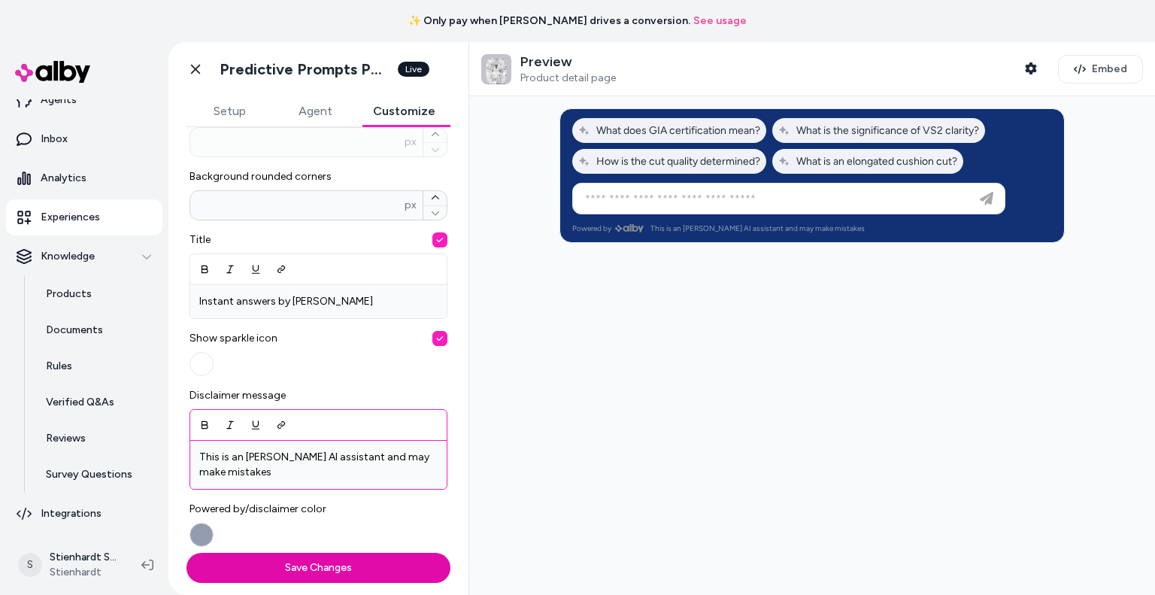
click at [238, 458] on p "This is an [PERSON_NAME] AI assistant and may make mistakes" at bounding box center [318, 465] width 238 height 30
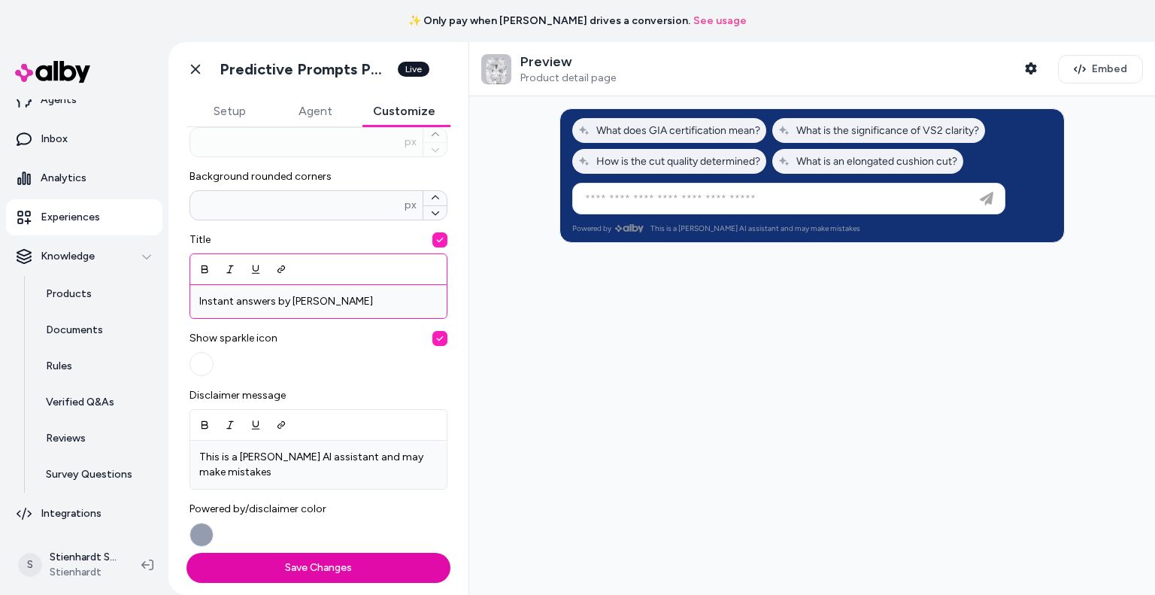
click at [292, 298] on p "Instant answers by [PERSON_NAME]" at bounding box center [318, 301] width 238 height 15
click at [291, 570] on button "Save Changes" at bounding box center [318, 568] width 264 height 30
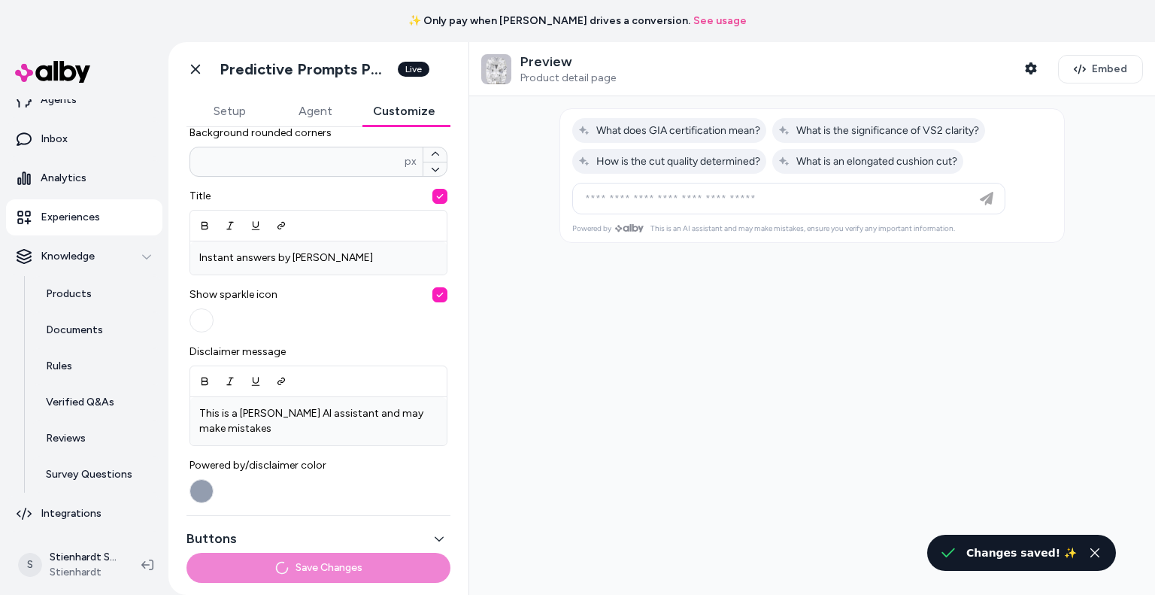
scroll to position [542, 0]
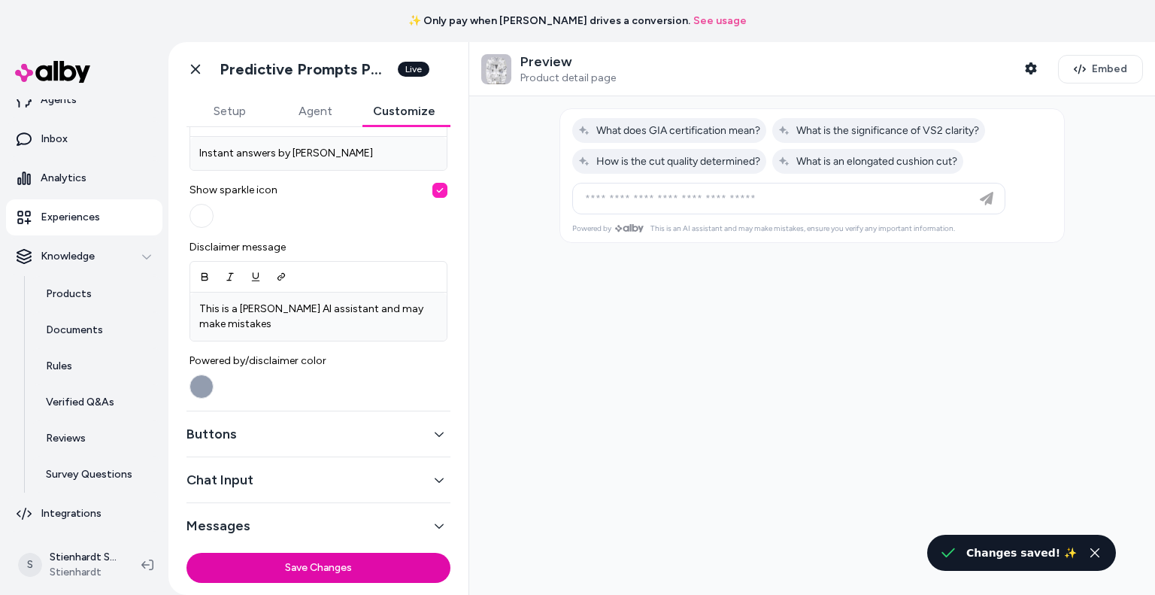
click at [300, 423] on button "Buttons" at bounding box center [318, 433] width 264 height 21
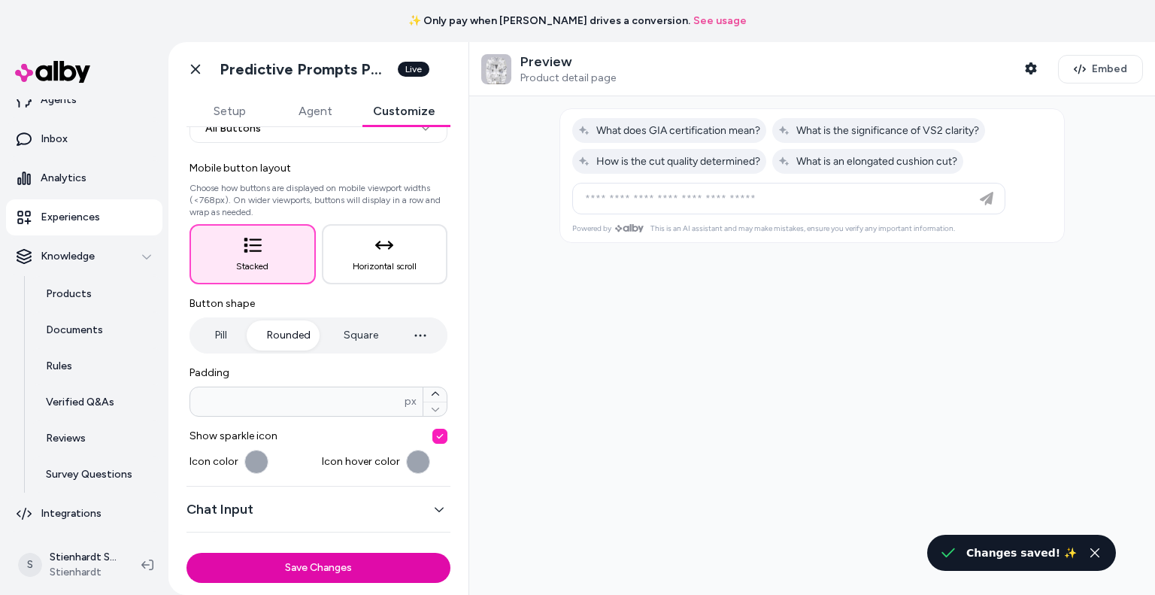
scroll to position [152, 0]
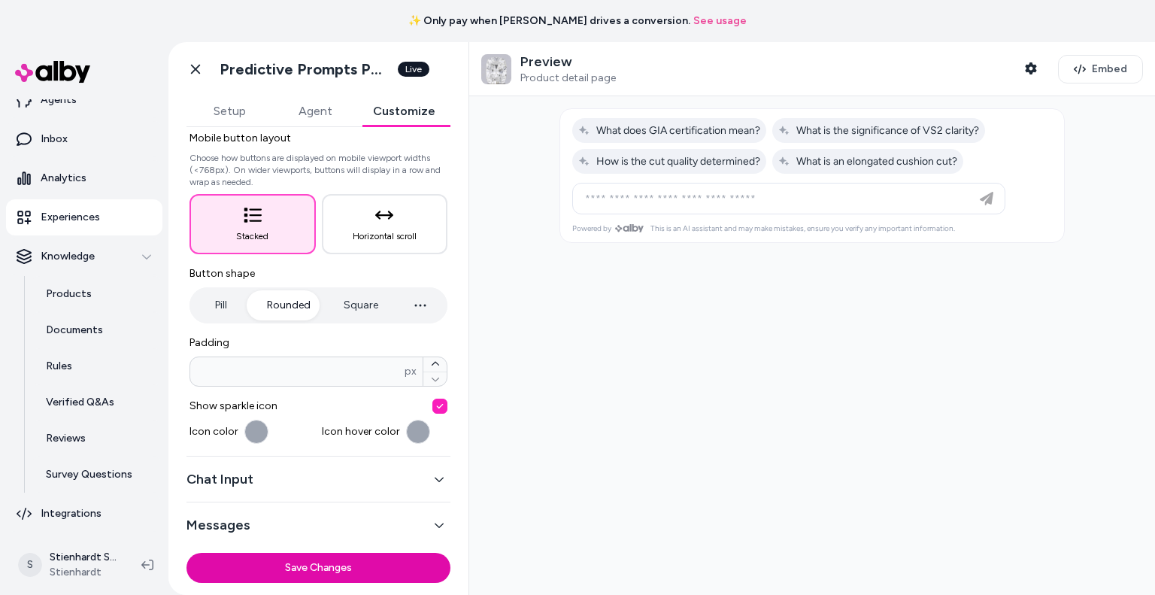
click at [278, 489] on div "Chat Input" at bounding box center [318, 479] width 264 height 46
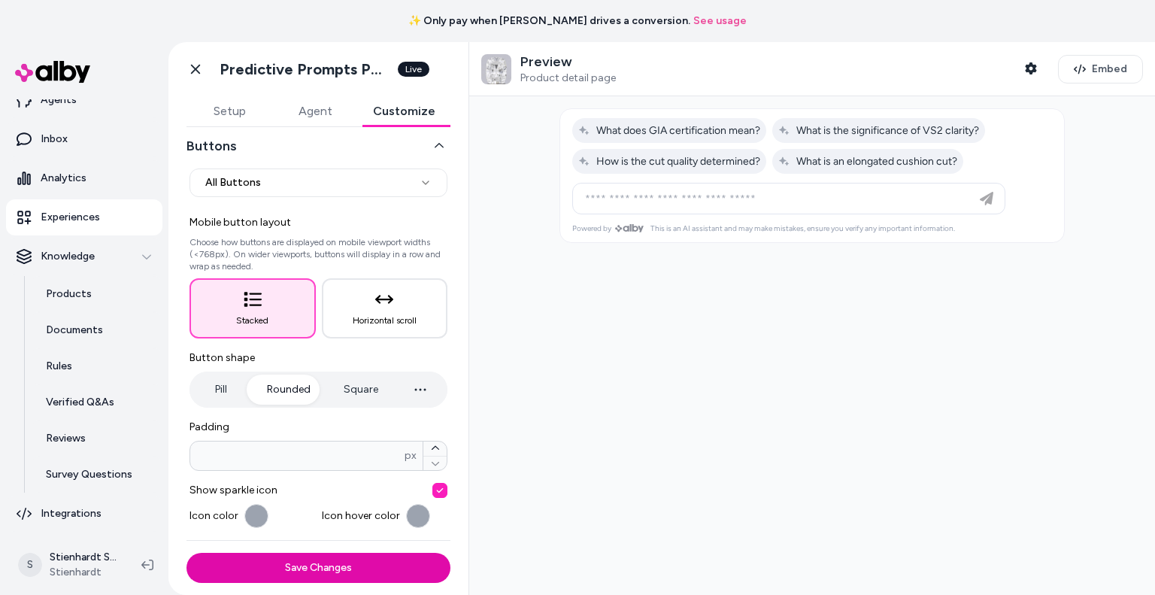
scroll to position [67, 0]
click at [397, 290] on button "Horizontal scroll" at bounding box center [385, 309] width 126 height 60
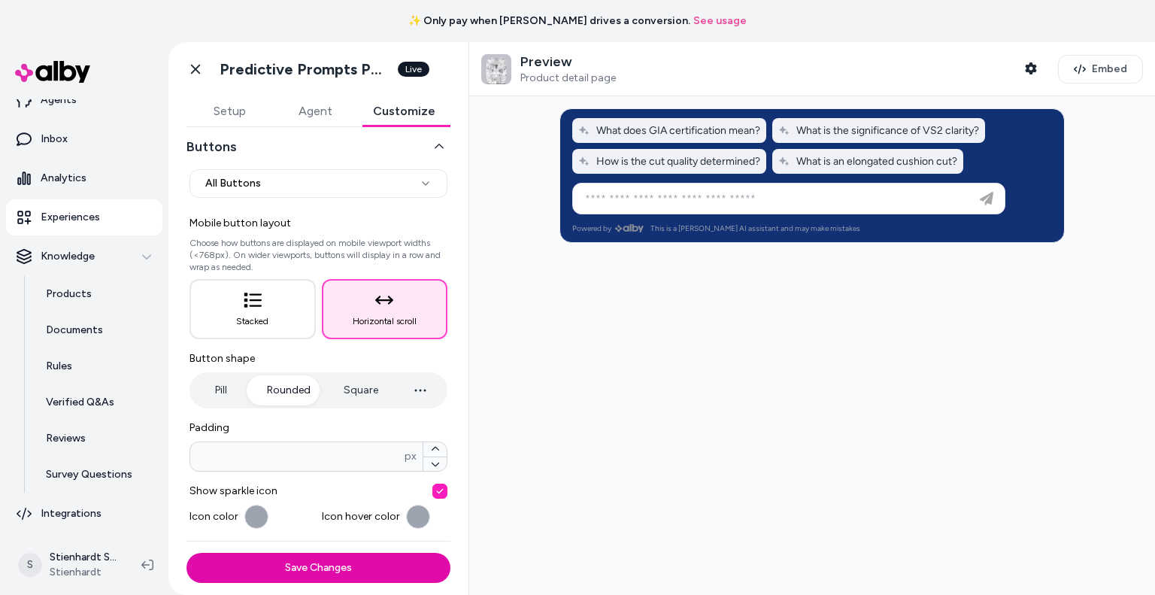
click at [283, 312] on button "Stacked" at bounding box center [252, 309] width 126 height 60
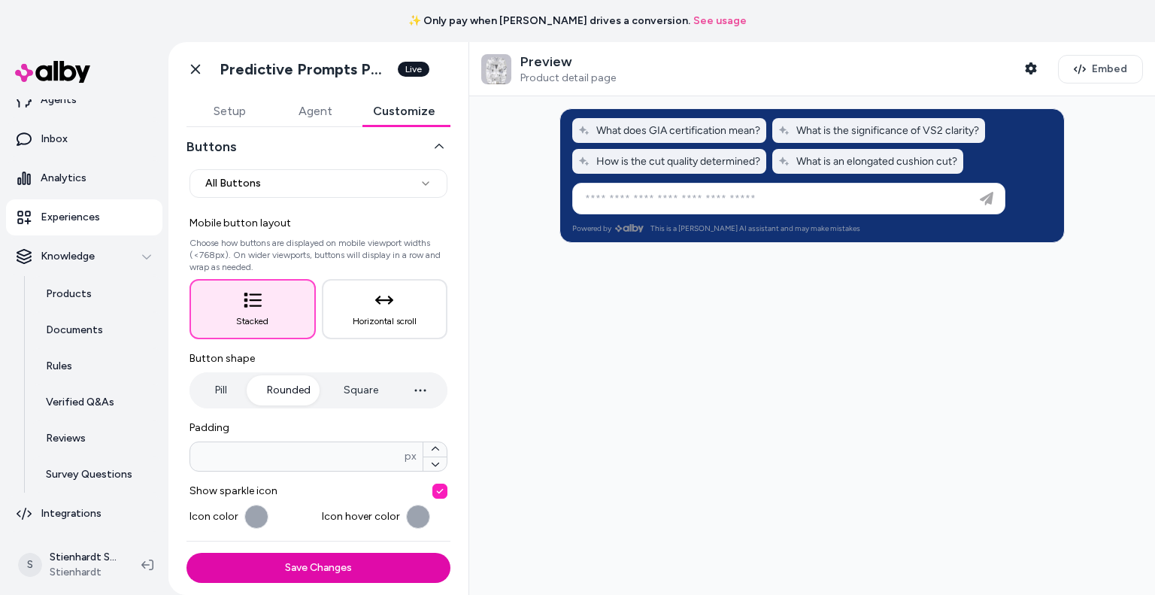
click at [375, 300] on icon "button" at bounding box center [384, 299] width 18 height 8
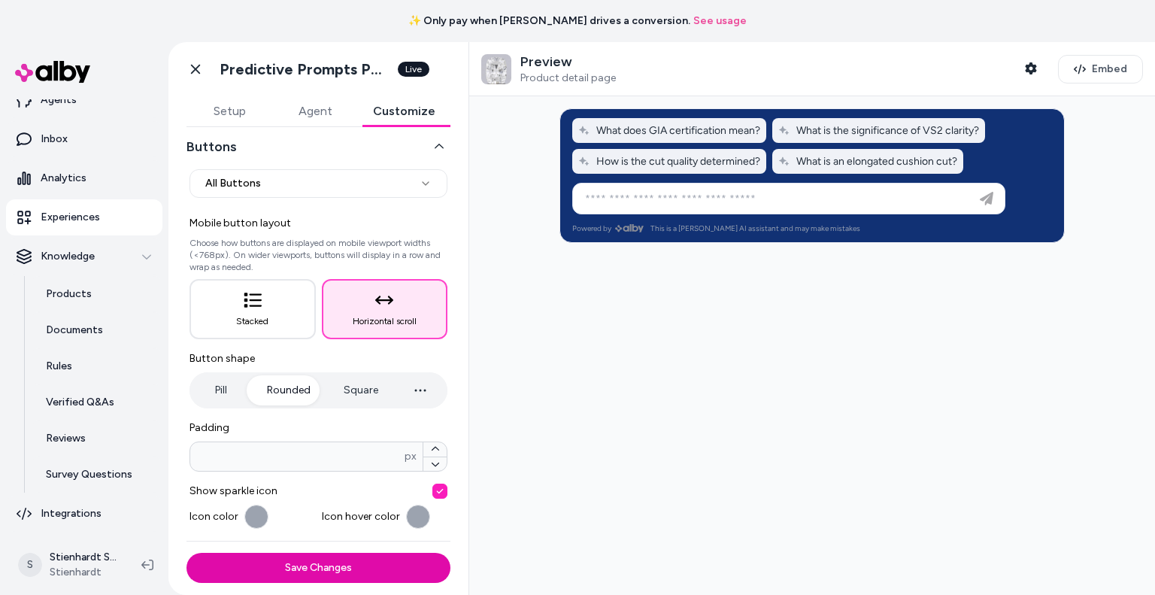
click at [254, 319] on span "Stacked" at bounding box center [252, 321] width 32 height 12
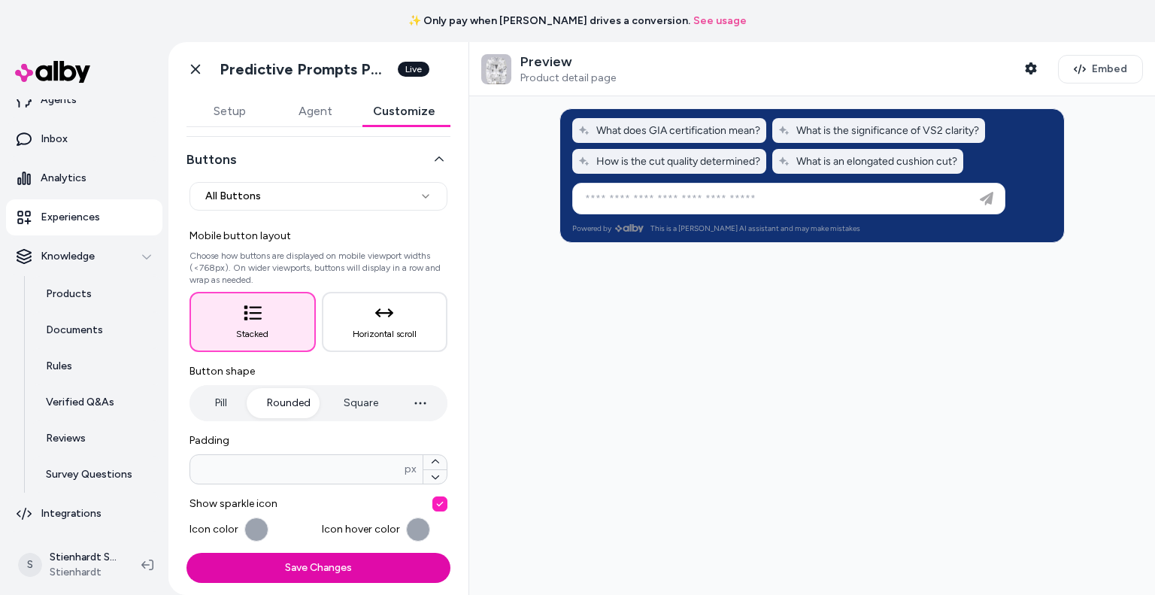
scroll to position [54, 0]
click at [382, 330] on span "Horizontal scroll" at bounding box center [385, 334] width 64 height 12
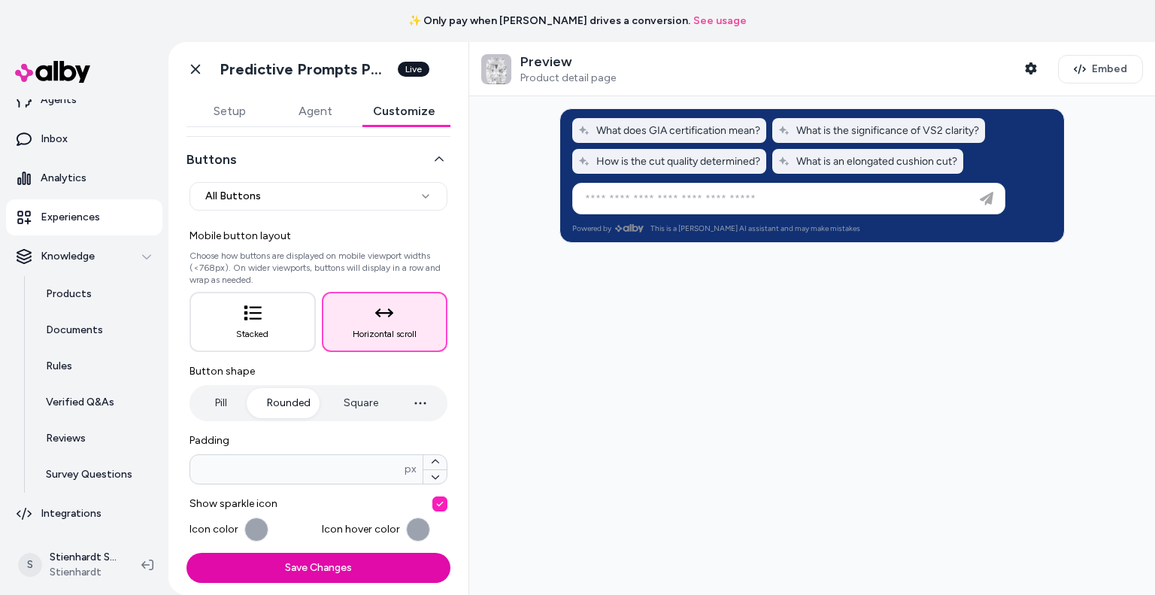
click at [282, 347] on button "Stacked" at bounding box center [252, 322] width 126 height 60
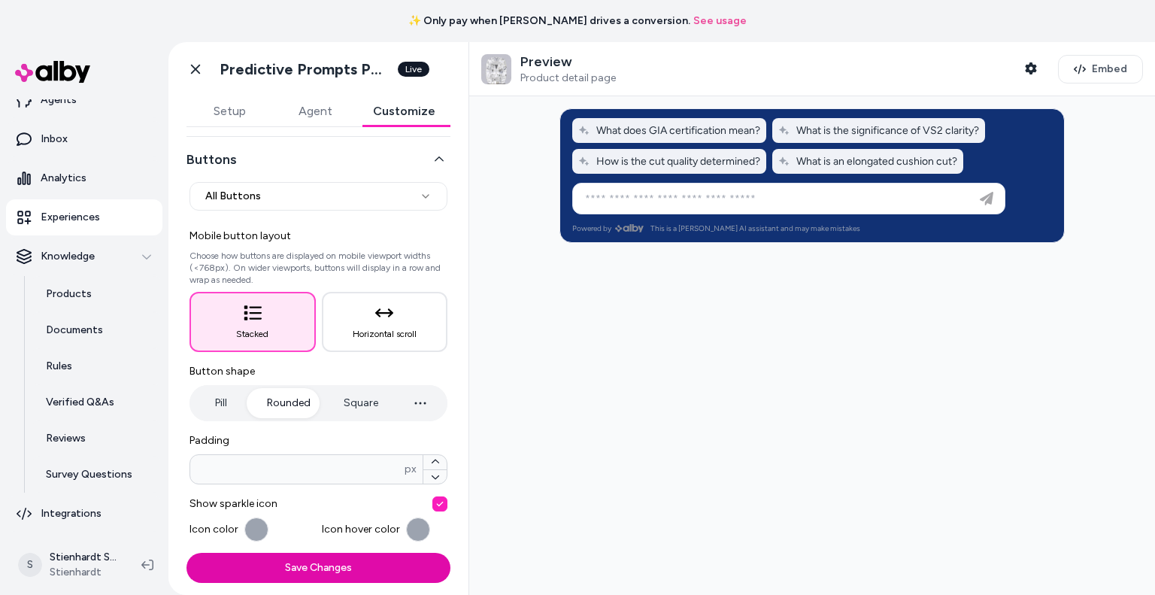
click at [338, 411] on button "Square" at bounding box center [361, 403] width 65 height 30
click at [287, 410] on button "Rounded" at bounding box center [289, 403] width 74 height 30
click at [214, 406] on button "Pill" at bounding box center [220, 403] width 56 height 30
click at [269, 394] on button "Rounded" at bounding box center [289, 403] width 74 height 30
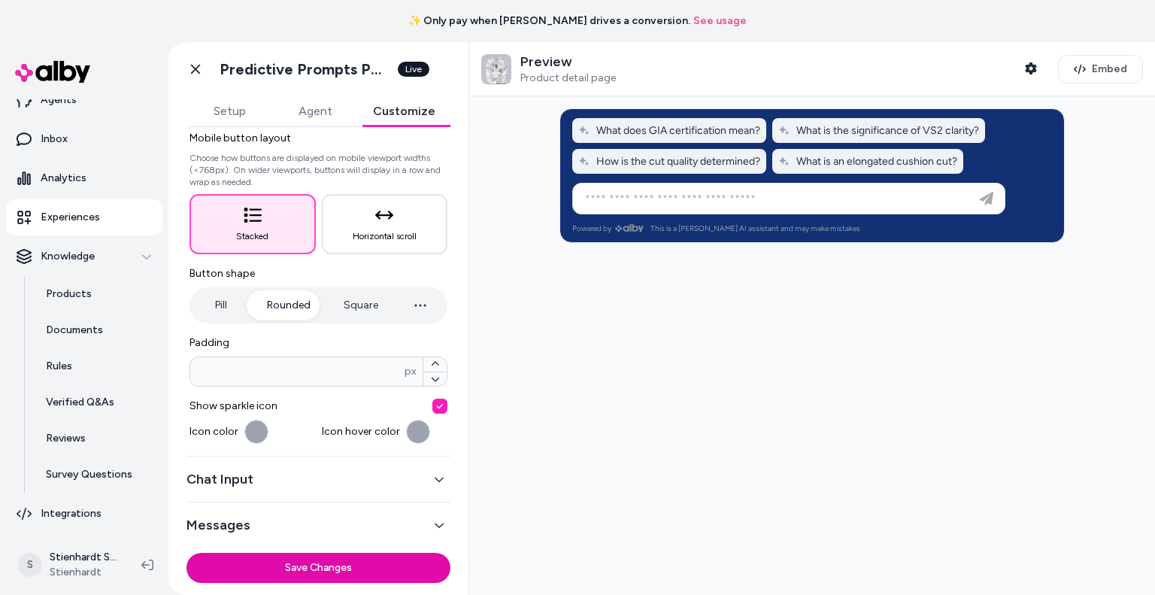
click at [292, 483] on button "Chat Input" at bounding box center [318, 478] width 264 height 21
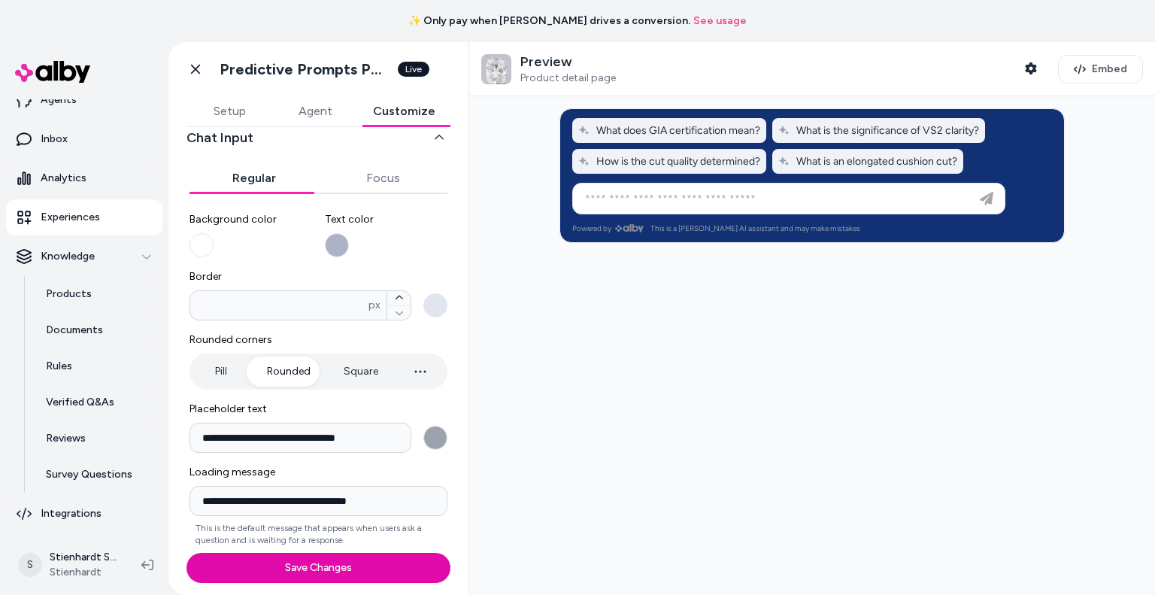
scroll to position [120, 0]
click at [201, 251] on button "Background color" at bounding box center [201, 247] width 24 height 24
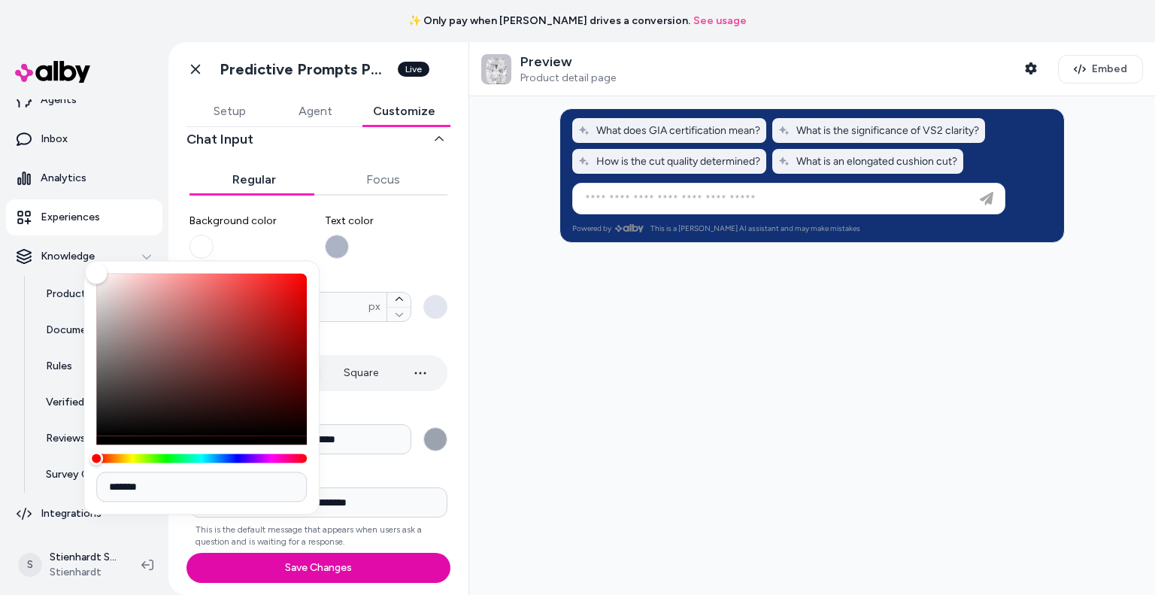
drag, startPoint x: 176, startPoint y: 492, endPoint x: 121, endPoint y: 486, distance: 55.2
click at [121, 486] on input "*******" at bounding box center [201, 486] width 211 height 30
click at [242, 457] on div "Hue" at bounding box center [201, 457] width 211 height 9
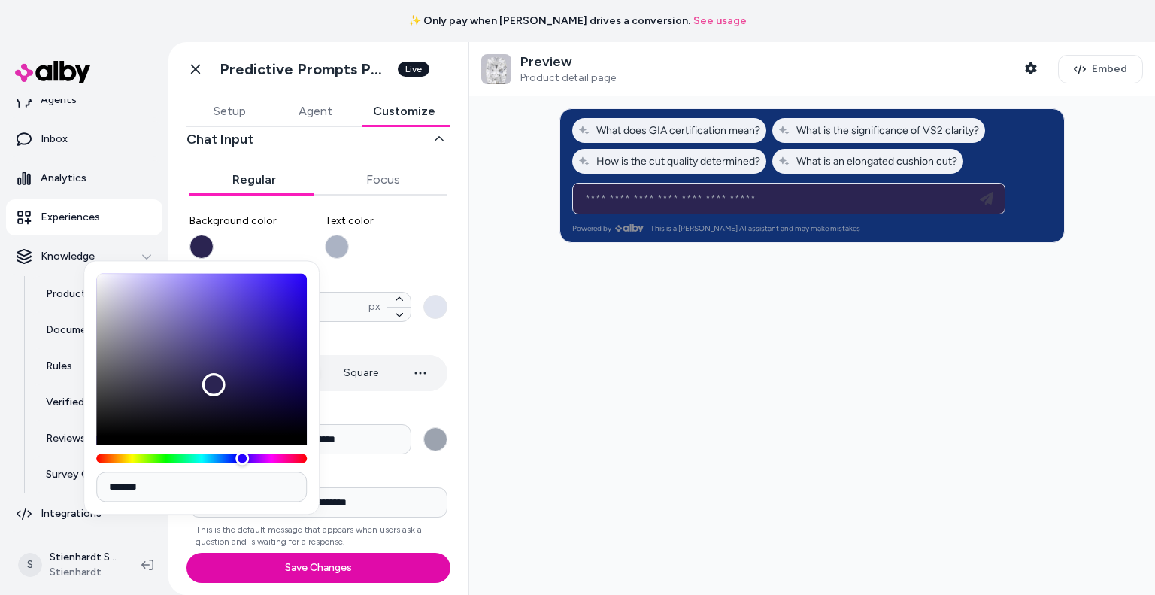
click at [214, 384] on div "Color" at bounding box center [201, 354] width 211 height 162
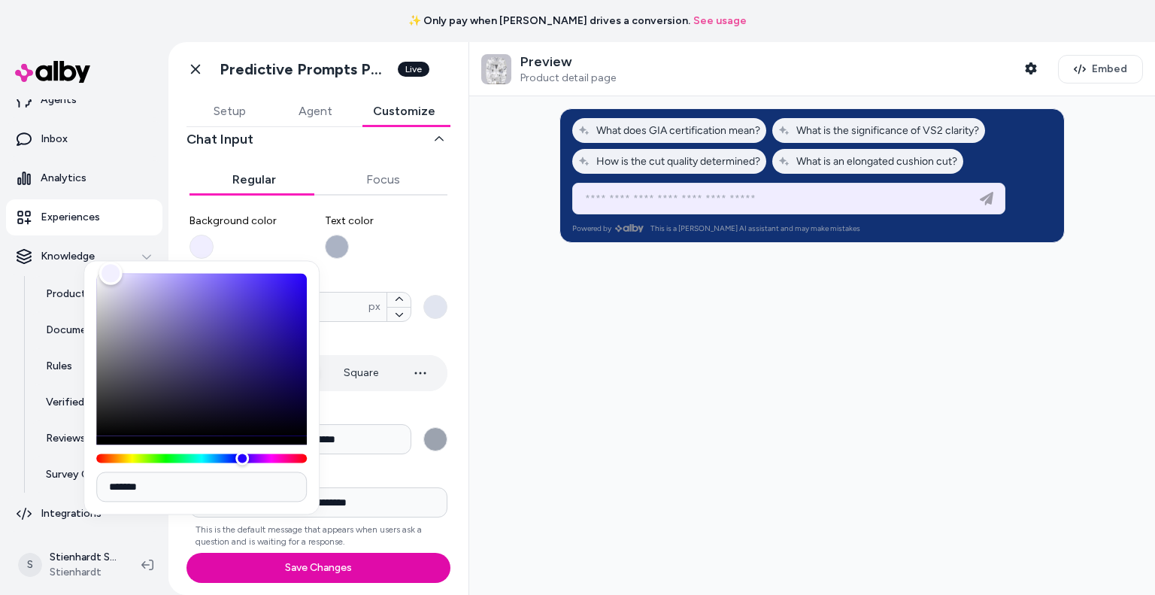
type input "*******"
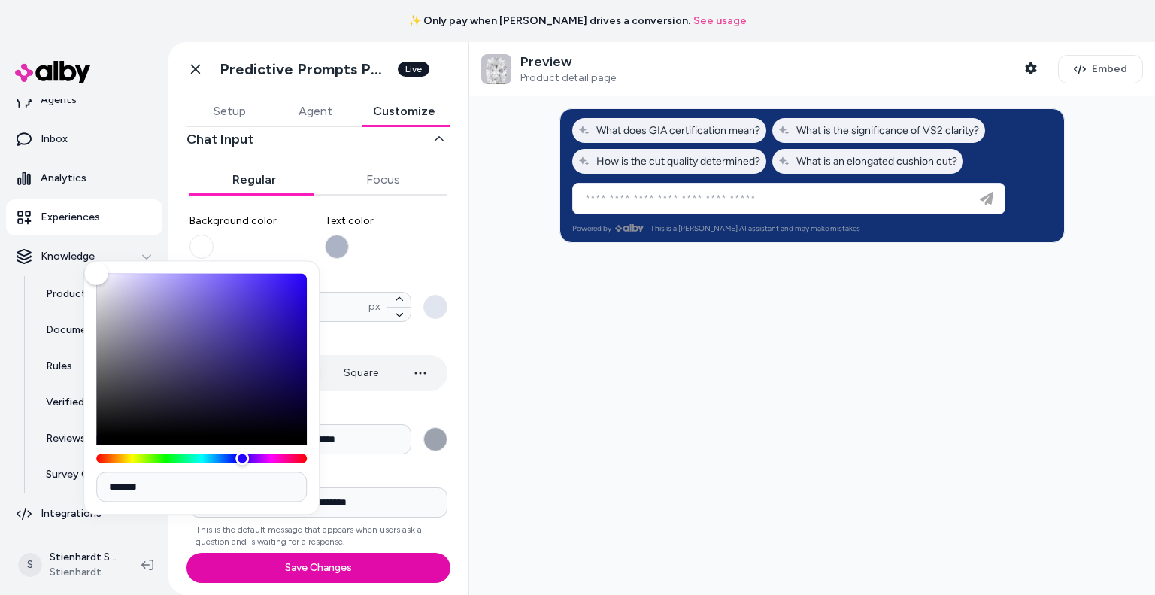
drag, startPoint x: 214, startPoint y: 384, endPoint x: 75, endPoint y: 253, distance: 190.9
click at [75, 253] on body "**********" at bounding box center [577, 297] width 1155 height 595
click at [369, 345] on span "Rounded corners" at bounding box center [318, 341] width 258 height 15
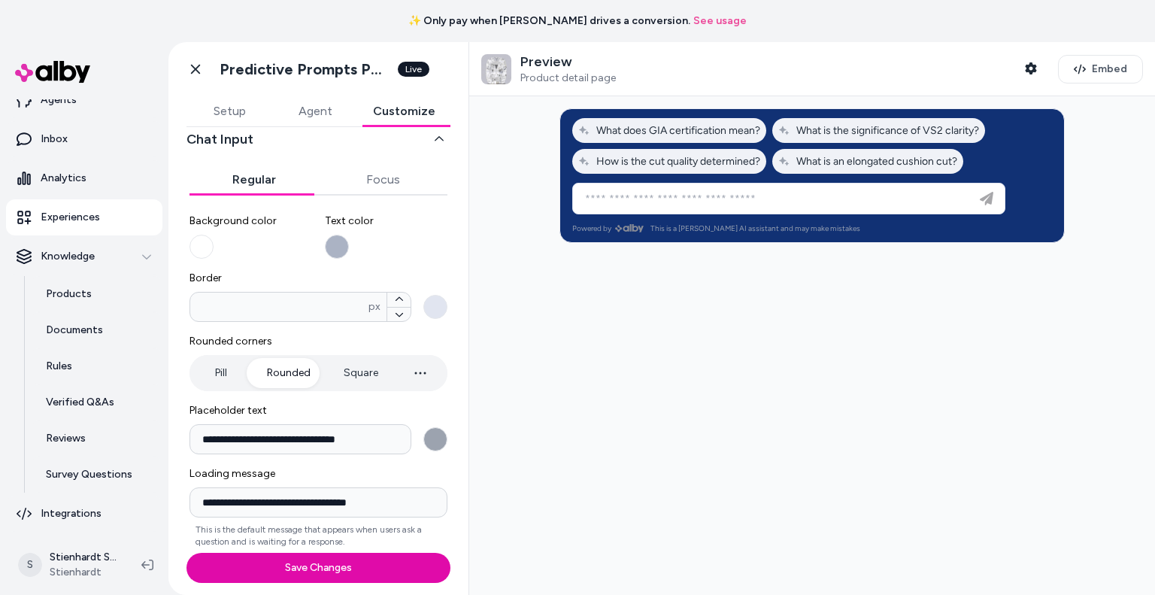
scroll to position [84, 0]
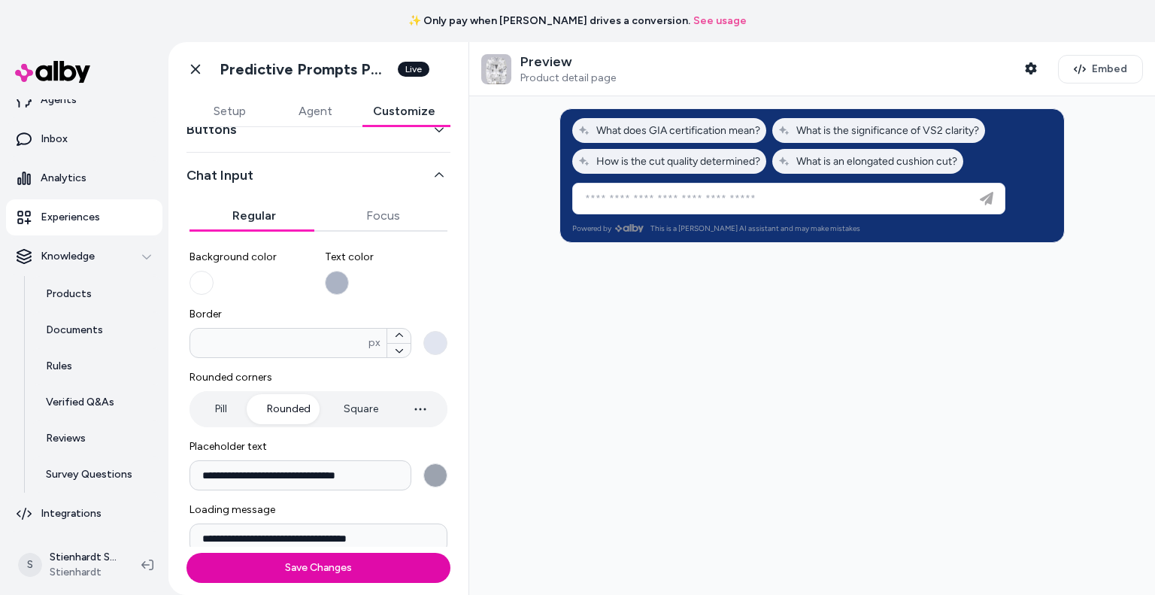
click at [330, 288] on button "Text color" at bounding box center [337, 283] width 24 height 24
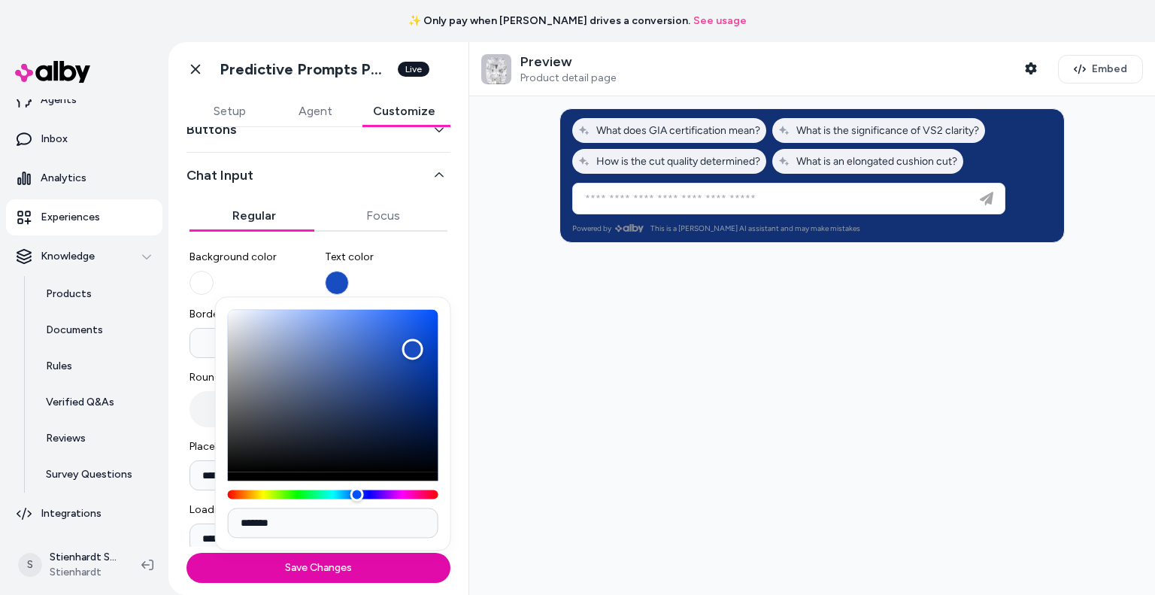
drag, startPoint x: 305, startPoint y: 382, endPoint x: 434, endPoint y: 346, distance: 133.5
click at [434, 346] on div "Color" at bounding box center [333, 390] width 211 height 162
drag, startPoint x: 434, startPoint y: 346, endPoint x: 274, endPoint y: 325, distance: 161.5
click at [274, 325] on div "Color" at bounding box center [273, 324] width 21 height 21
type input "*******"
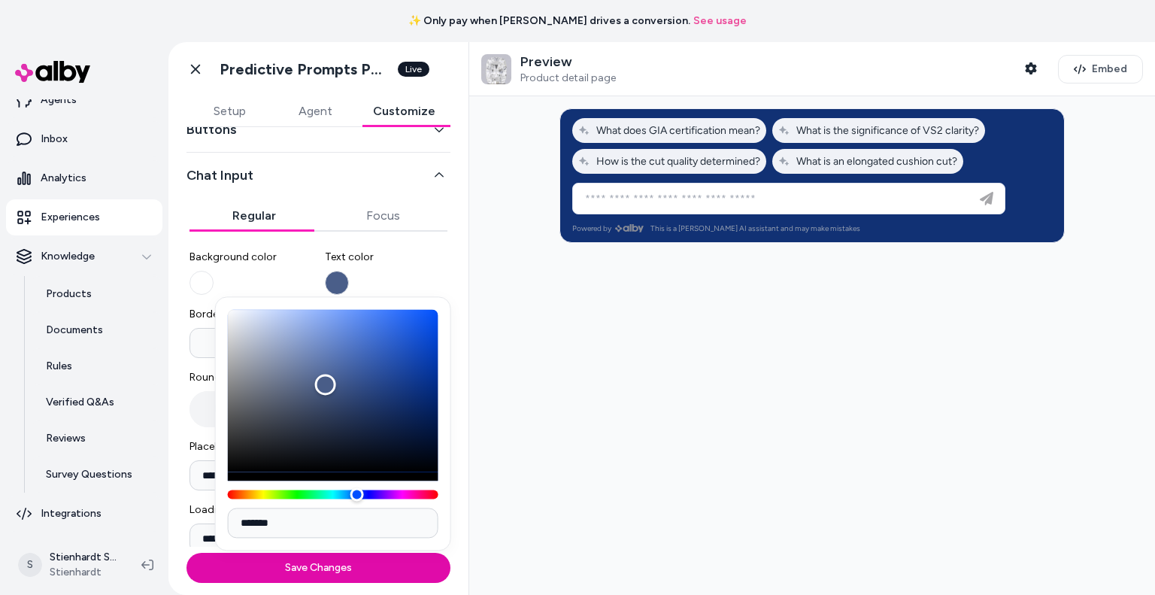
click at [325, 384] on div "Color" at bounding box center [333, 390] width 211 height 162
click at [526, 399] on div at bounding box center [812, 345] width 686 height 498
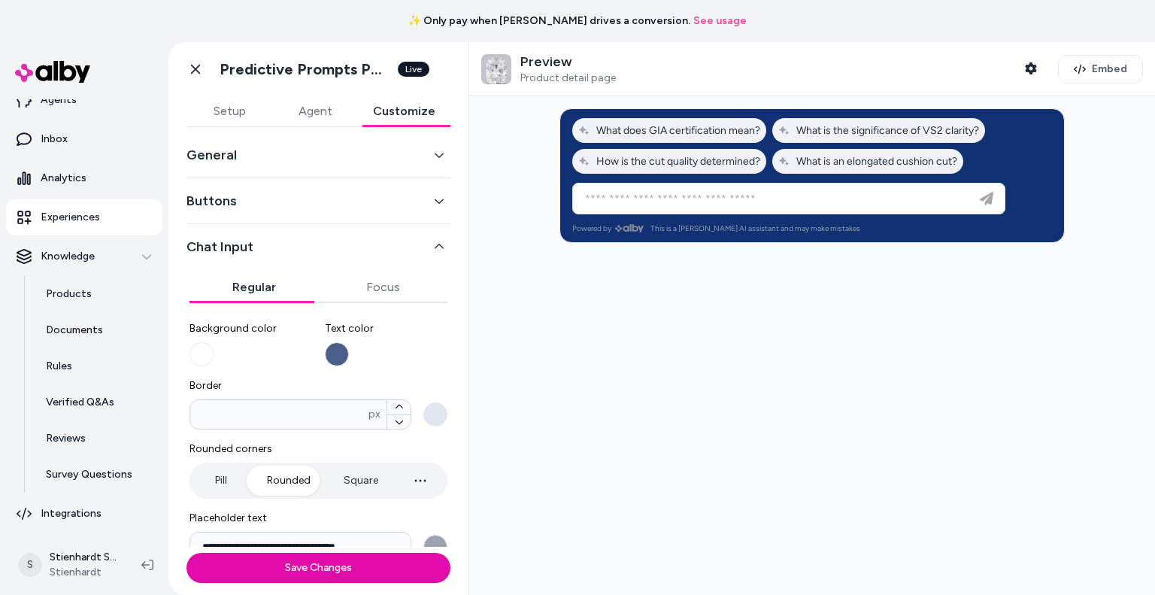
scroll to position [0, 0]
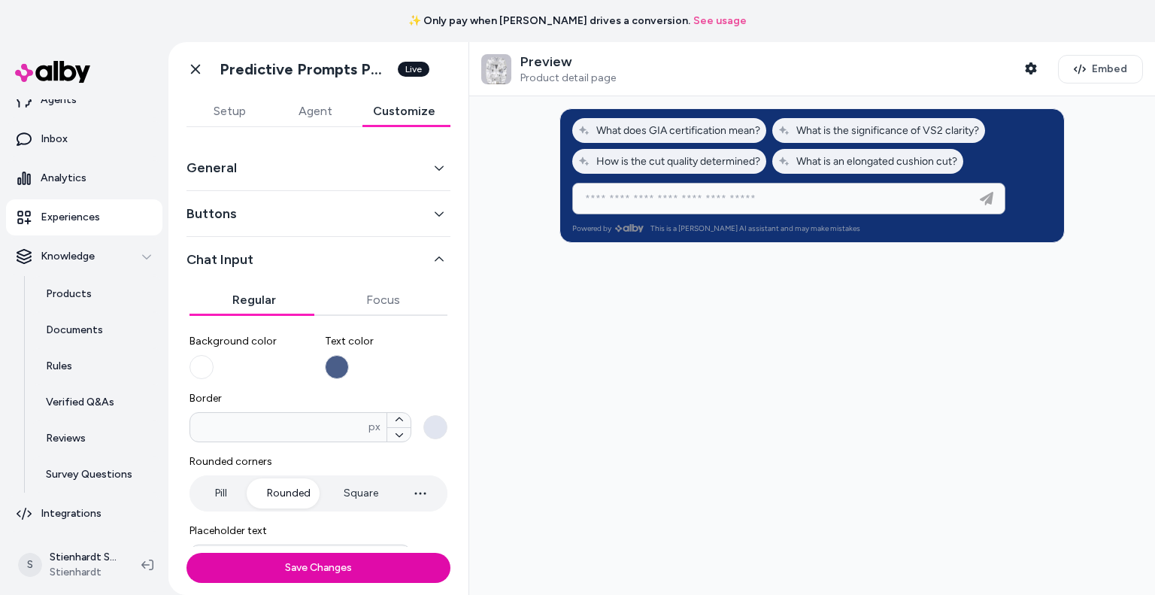
click at [660, 199] on input at bounding box center [773, 198] width 395 height 18
type input "*"
click at [335, 368] on button "Text color" at bounding box center [337, 367] width 24 height 24
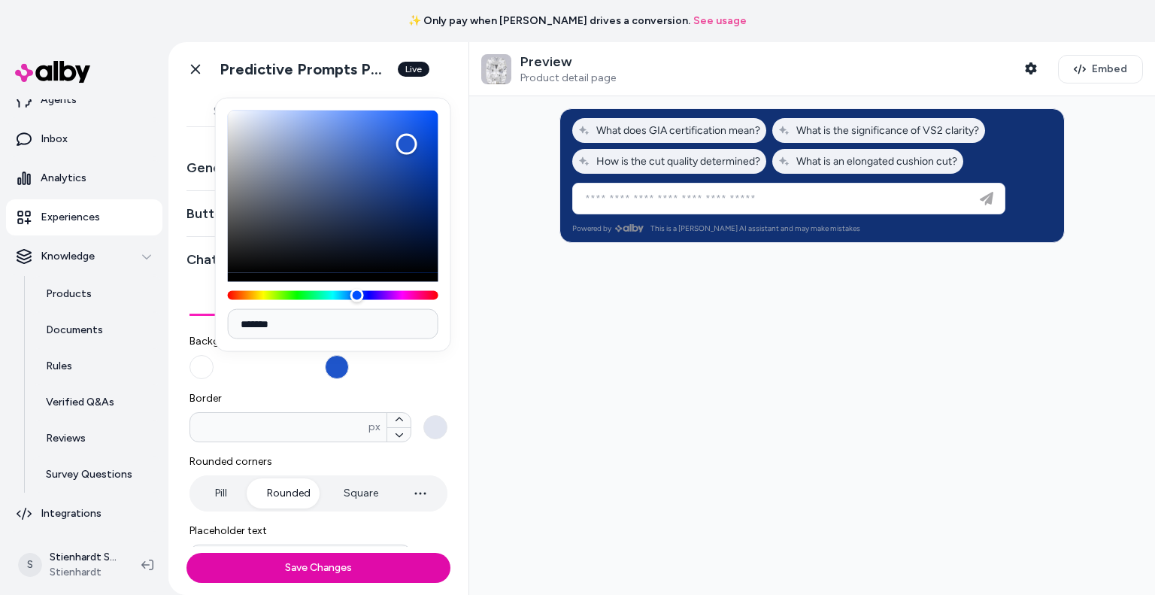
type input "*******"
drag, startPoint x: 355, startPoint y: 177, endPoint x: 406, endPoint y: 144, distance: 60.5
click at [406, 144] on div "Color" at bounding box center [333, 192] width 211 height 162
click at [679, 204] on input at bounding box center [773, 198] width 395 height 18
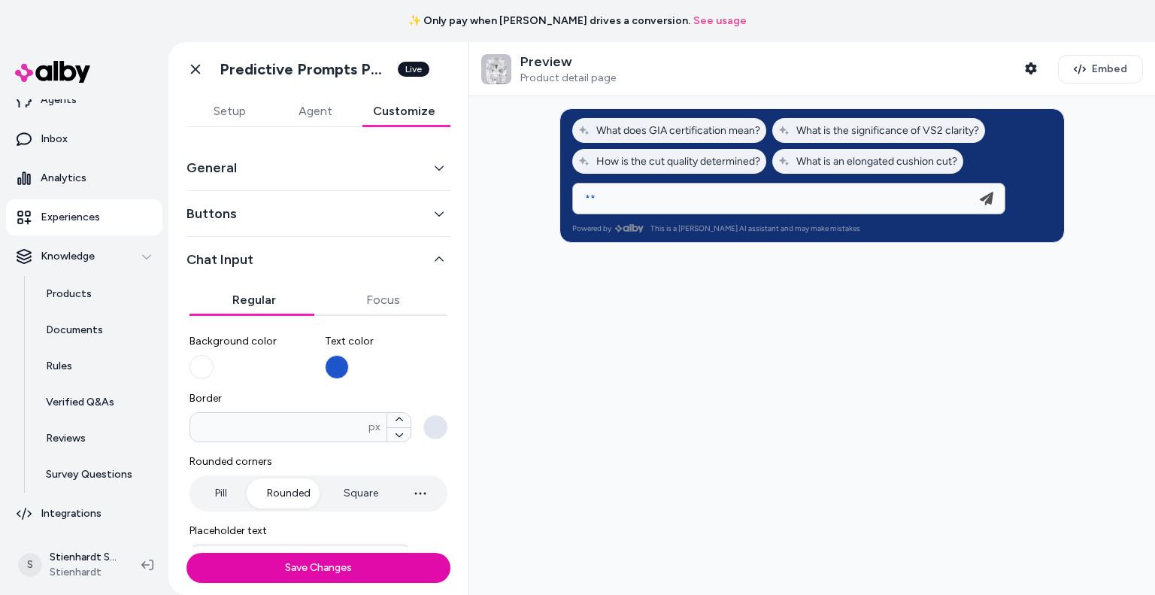
type input "*"
click at [398, 571] on button "Save Changes" at bounding box center [318, 568] width 264 height 30
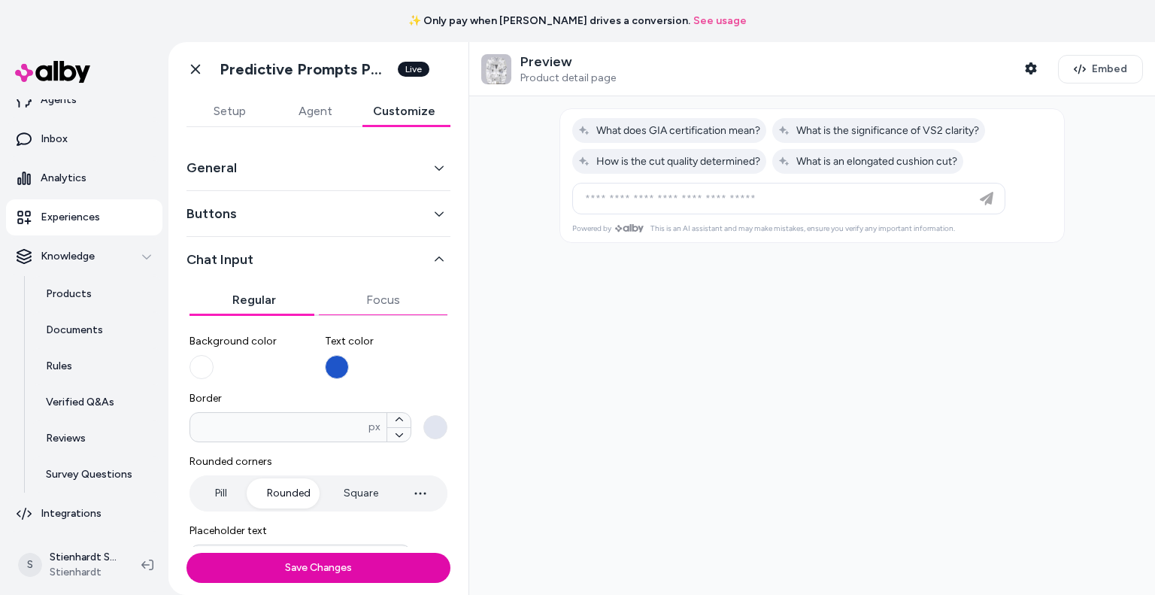
click at [386, 296] on button "Focus" at bounding box center [383, 300] width 129 height 30
click at [262, 307] on button "Regular" at bounding box center [253, 300] width 129 height 30
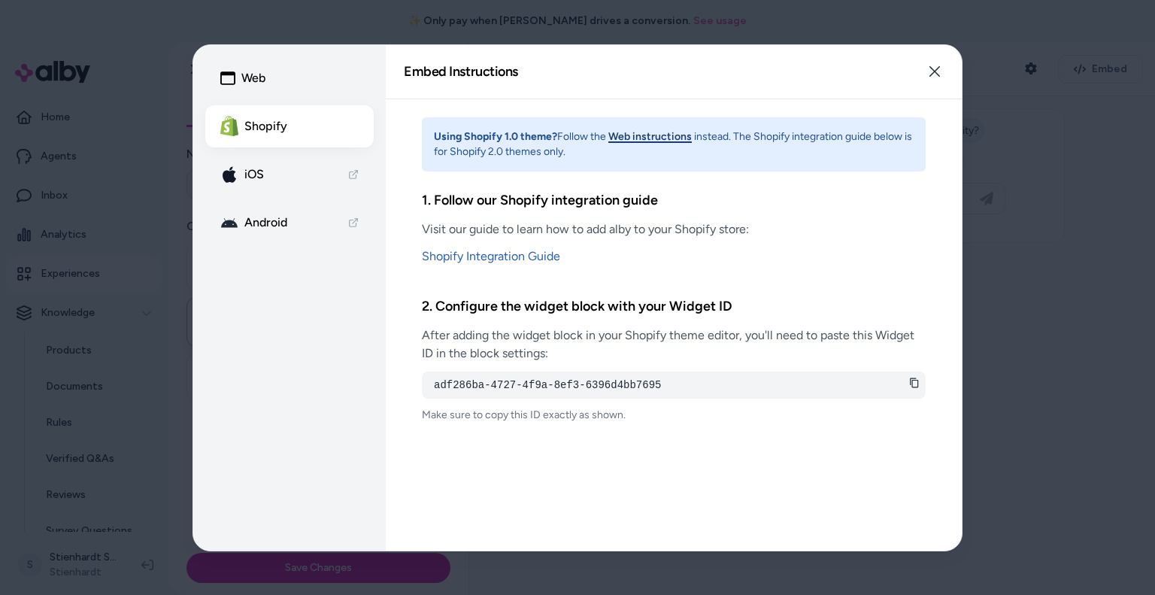
click at [941, 62] on button "Close" at bounding box center [934, 71] width 30 height 30
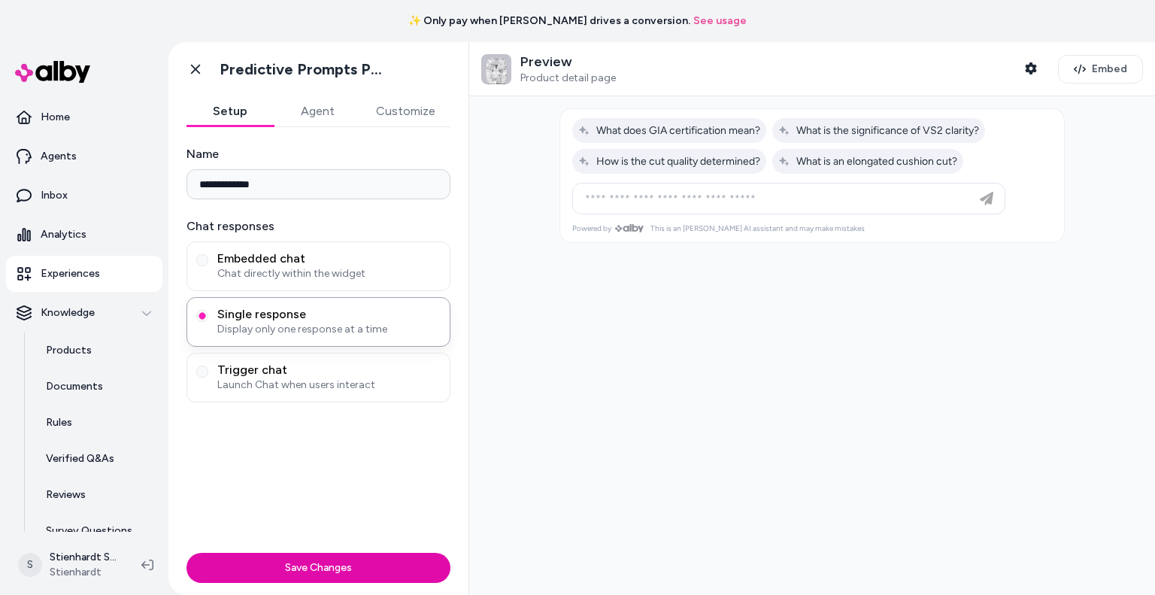
click at [401, 111] on button "Customize" at bounding box center [405, 111] width 89 height 30
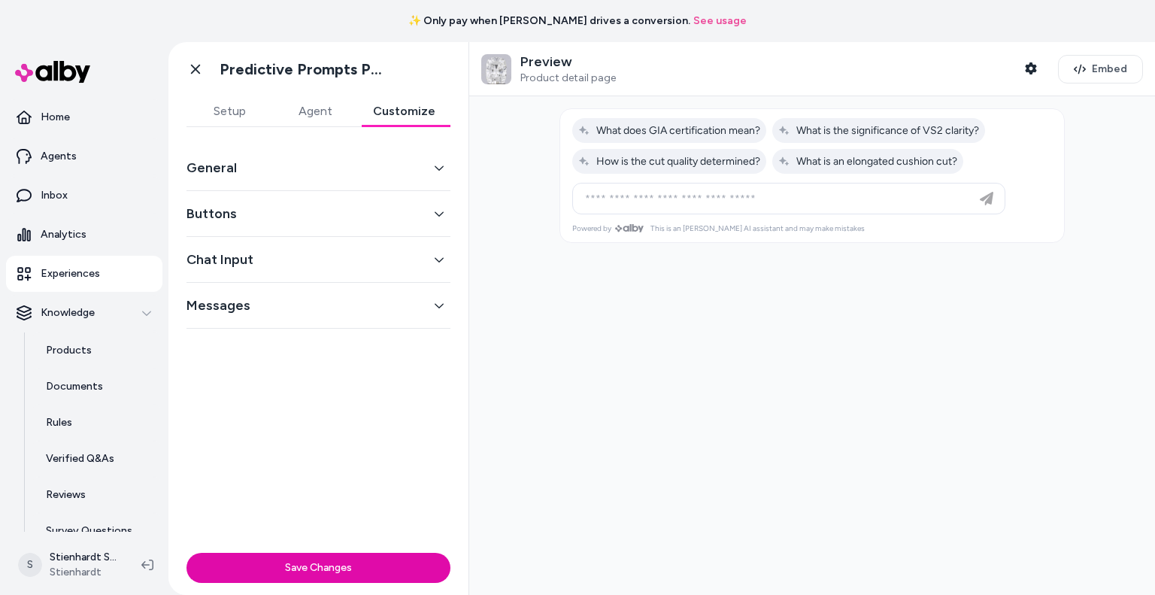
click at [316, 174] on button "General" at bounding box center [318, 167] width 264 height 21
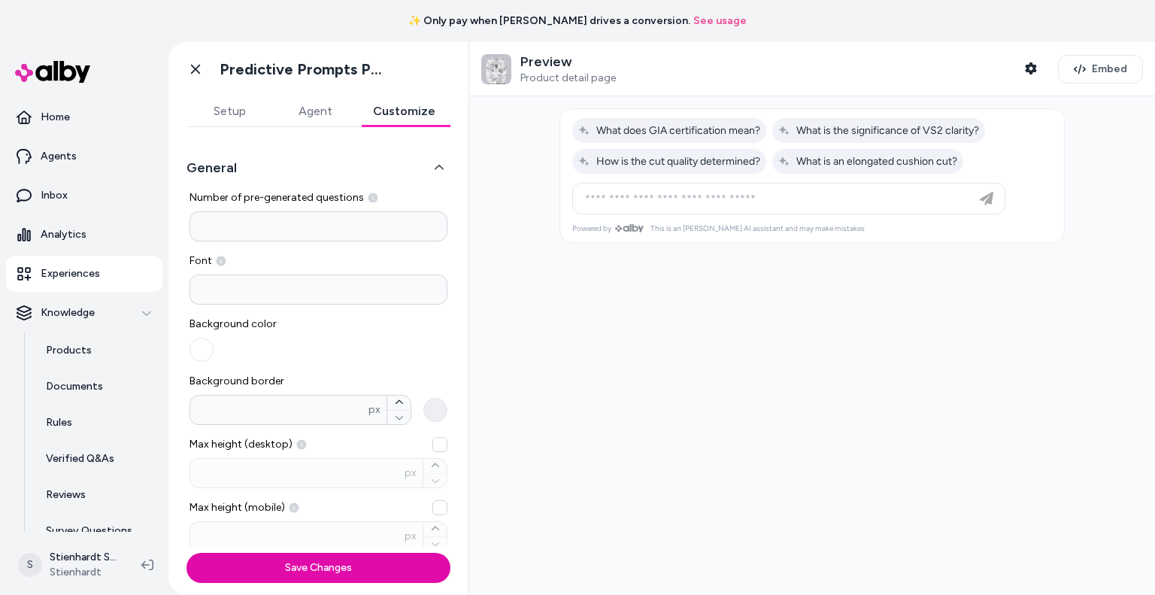
click at [257, 297] on input at bounding box center [318, 289] width 258 height 30
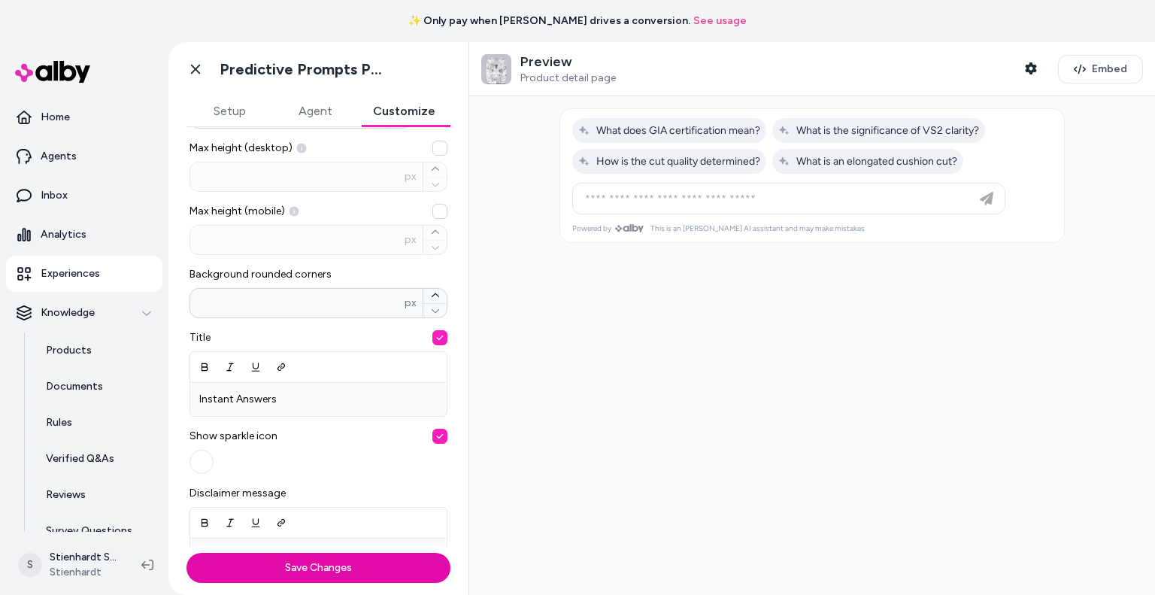
scroll to position [542, 0]
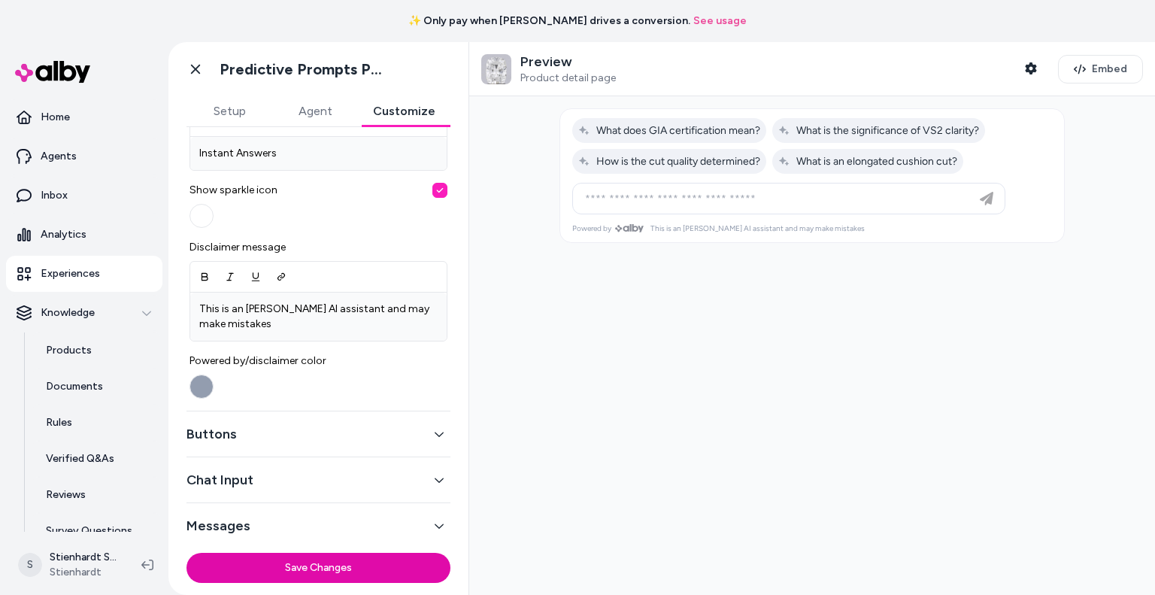
click at [60, 274] on p "Experiences" at bounding box center [70, 273] width 59 height 15
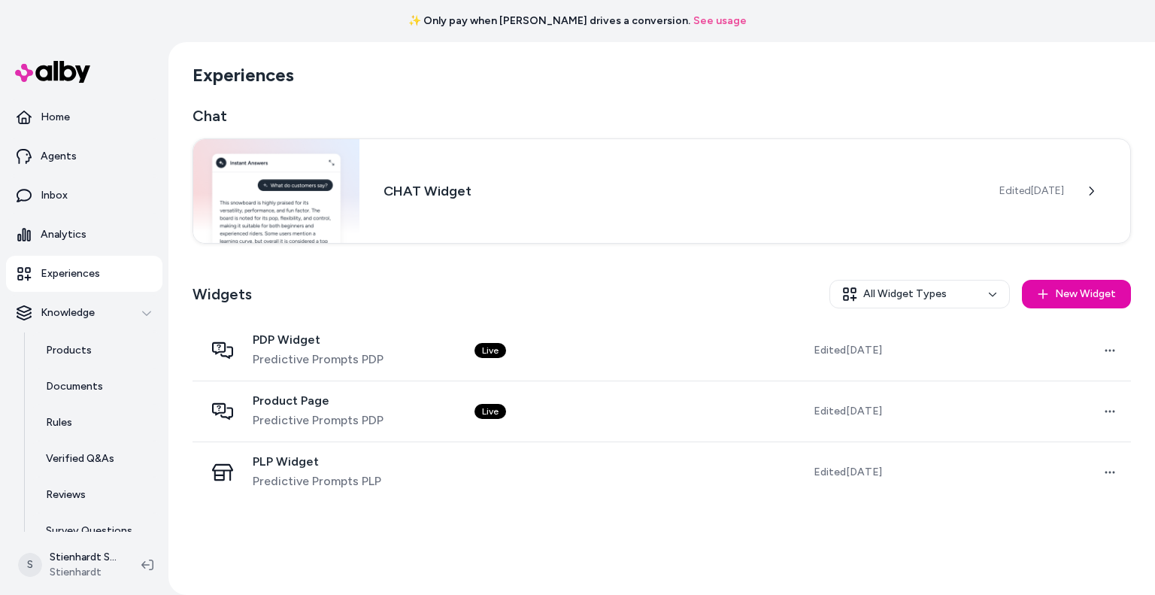
click at [338, 334] on span "PDP Widget" at bounding box center [318, 339] width 131 height 15
click at [334, 349] on div "PDP Widget Predictive Prompts PDP" at bounding box center [318, 350] width 131 height 36
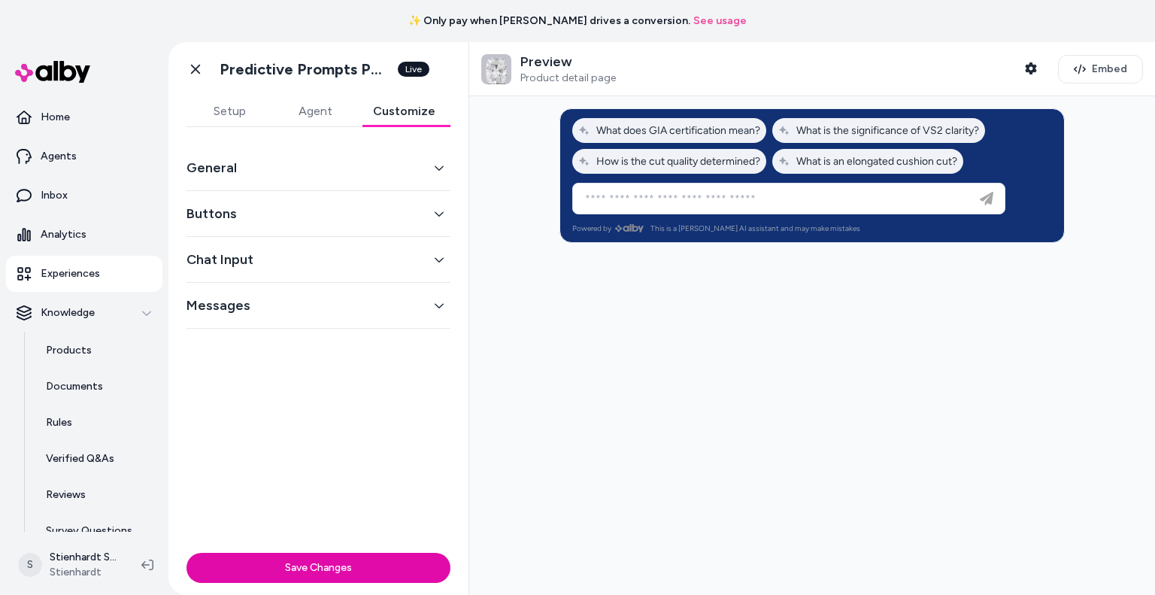
click at [424, 120] on button "Customize" at bounding box center [404, 111] width 92 height 30
click at [323, 156] on div "General" at bounding box center [318, 168] width 264 height 46
click at [317, 176] on button "General" at bounding box center [318, 167] width 264 height 21
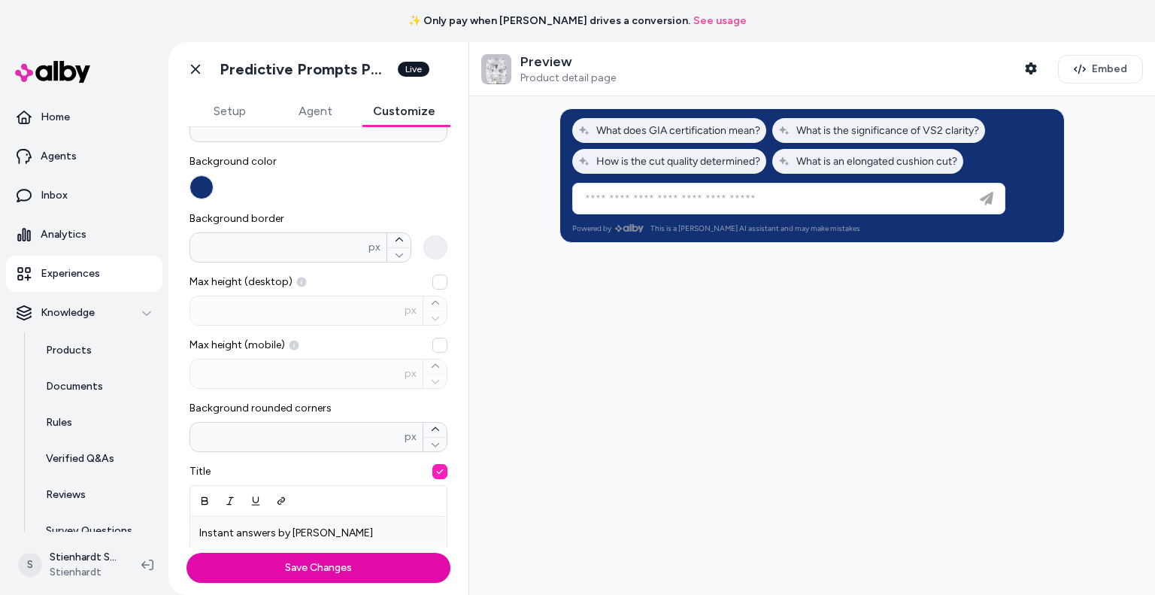
scroll to position [159, 0]
click at [432, 345] on button "Max height (mobile) px" at bounding box center [439, 348] width 15 height 15
type input "***"
click at [358, 567] on button "Save Changes" at bounding box center [318, 568] width 264 height 30
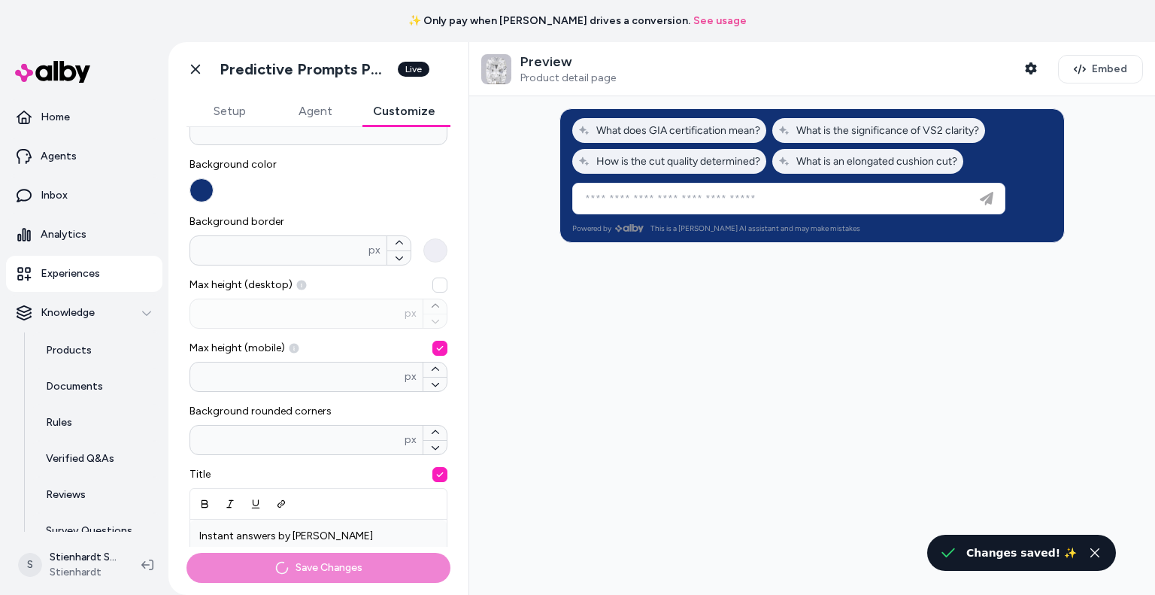
click at [432, 286] on button "Max height (desktop) px" at bounding box center [439, 284] width 15 height 15
type input "***"
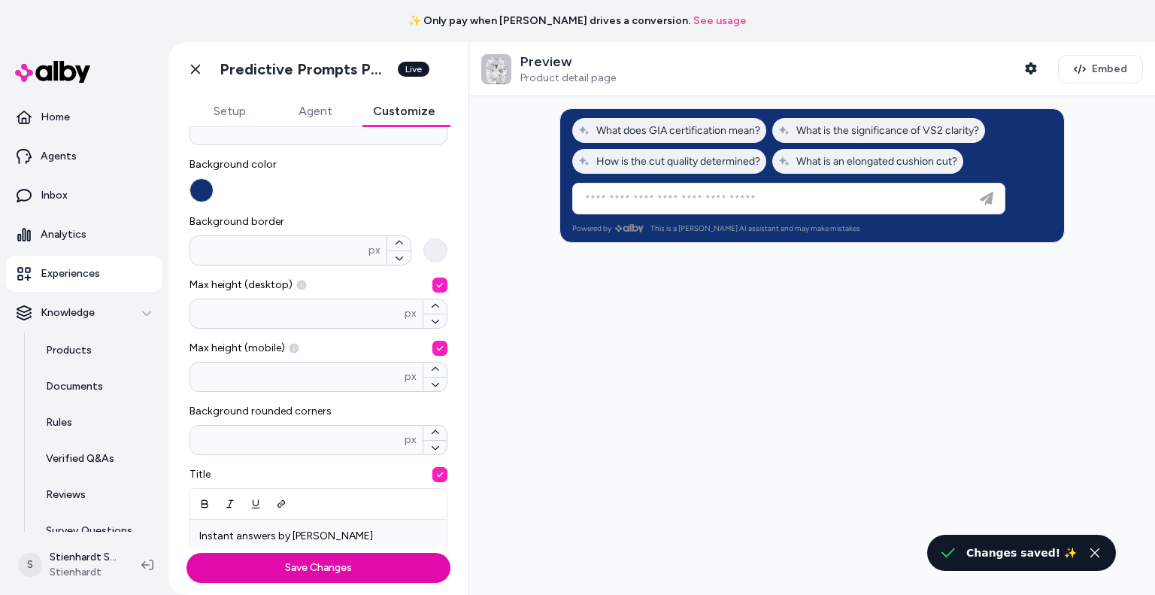
click at [320, 574] on button "Save Changes" at bounding box center [318, 568] width 264 height 30
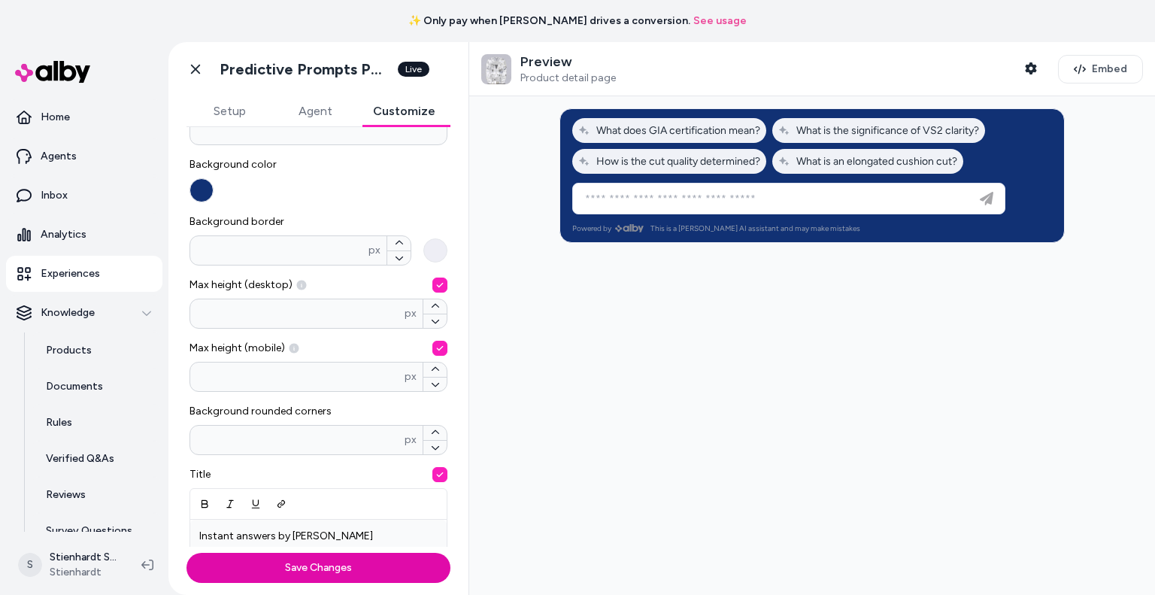
click at [432, 282] on button "Max height (desktop) *** px" at bounding box center [439, 284] width 15 height 15
click at [432, 352] on button "Max height (mobile) *** px" at bounding box center [439, 348] width 15 height 15
click at [370, 571] on button "Save Changes" at bounding box center [318, 568] width 264 height 30
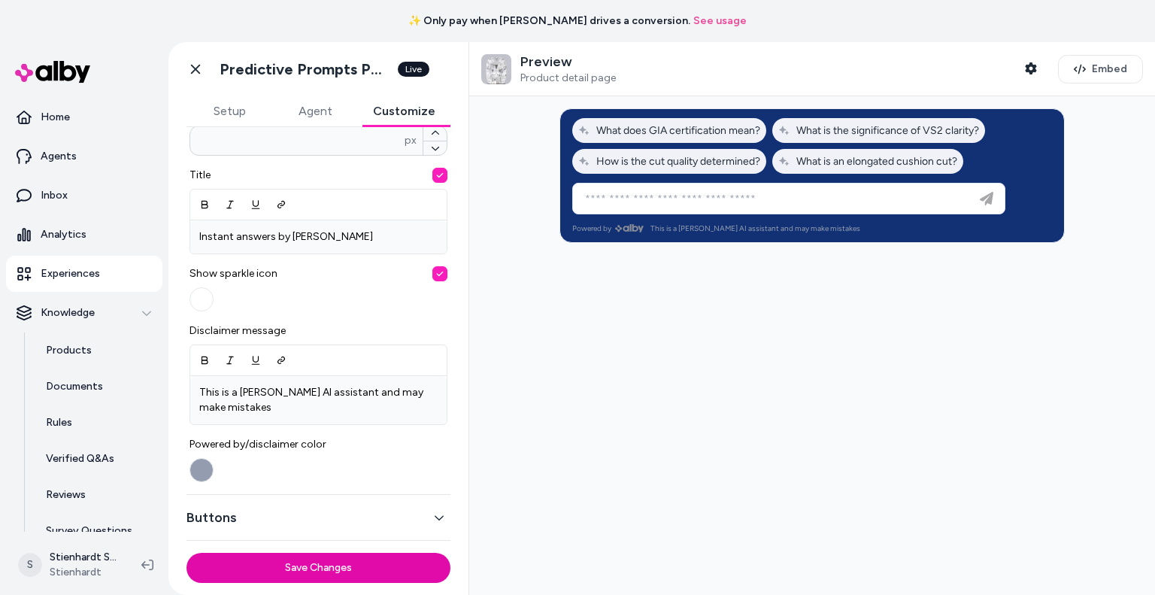
scroll to position [460, 0]
